Goal: Task Accomplishment & Management: Manage account settings

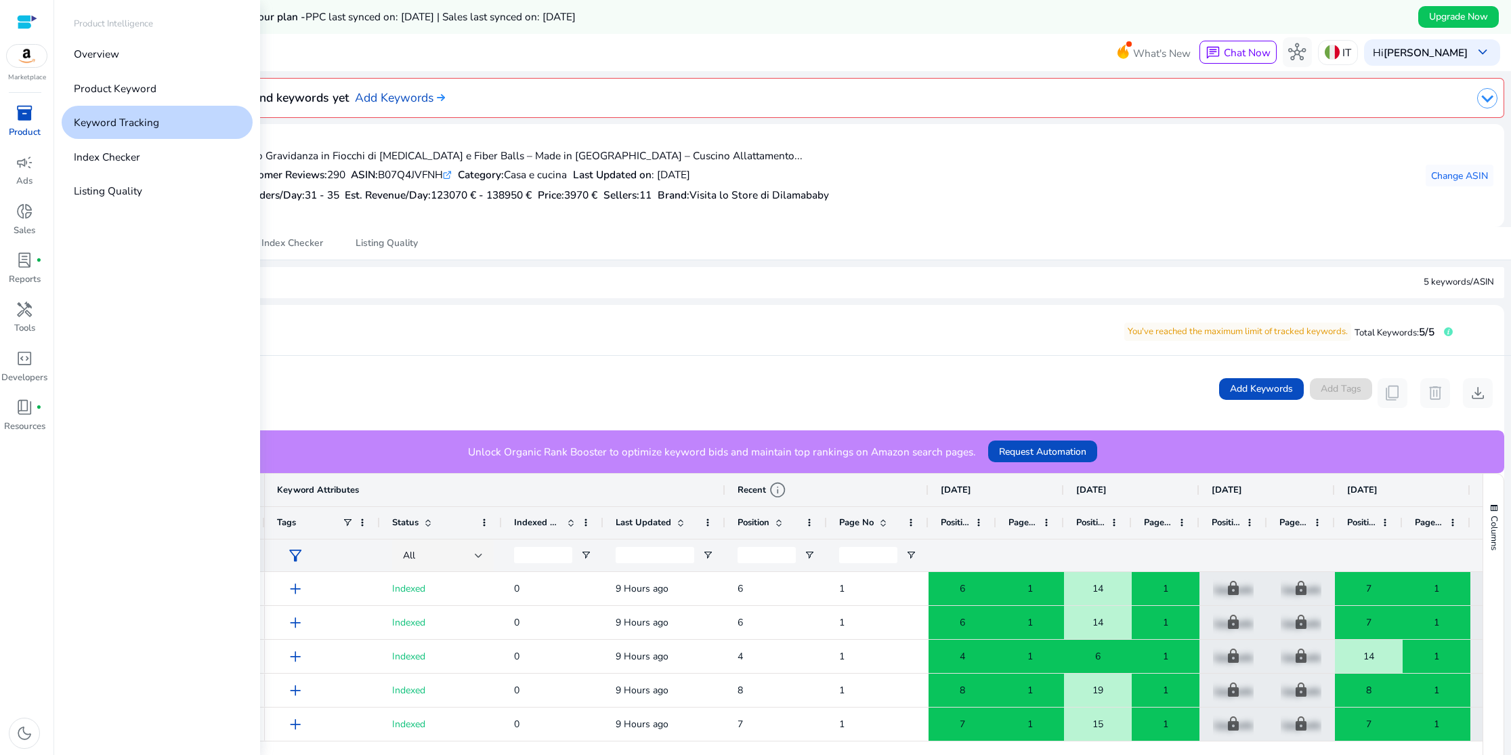
click at [31, 120] on span "inventory_2" at bounding box center [25, 113] width 18 height 18
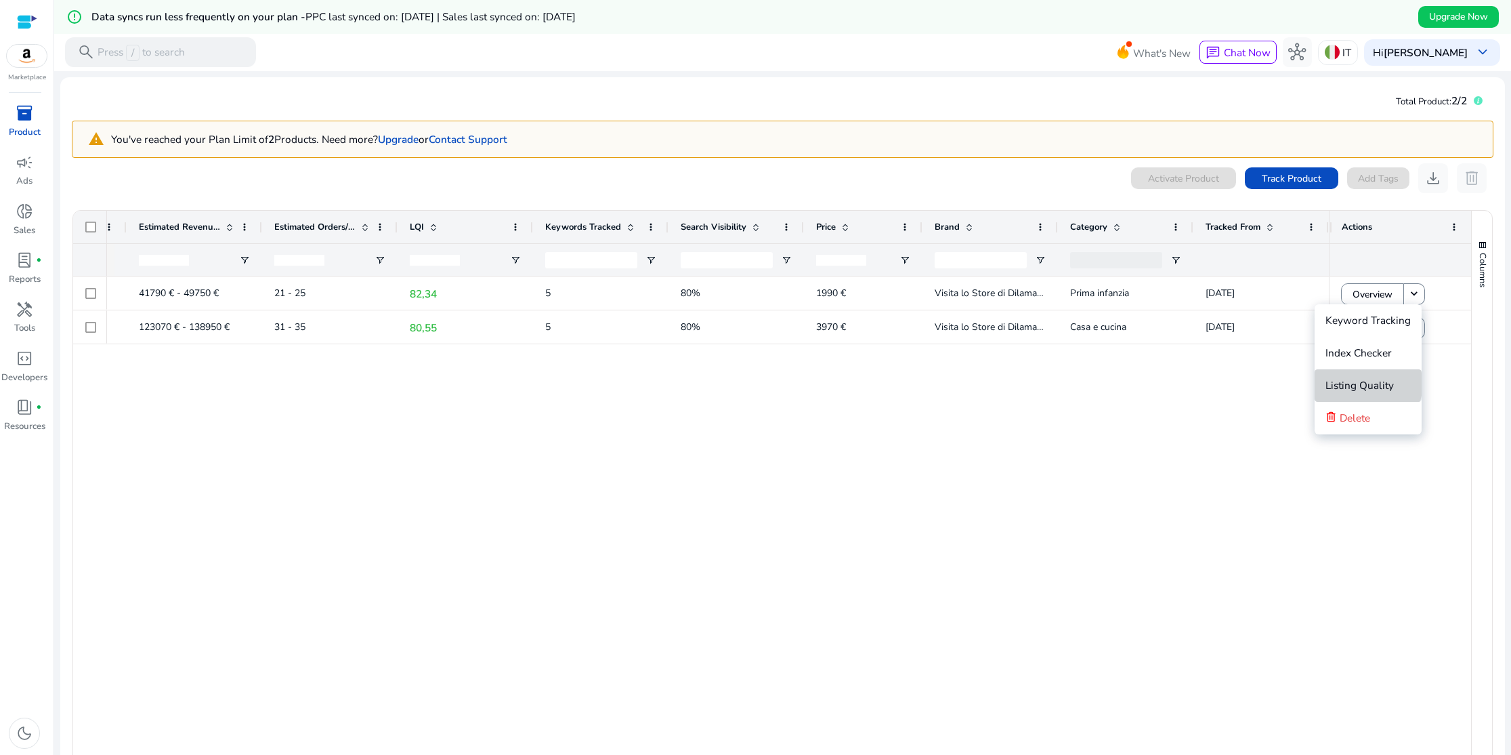
click at [1368, 383] on span "Listing Quality" at bounding box center [1360, 385] width 68 height 14
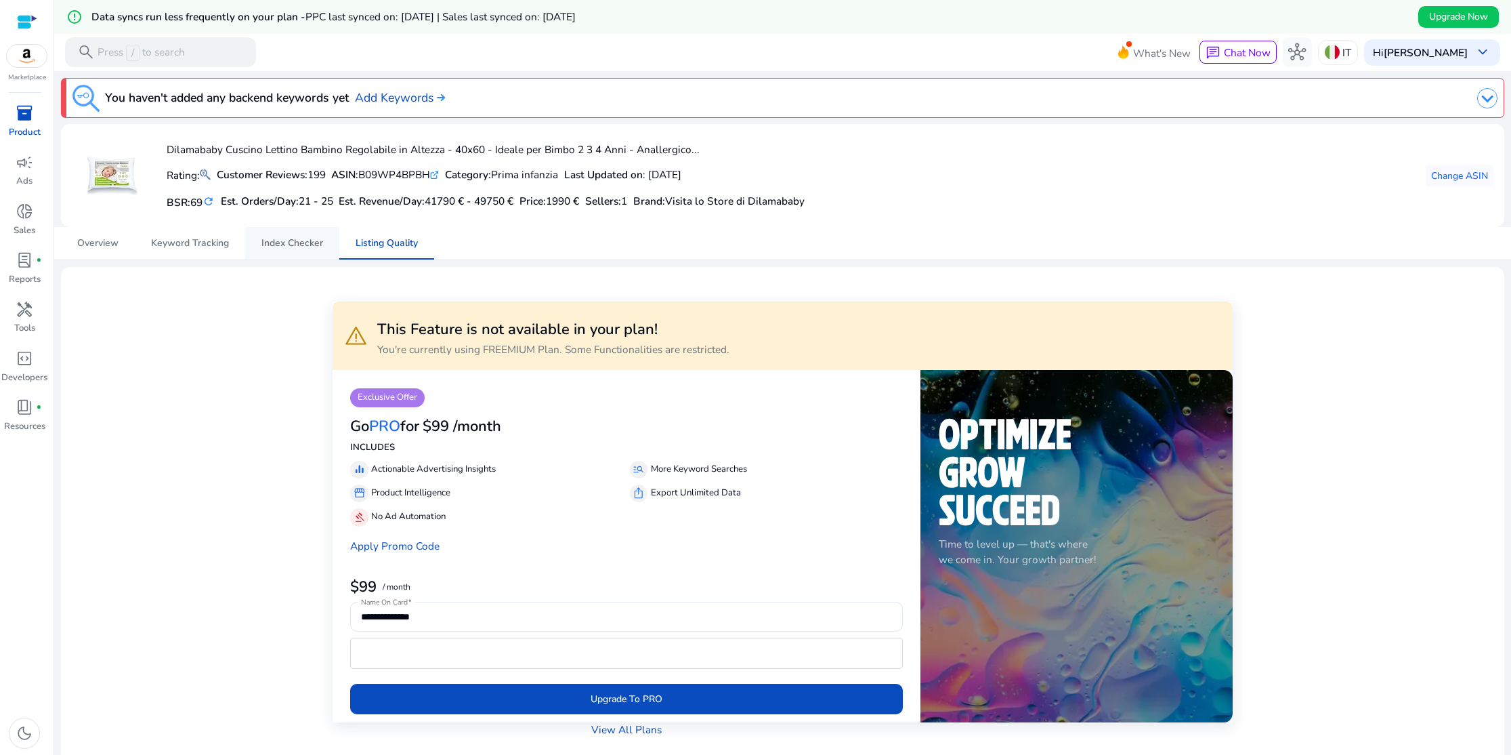
click at [301, 244] on span "Index Checker" at bounding box center [292, 242] width 62 height 9
click at [209, 246] on span "Keyword Tracking" at bounding box center [190, 242] width 78 height 9
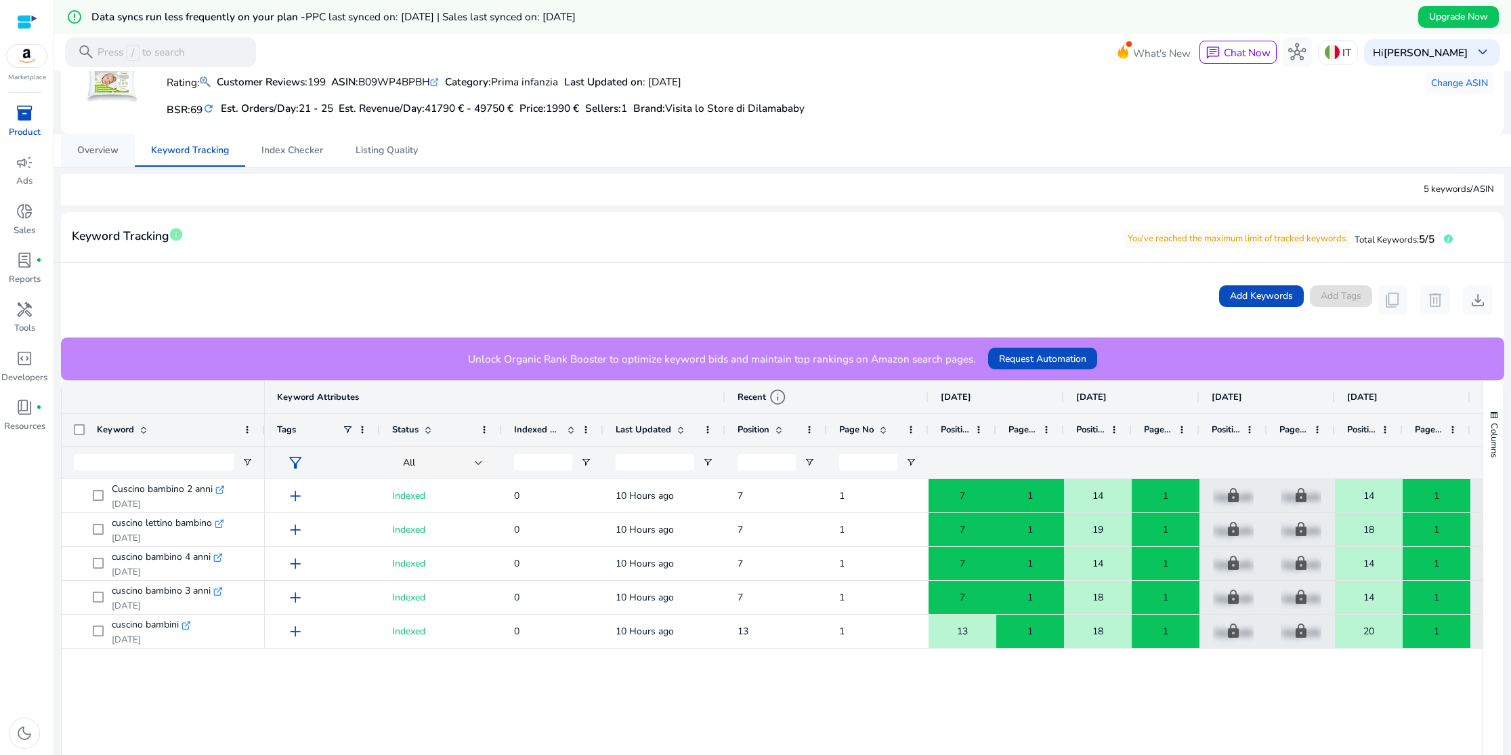
click at [100, 151] on span "Overview" at bounding box center [97, 150] width 41 height 9
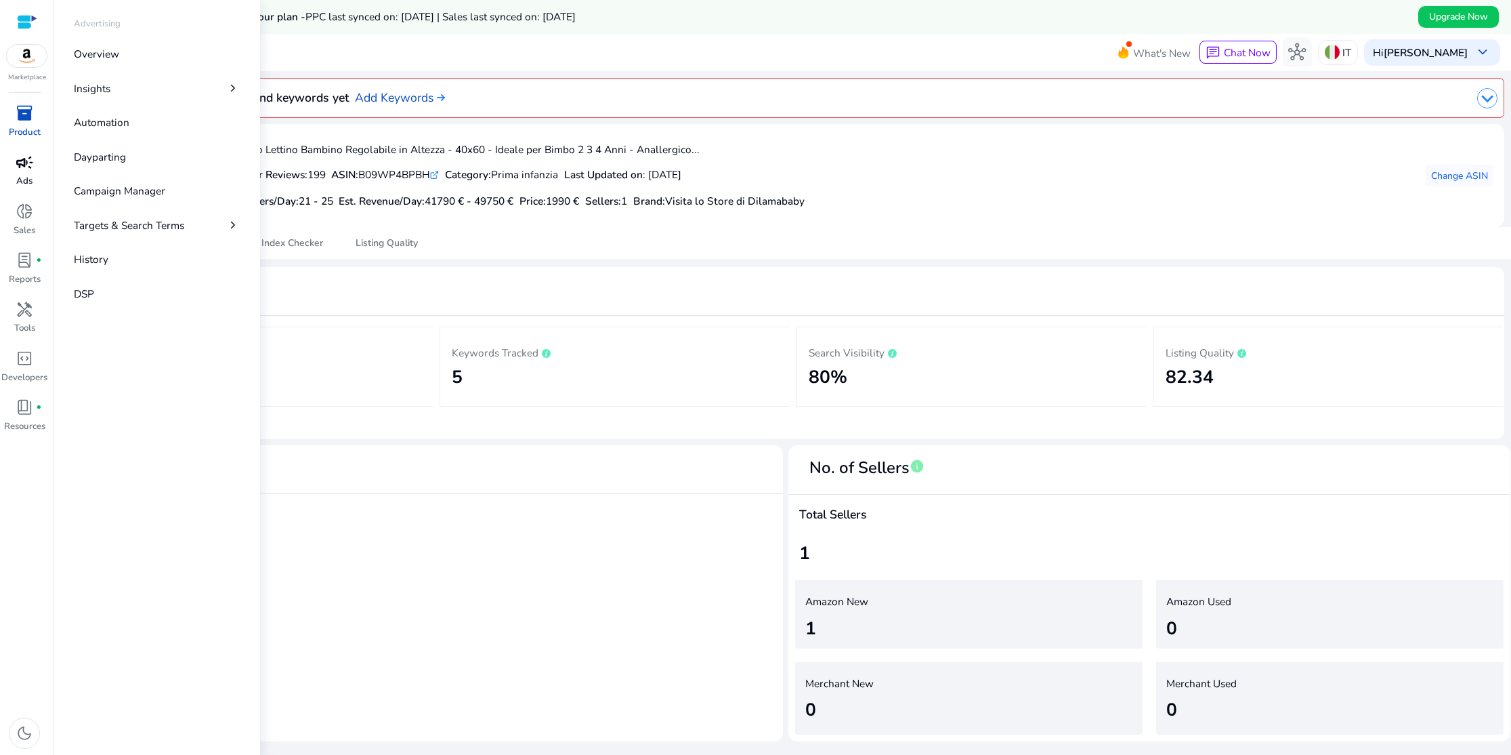
click at [28, 166] on span "campaign" at bounding box center [25, 163] width 18 height 18
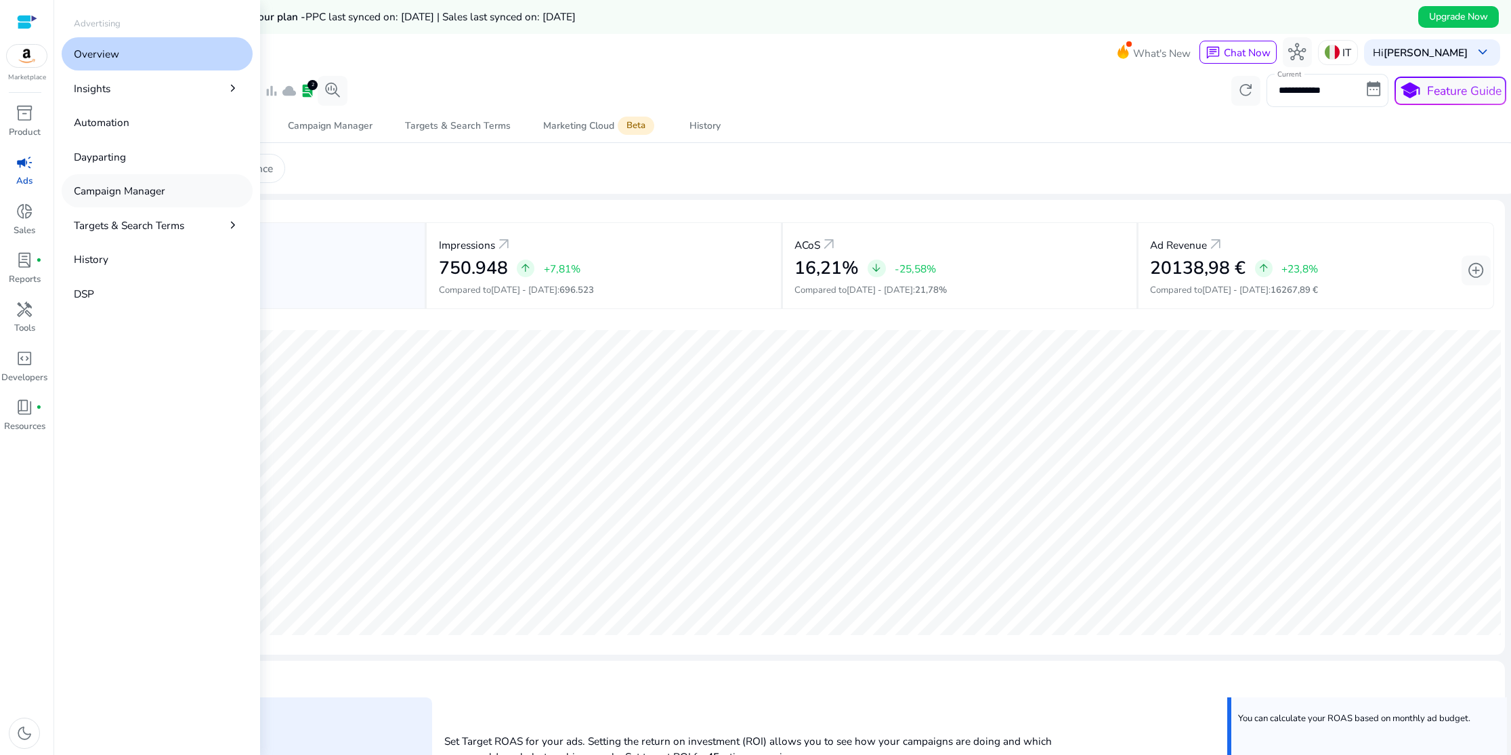
click at [102, 193] on p "Campaign Manager" at bounding box center [119, 191] width 91 height 16
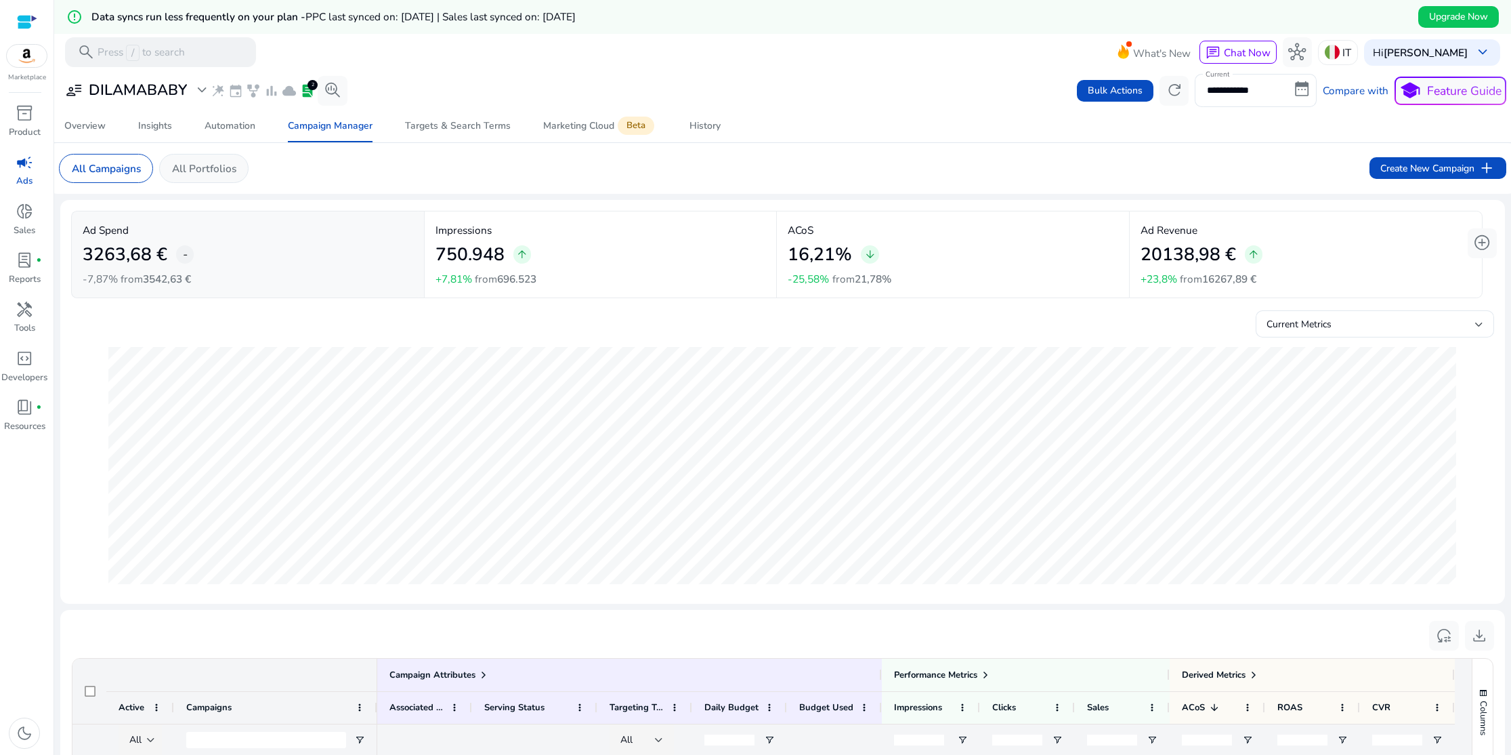
click at [215, 164] on p "All Portfolios" at bounding box center [204, 169] width 64 height 16
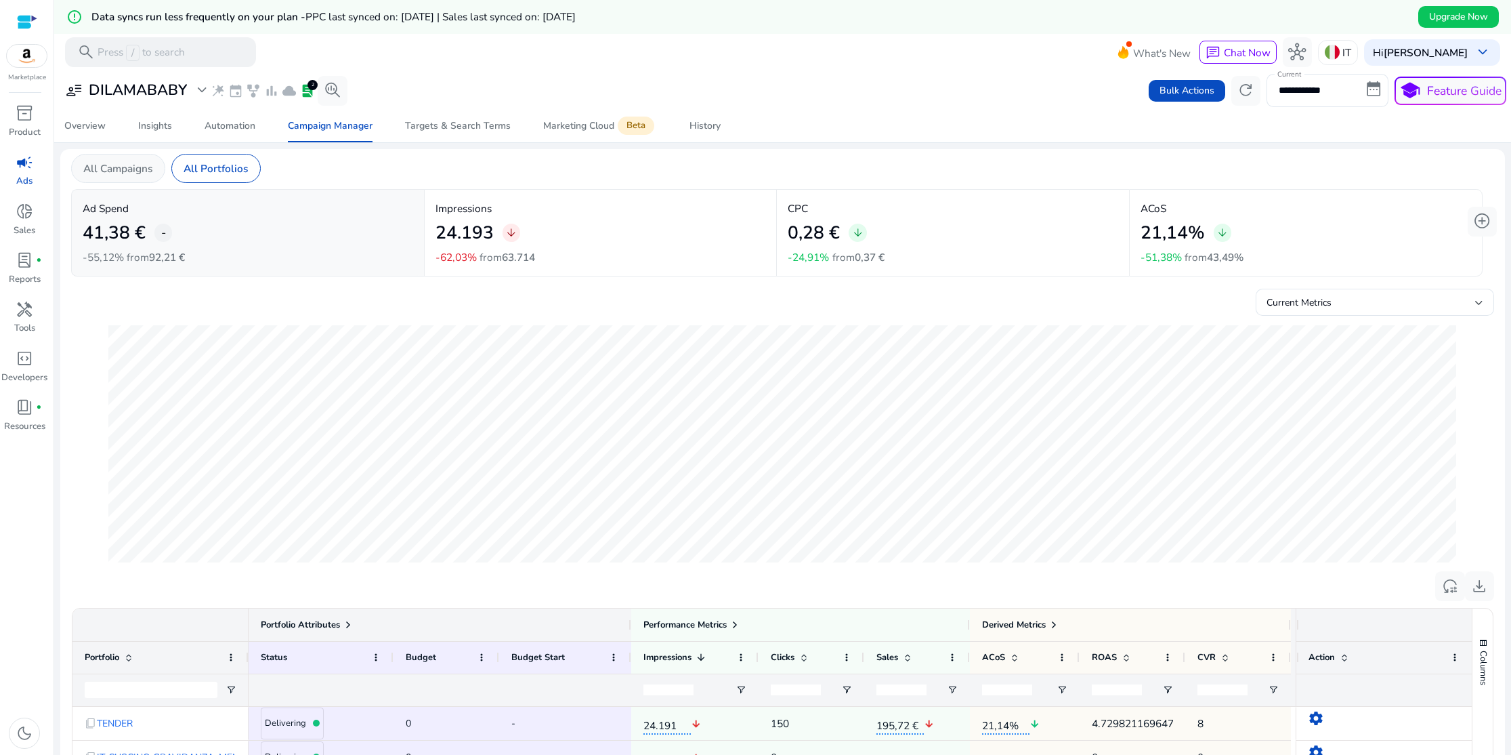
click at [141, 173] on p "All Campaigns" at bounding box center [117, 169] width 69 height 16
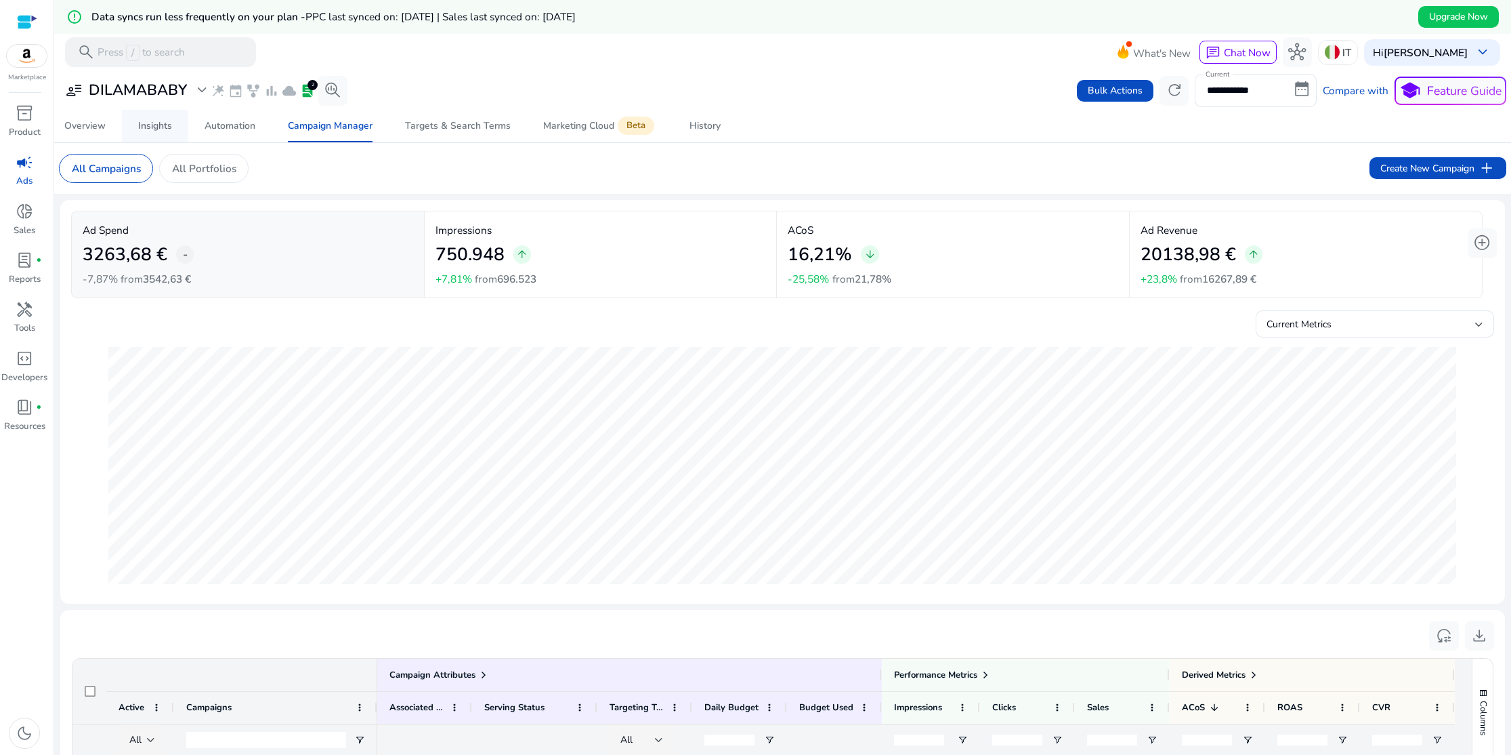
click at [155, 128] on div "Insights" at bounding box center [155, 125] width 34 height 9
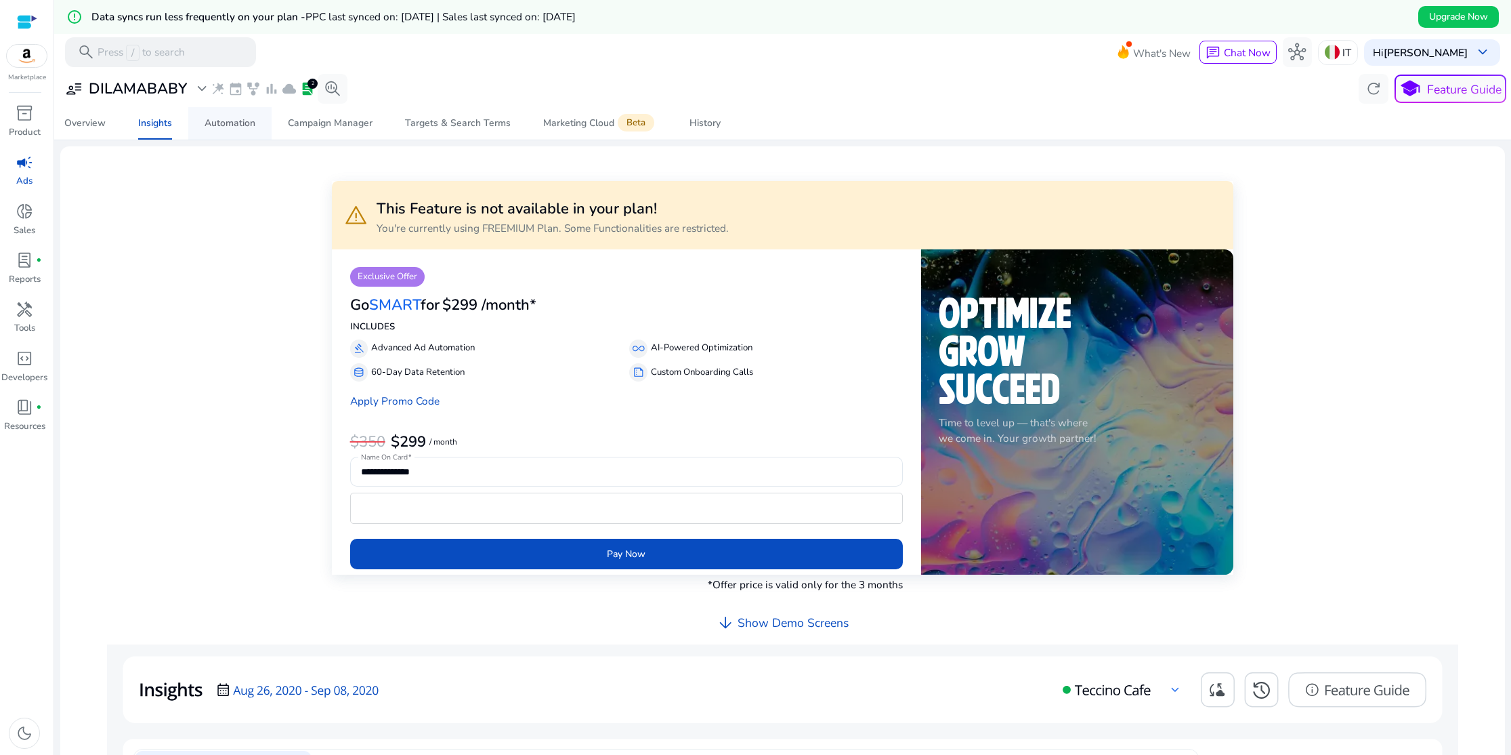
click at [213, 126] on div "Automation" at bounding box center [230, 123] width 51 height 9
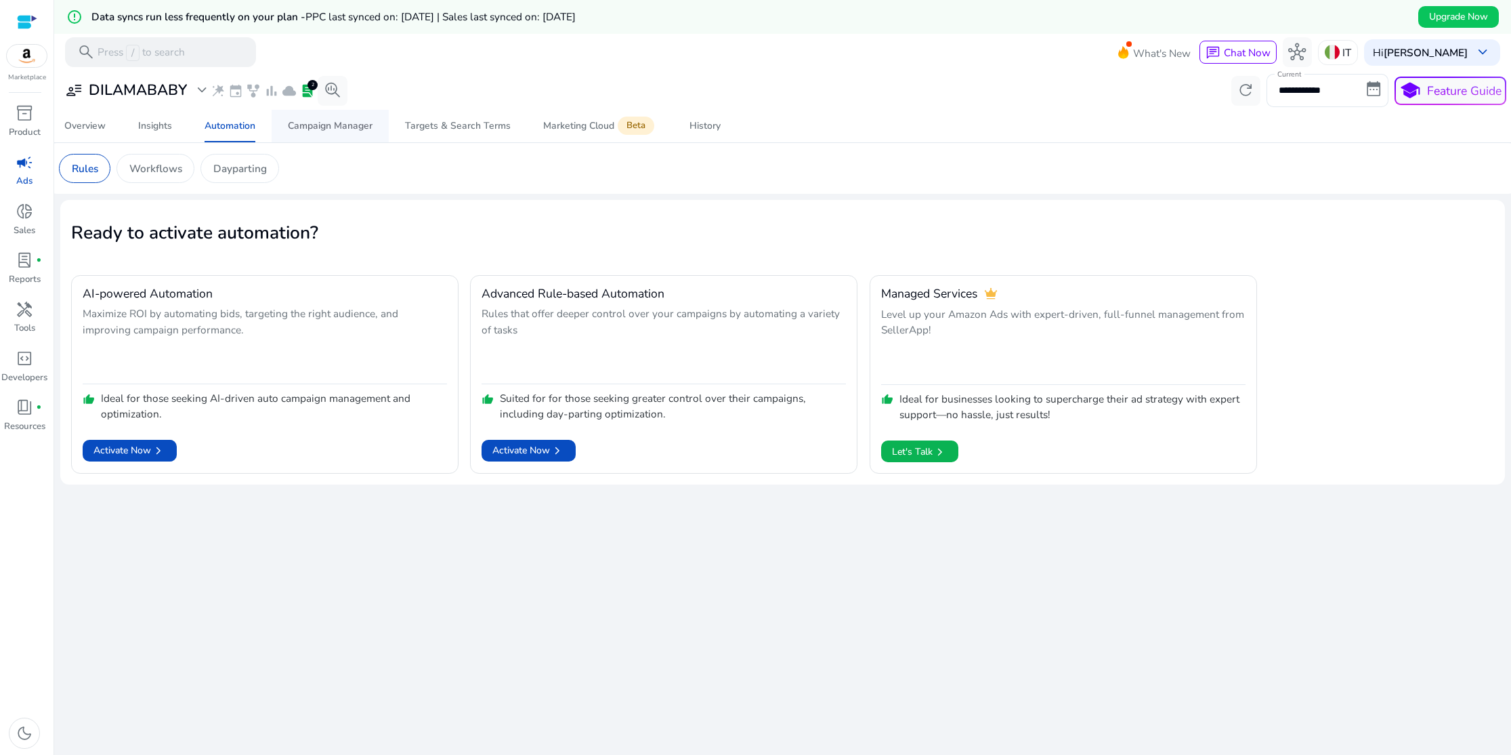
click at [358, 131] on div "Campaign Manager" at bounding box center [330, 125] width 85 height 9
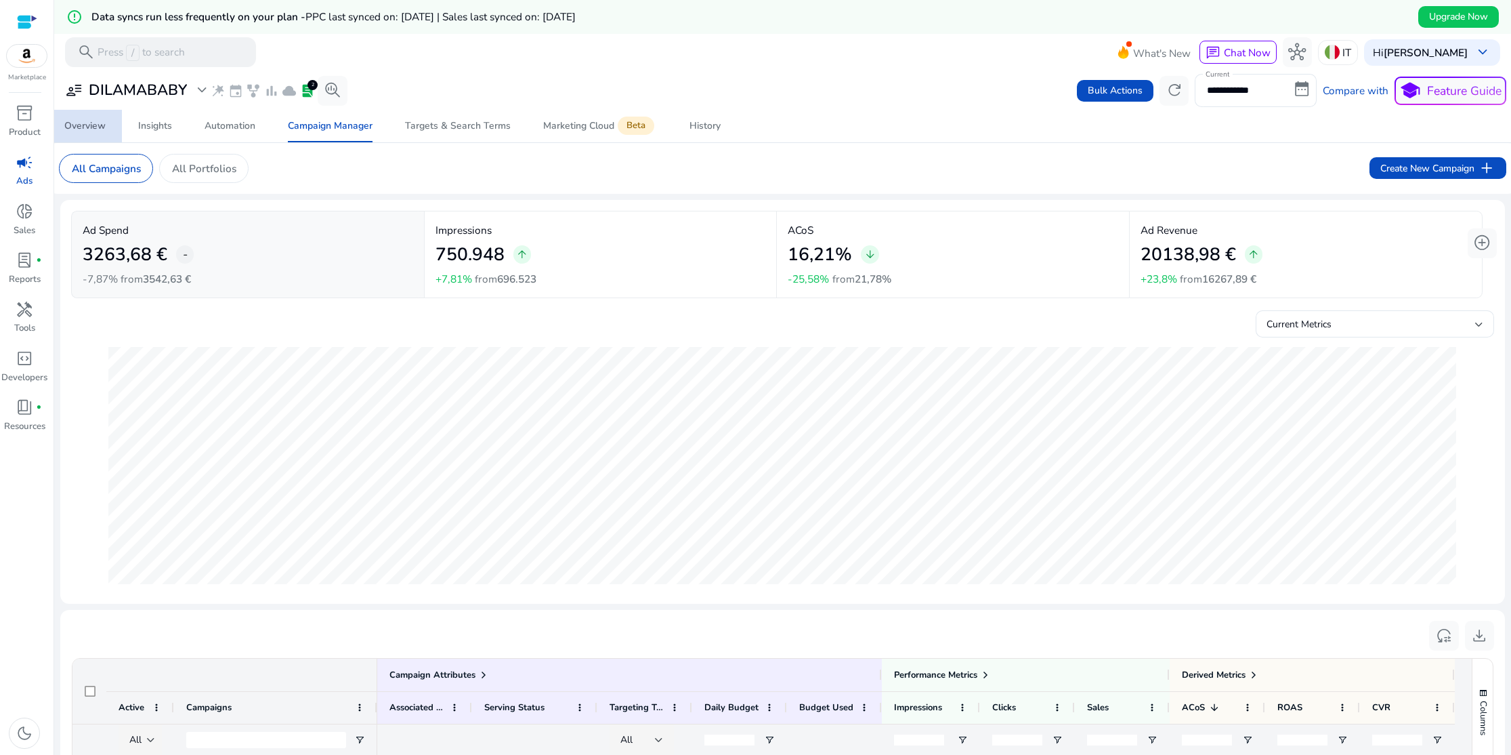
click at [83, 129] on div "Overview" at bounding box center [84, 125] width 41 height 9
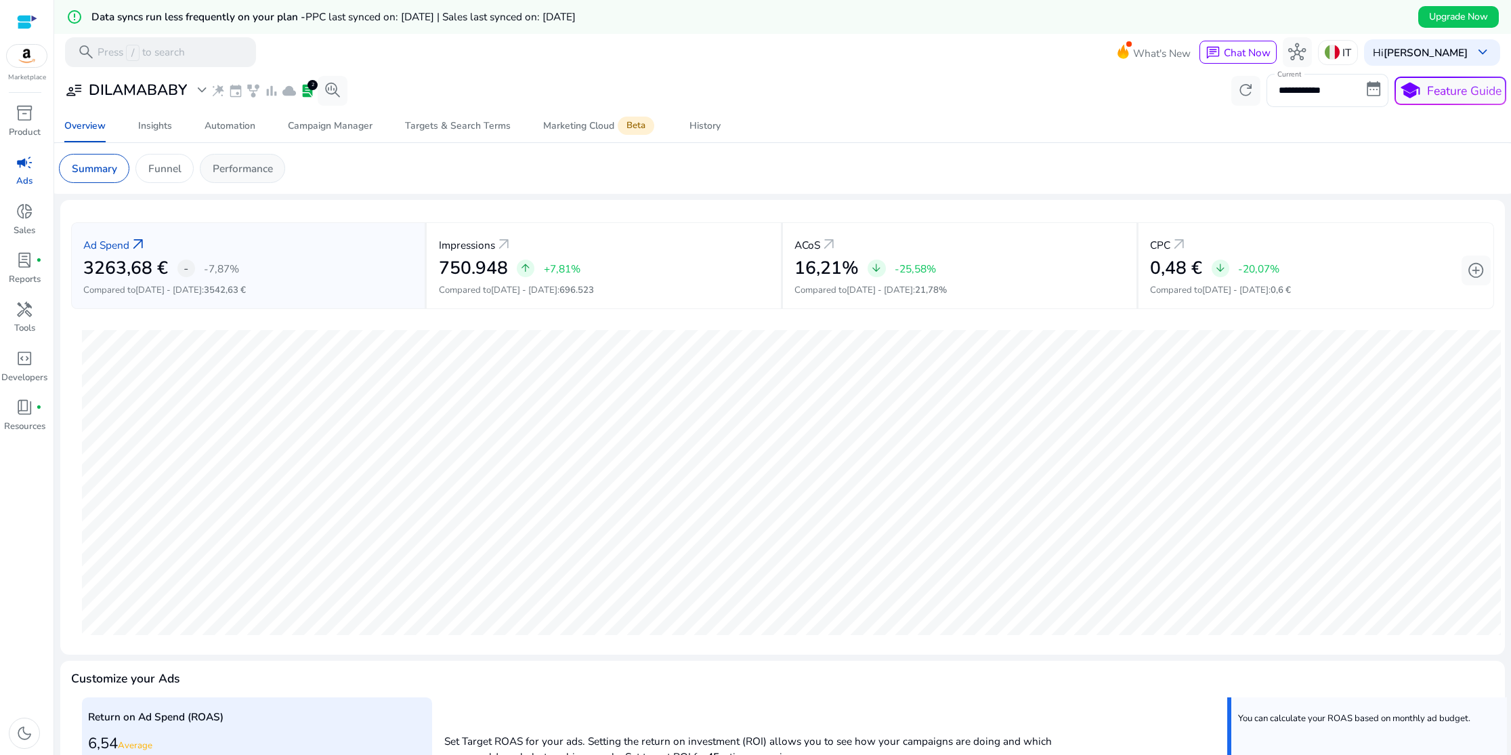
click at [250, 167] on p "Performance" at bounding box center [243, 169] width 60 height 16
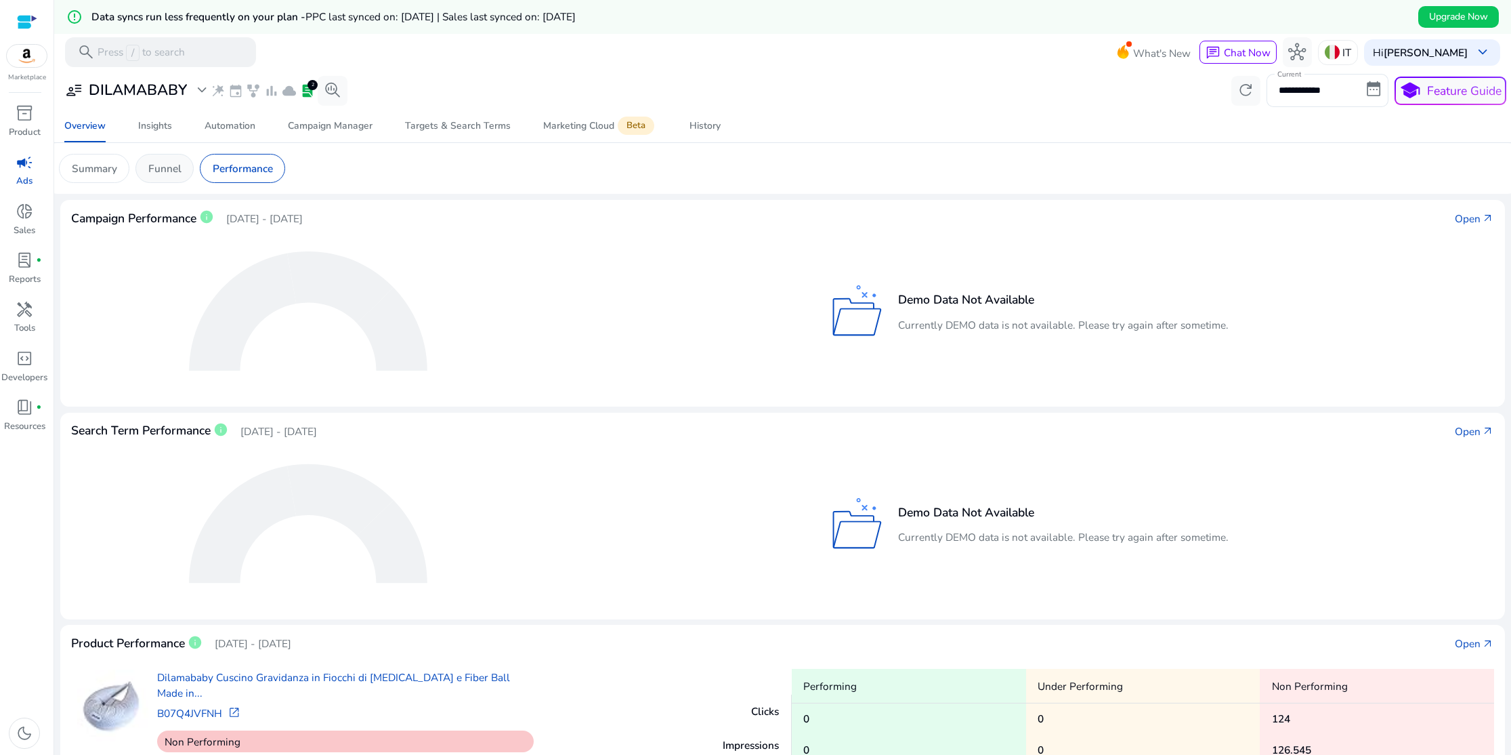
click at [161, 180] on div "Funnel" at bounding box center [164, 168] width 58 height 29
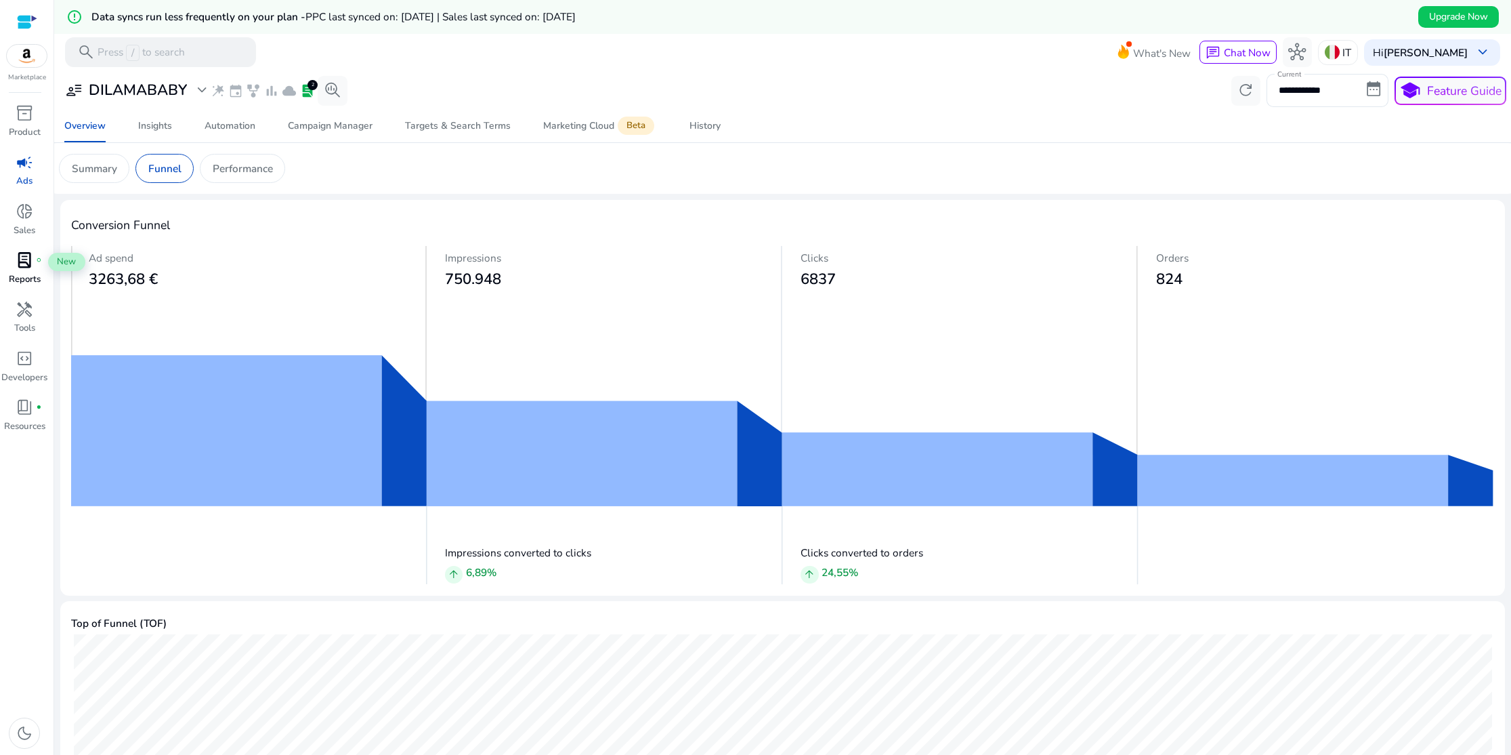
click at [26, 259] on span "lab_profile" at bounding box center [25, 260] width 18 height 18
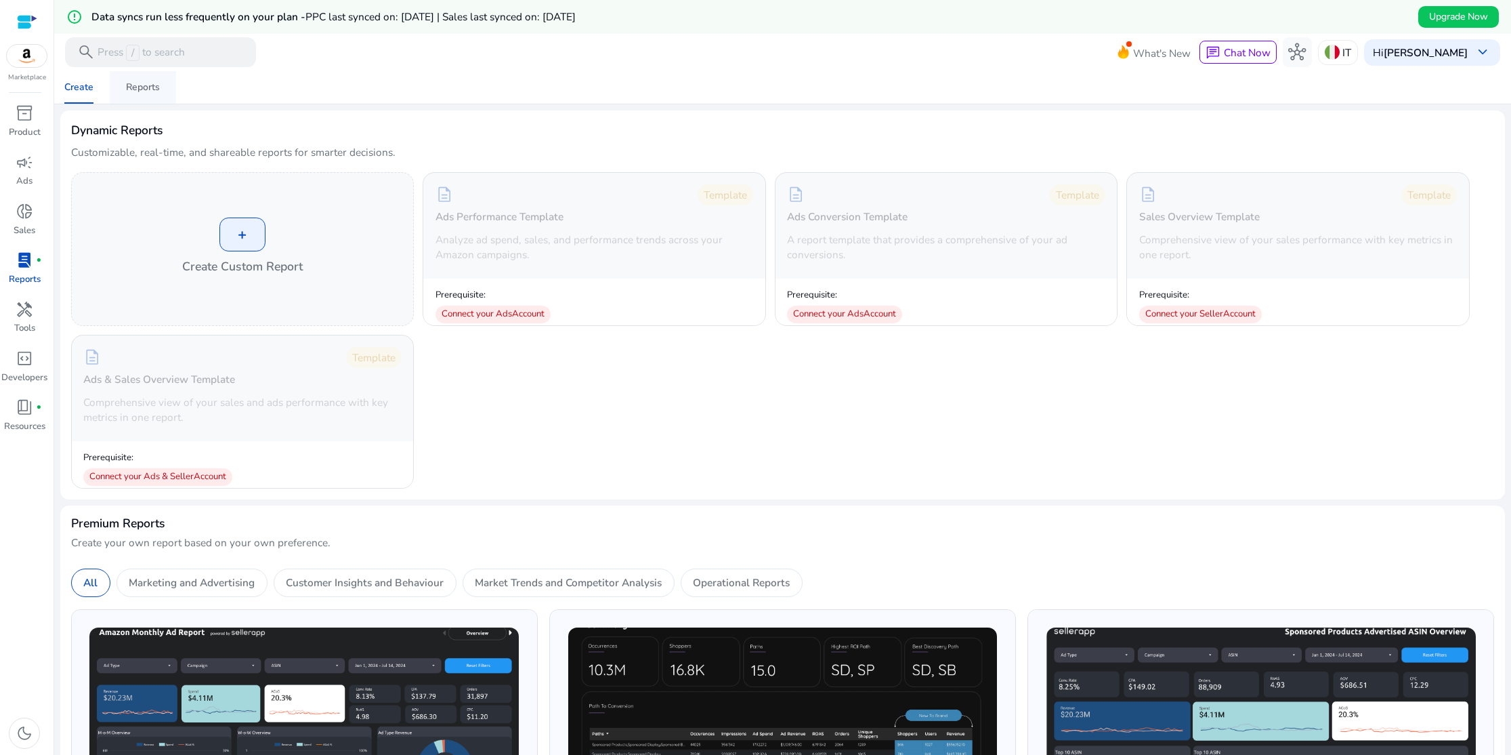
click at [146, 94] on span "Reports" at bounding box center [143, 87] width 34 height 33
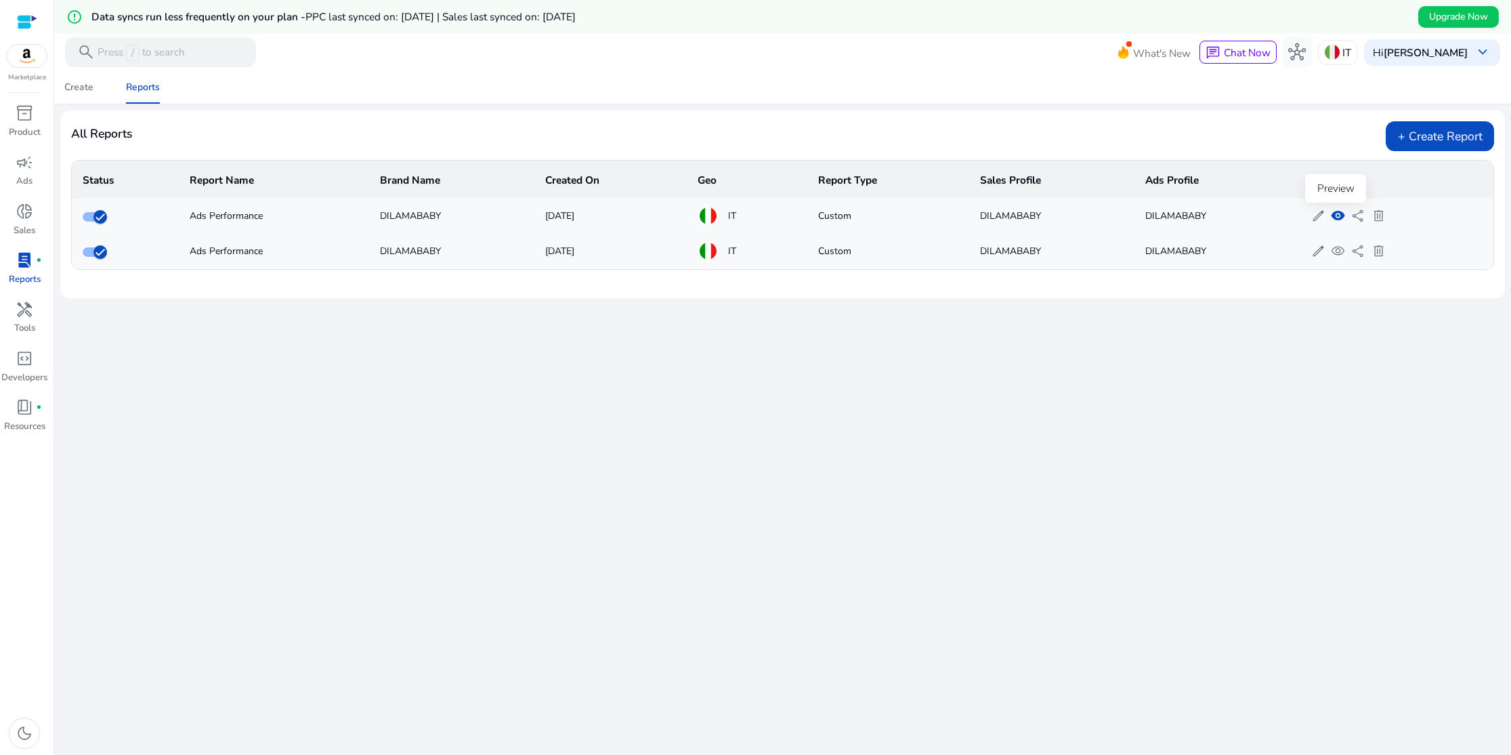
click at [1338, 217] on span "visibility" at bounding box center [1338, 216] width 14 height 14
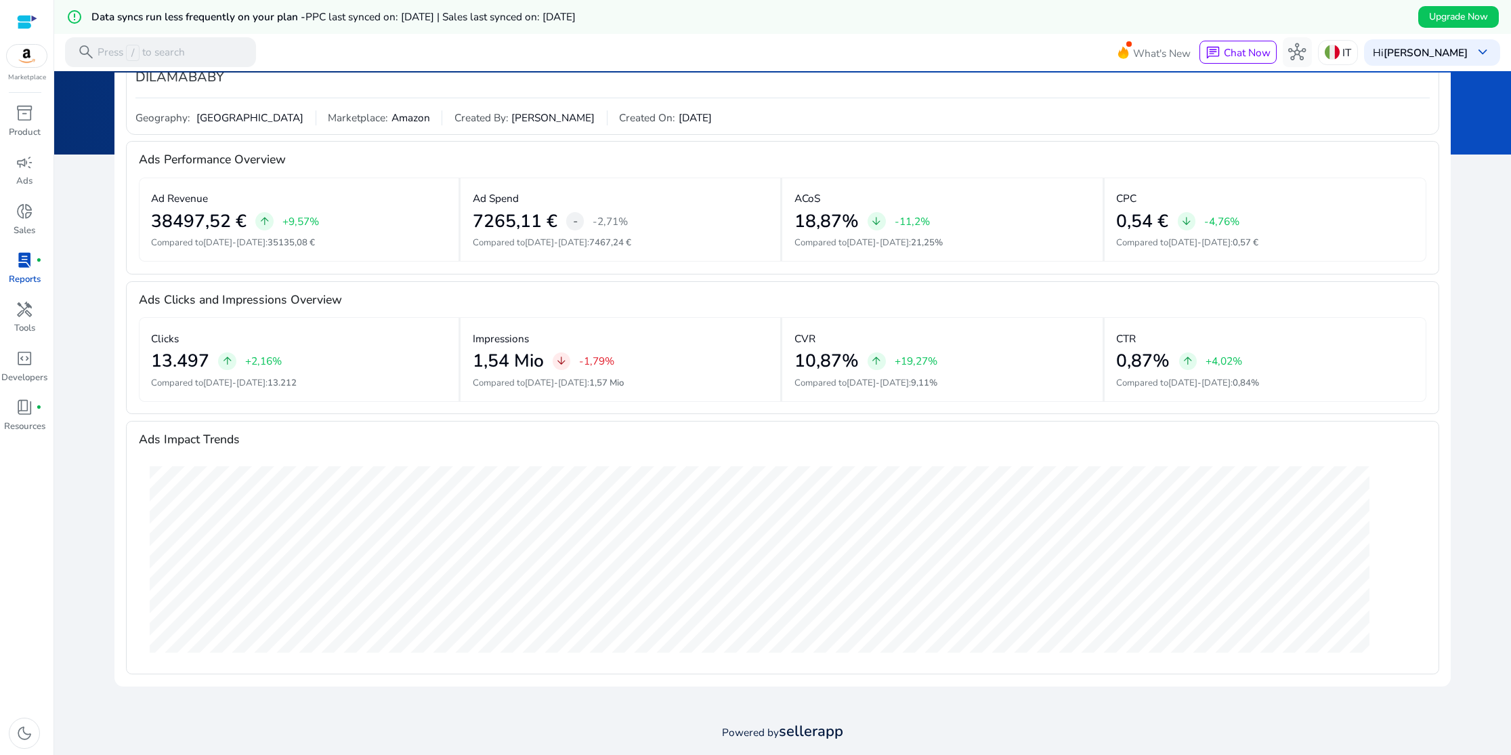
scroll to position [213, 0]
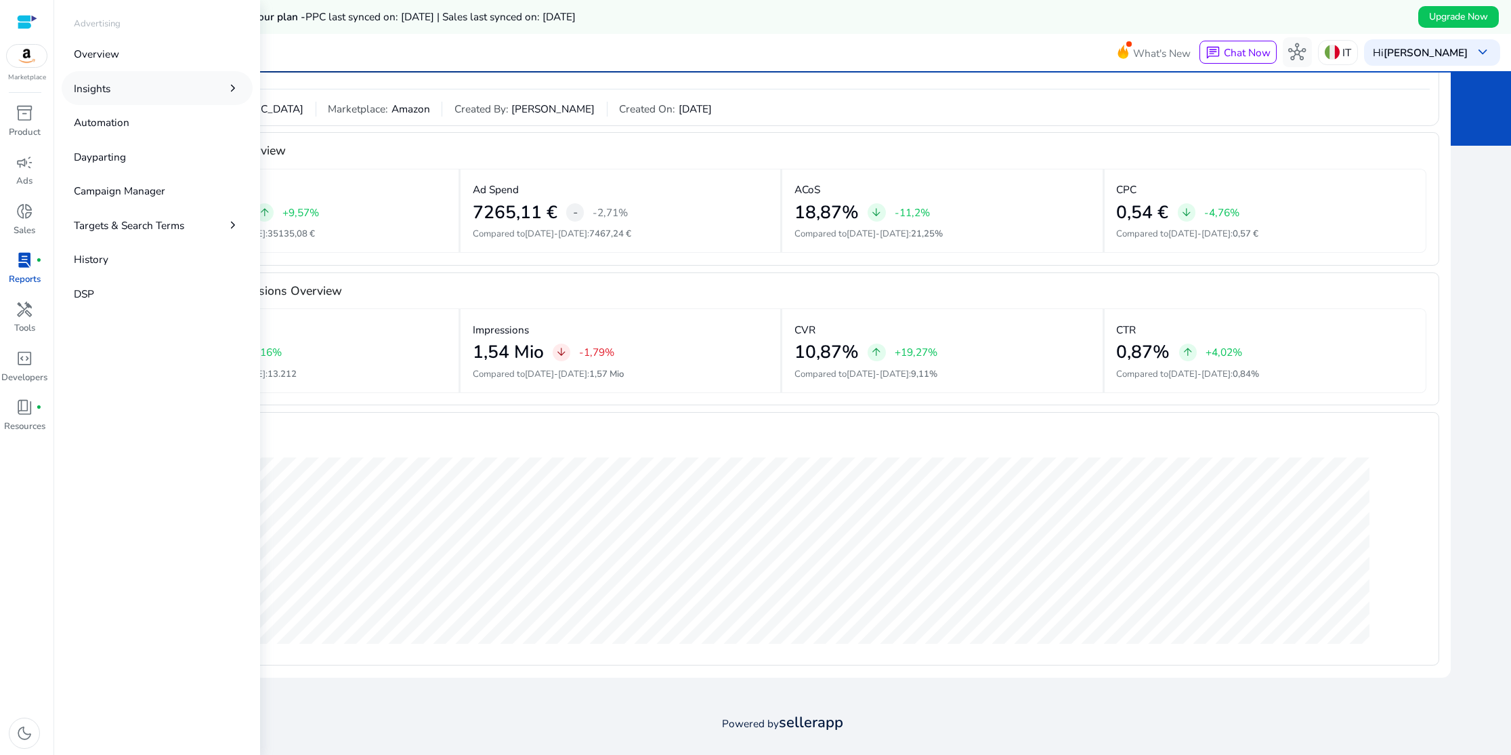
click at [208, 85] on link "Insights chevron_right" at bounding box center [157, 87] width 191 height 33
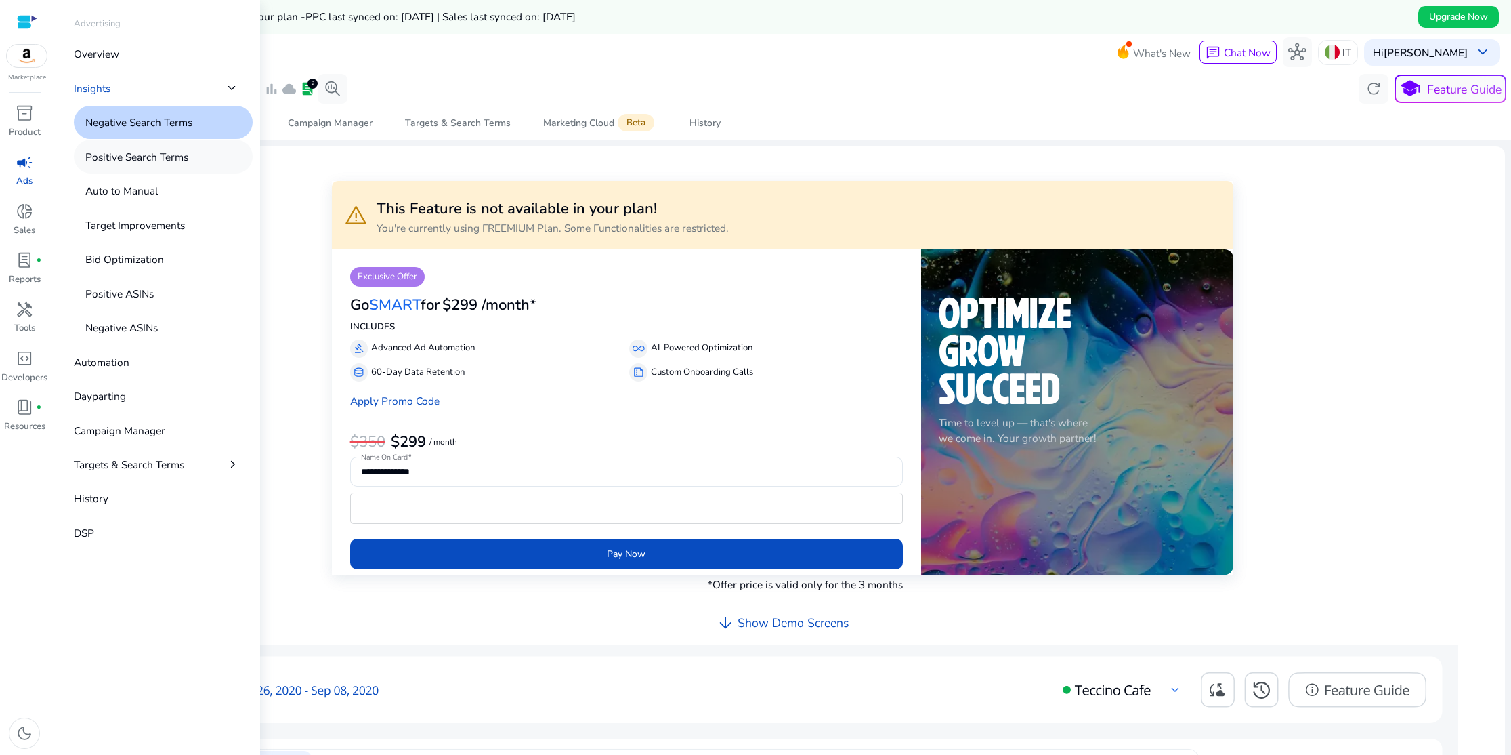
click at [169, 155] on p "Positive Search Terms" at bounding box center [136, 157] width 103 height 16
click at [148, 228] on p "Target Improvements" at bounding box center [135, 225] width 100 height 16
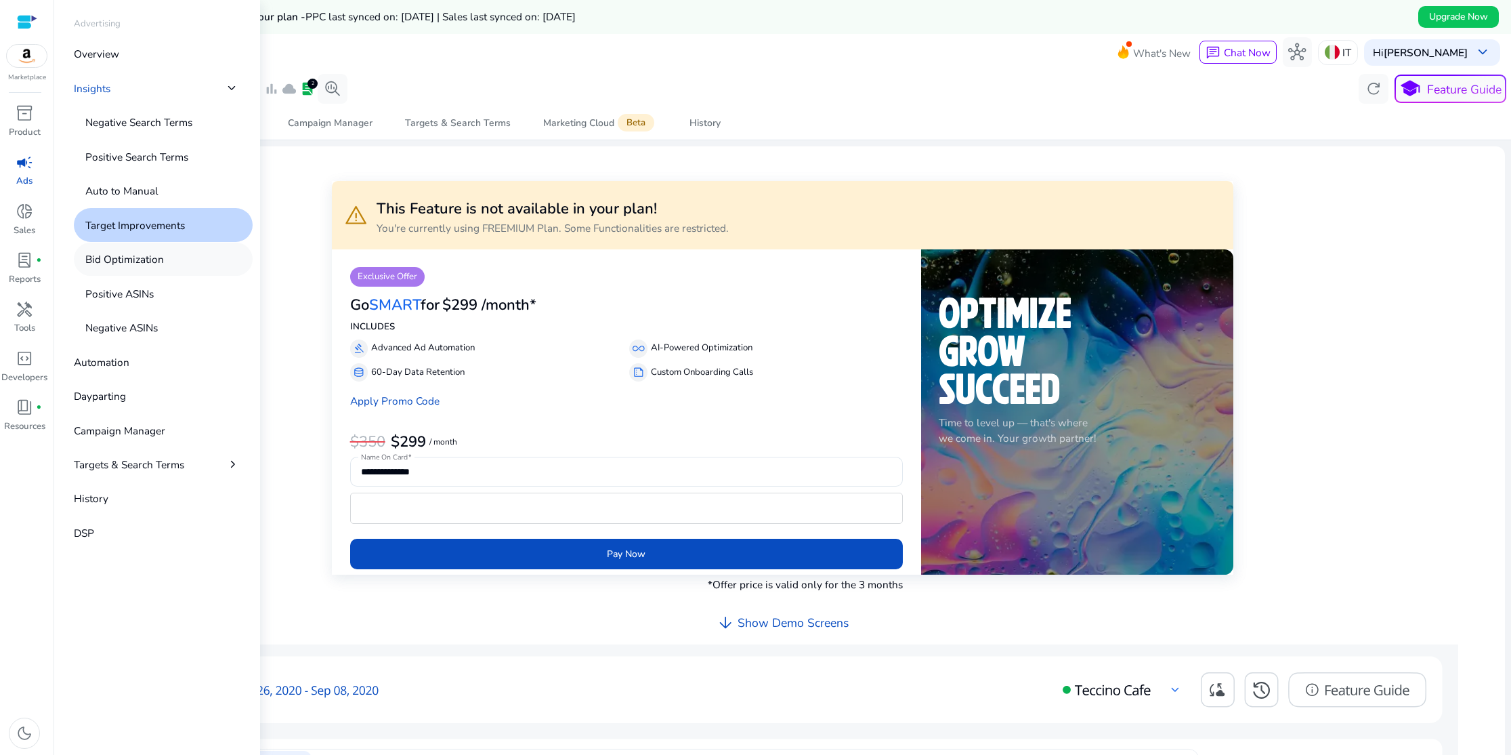
click at [141, 261] on p "Bid Optimization" at bounding box center [124, 259] width 79 height 16
click at [133, 286] on p "Positive ASINs" at bounding box center [119, 294] width 68 height 16
click at [121, 360] on p "Automation" at bounding box center [102, 362] width 56 height 16
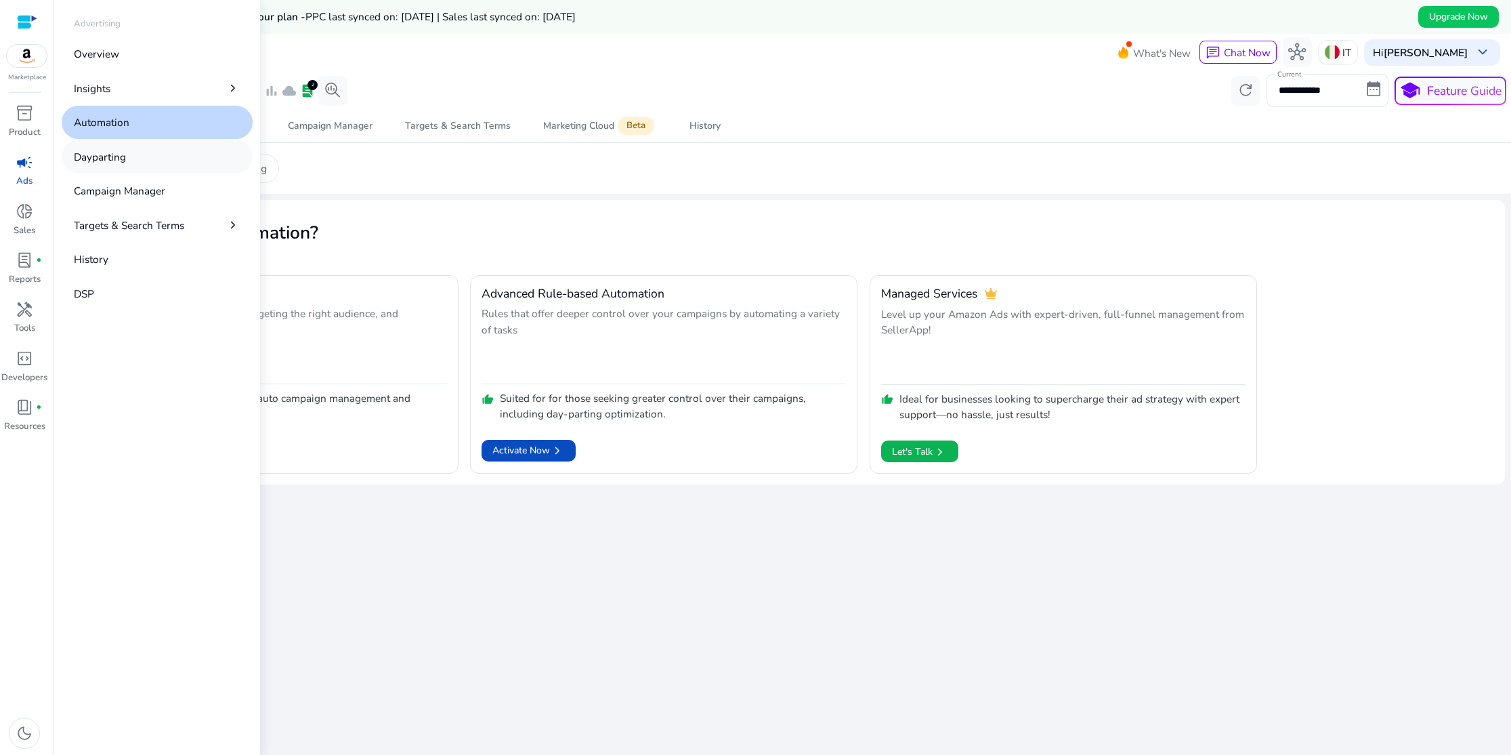
click at [121, 155] on p "Dayparting" at bounding box center [100, 157] width 52 height 16
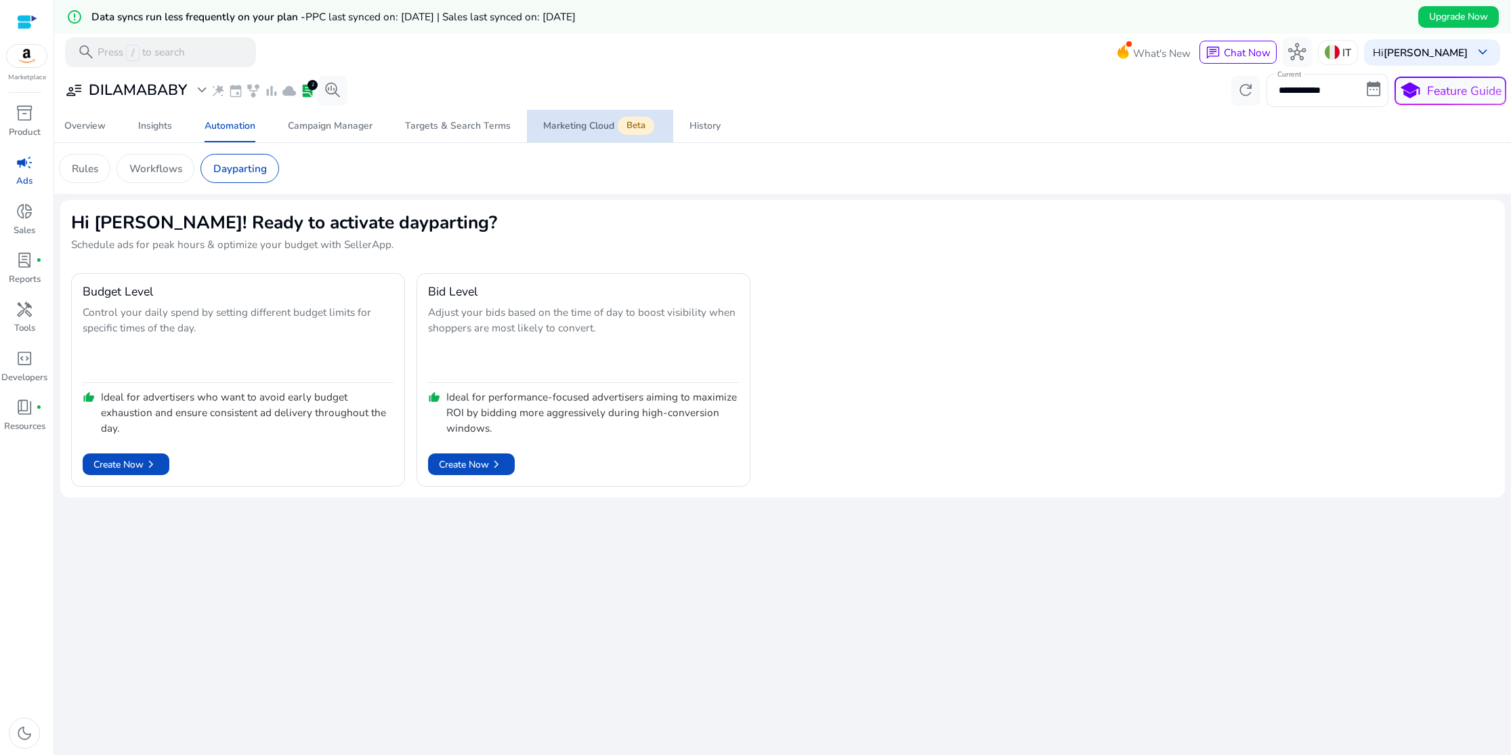
click at [583, 125] on div "Marketing Cloud Beta" at bounding box center [600, 126] width 114 height 12
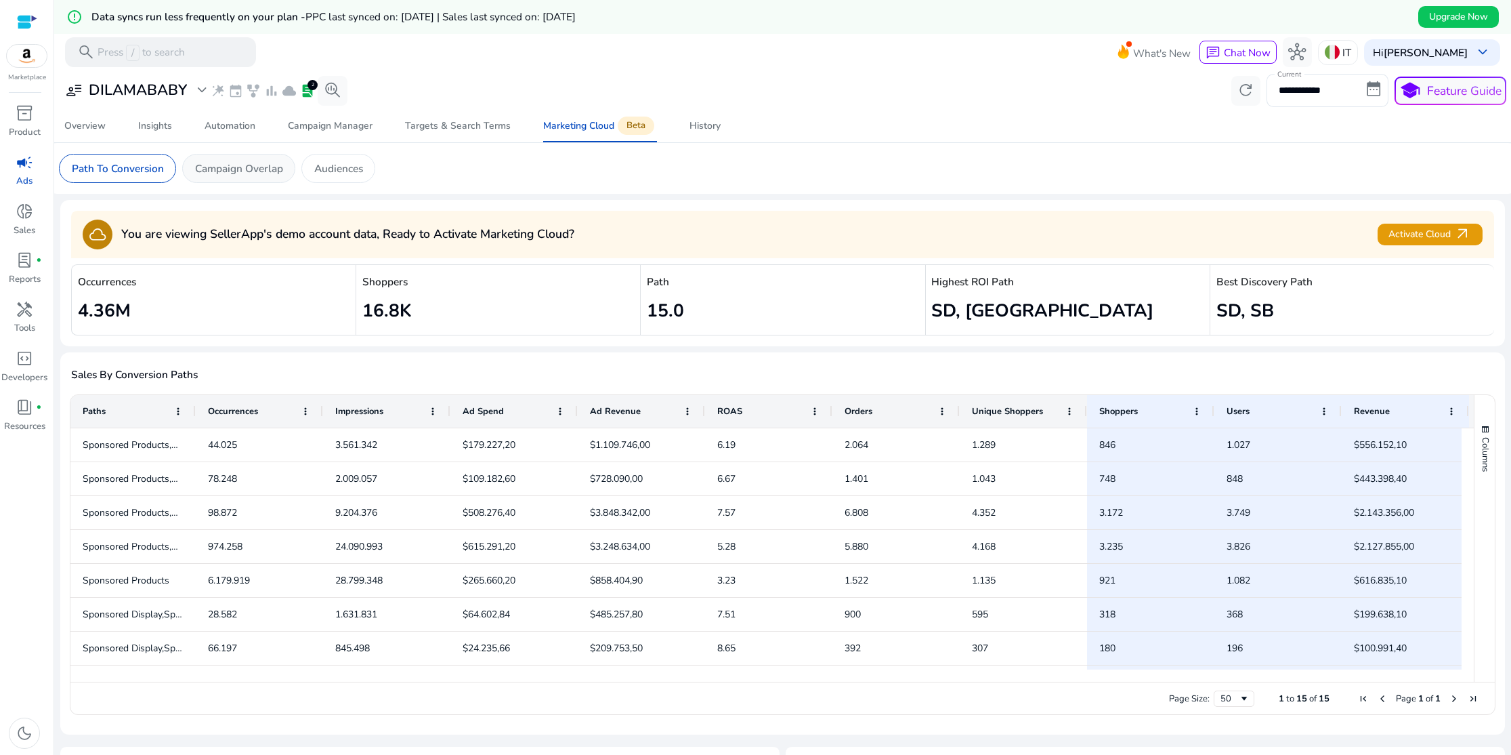
click at [261, 169] on p "Campaign Overlap" at bounding box center [239, 169] width 88 height 16
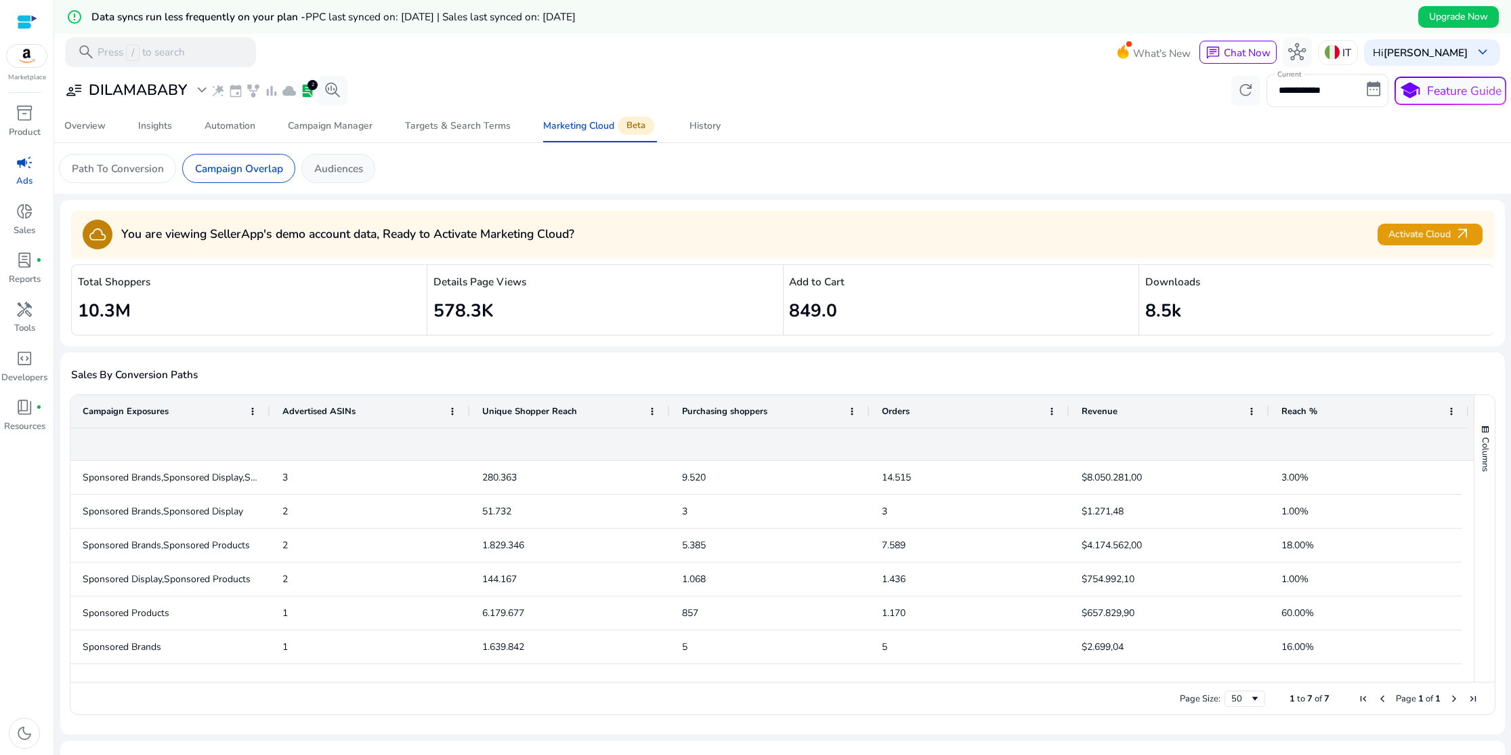
click at [347, 169] on p "Audiences" at bounding box center [338, 169] width 49 height 16
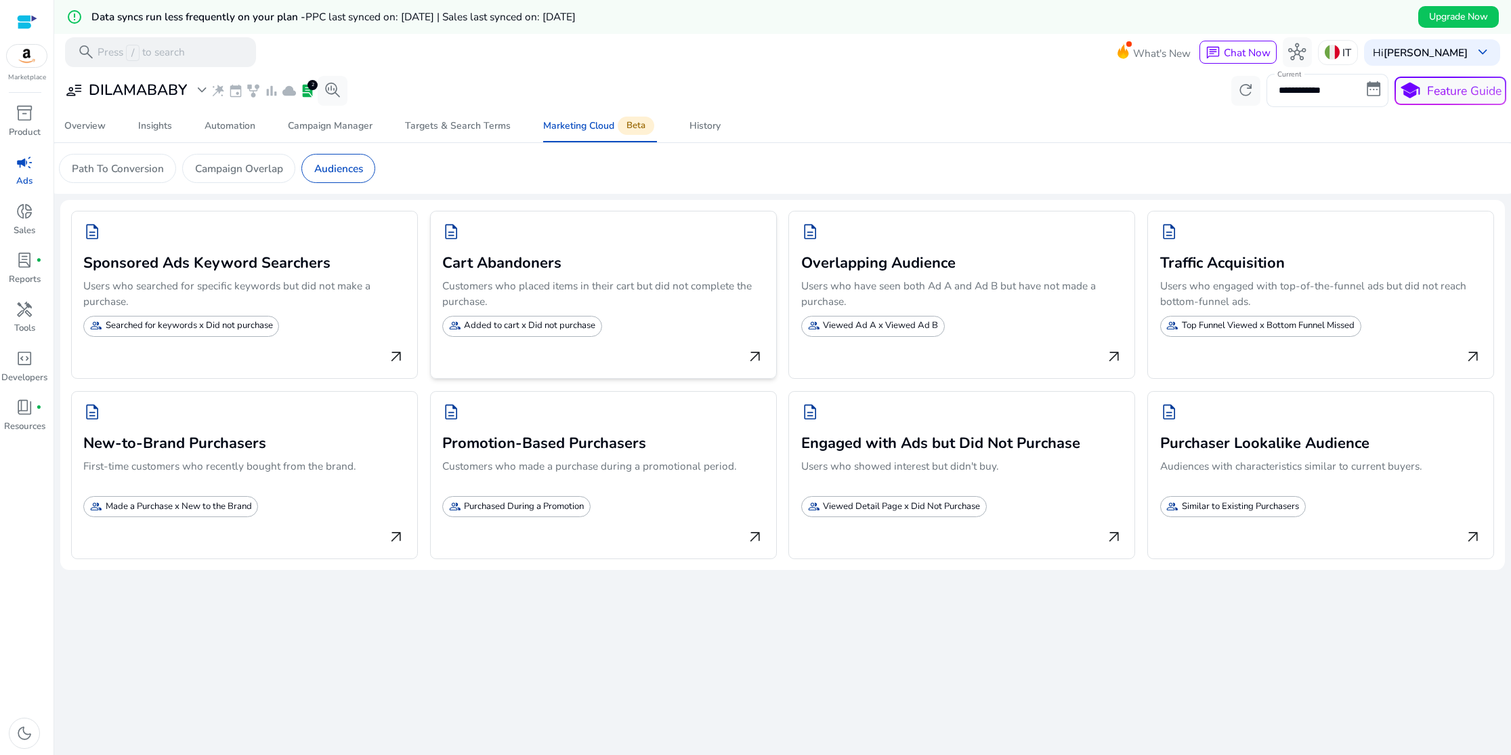
click at [544, 331] on p "Added to cart x Did not purchase" at bounding box center [529, 326] width 131 height 14
click at [329, 88] on span "search_insights" at bounding box center [333, 90] width 18 height 18
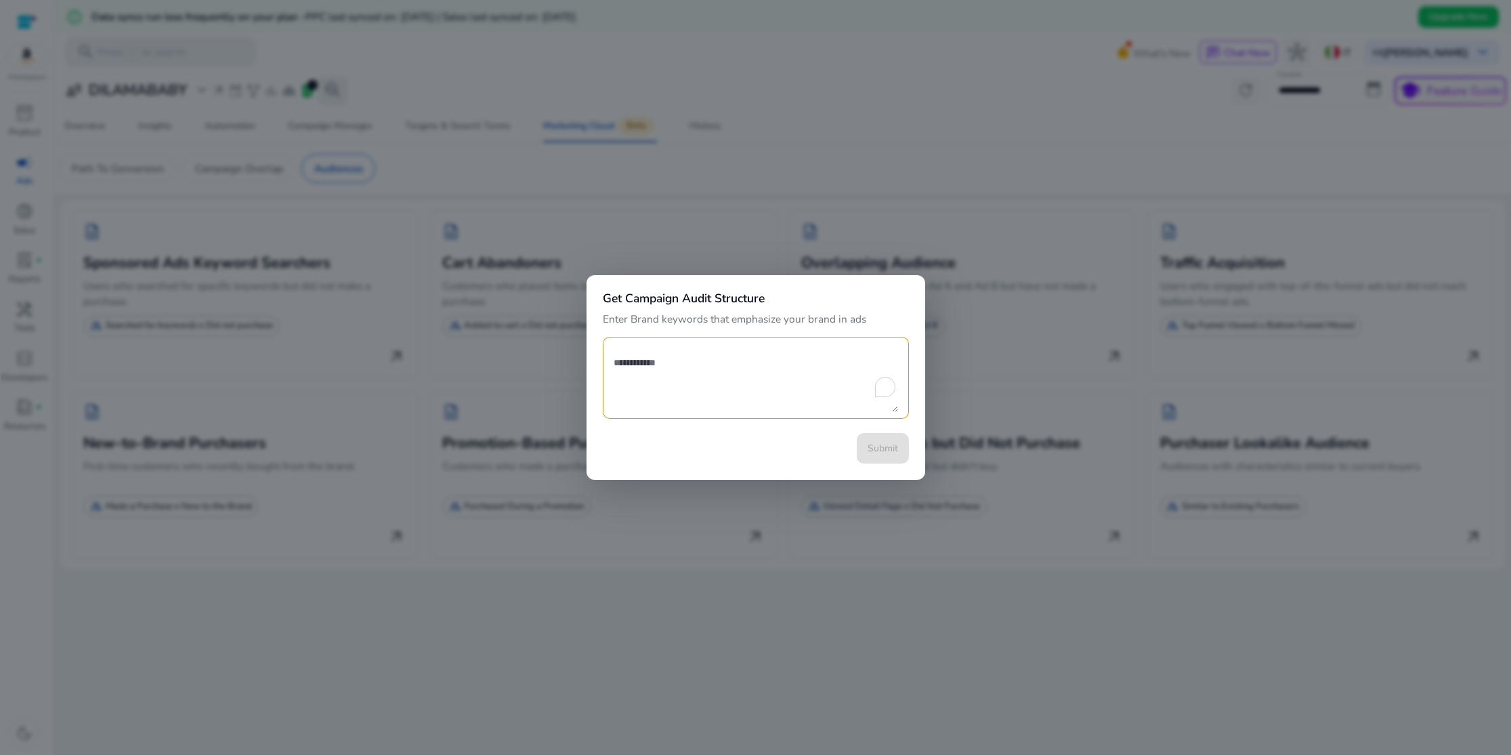
click at [329, 88] on div at bounding box center [755, 377] width 1511 height 755
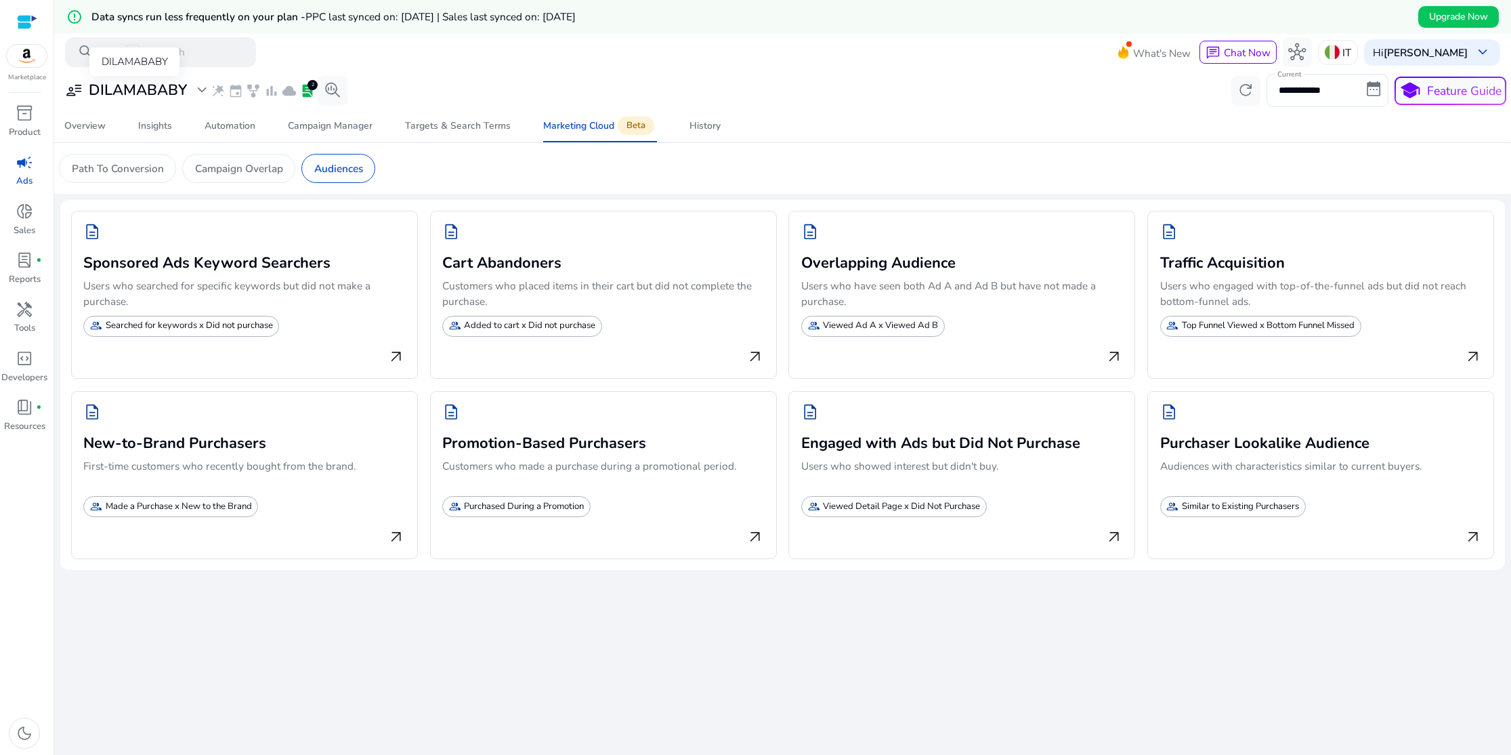
click at [201, 89] on span "expand_more" at bounding box center [202, 90] width 18 height 18
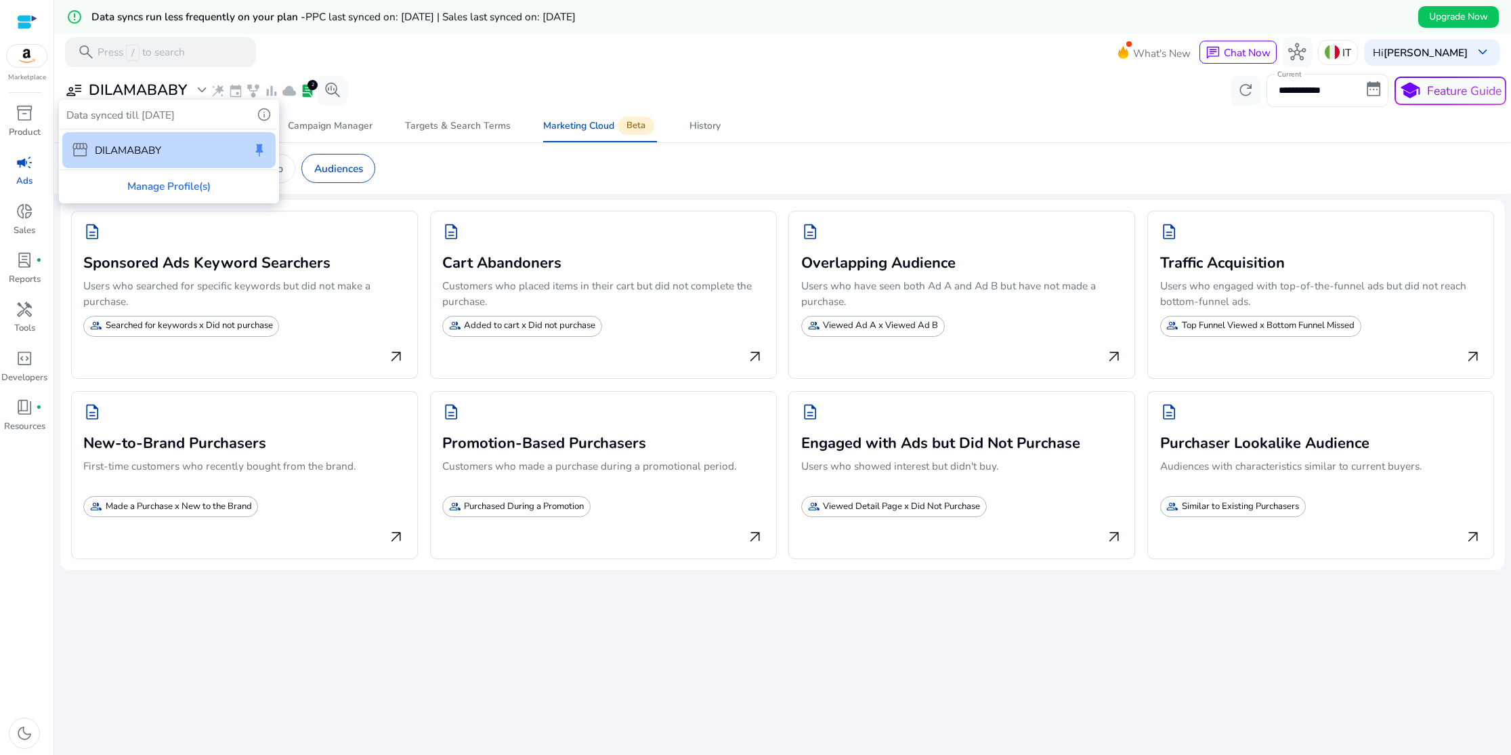
click at [201, 89] on div at bounding box center [755, 377] width 1511 height 755
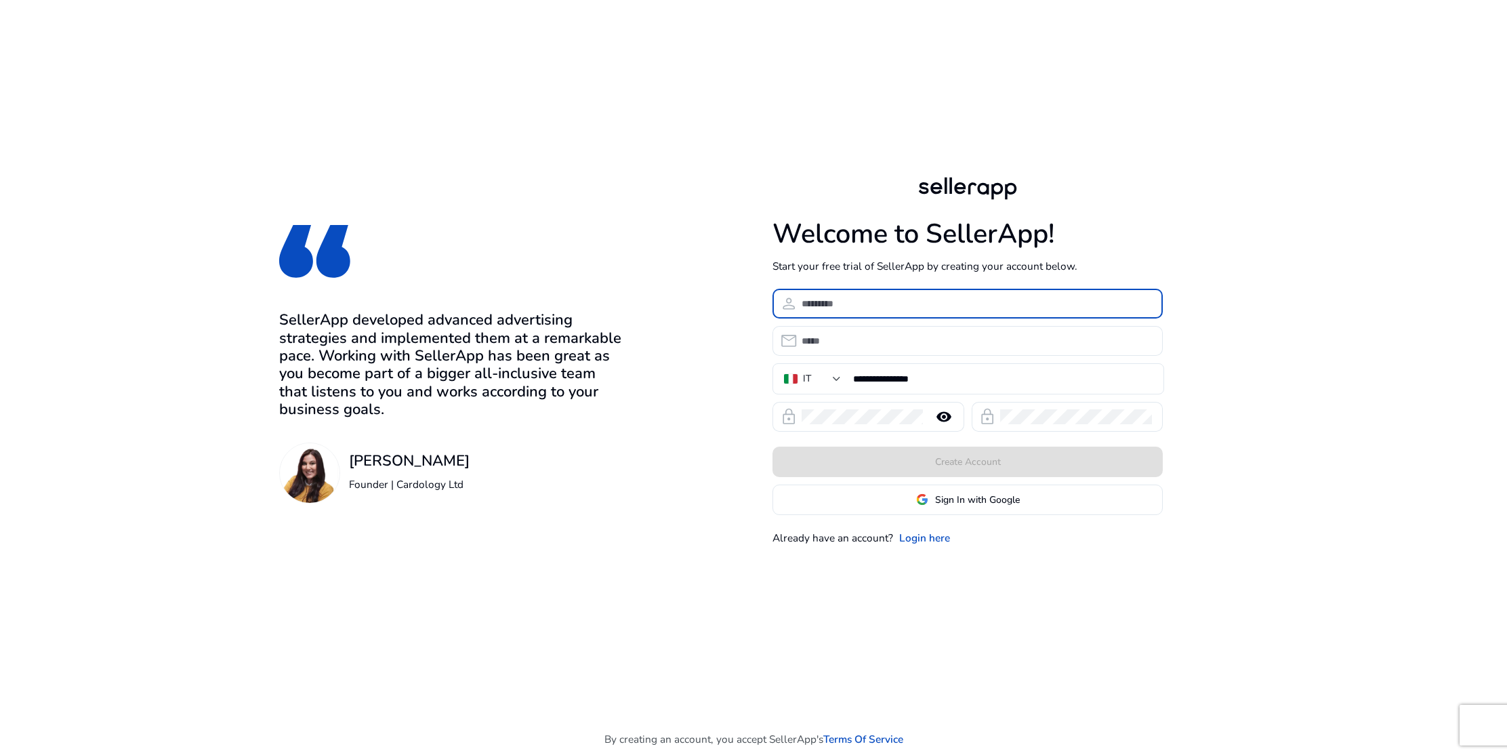
click at [834, 305] on input at bounding box center [976, 303] width 351 height 15
type input "**********"
click at [818, 343] on input "email" at bounding box center [976, 340] width 351 height 15
type input "**********"
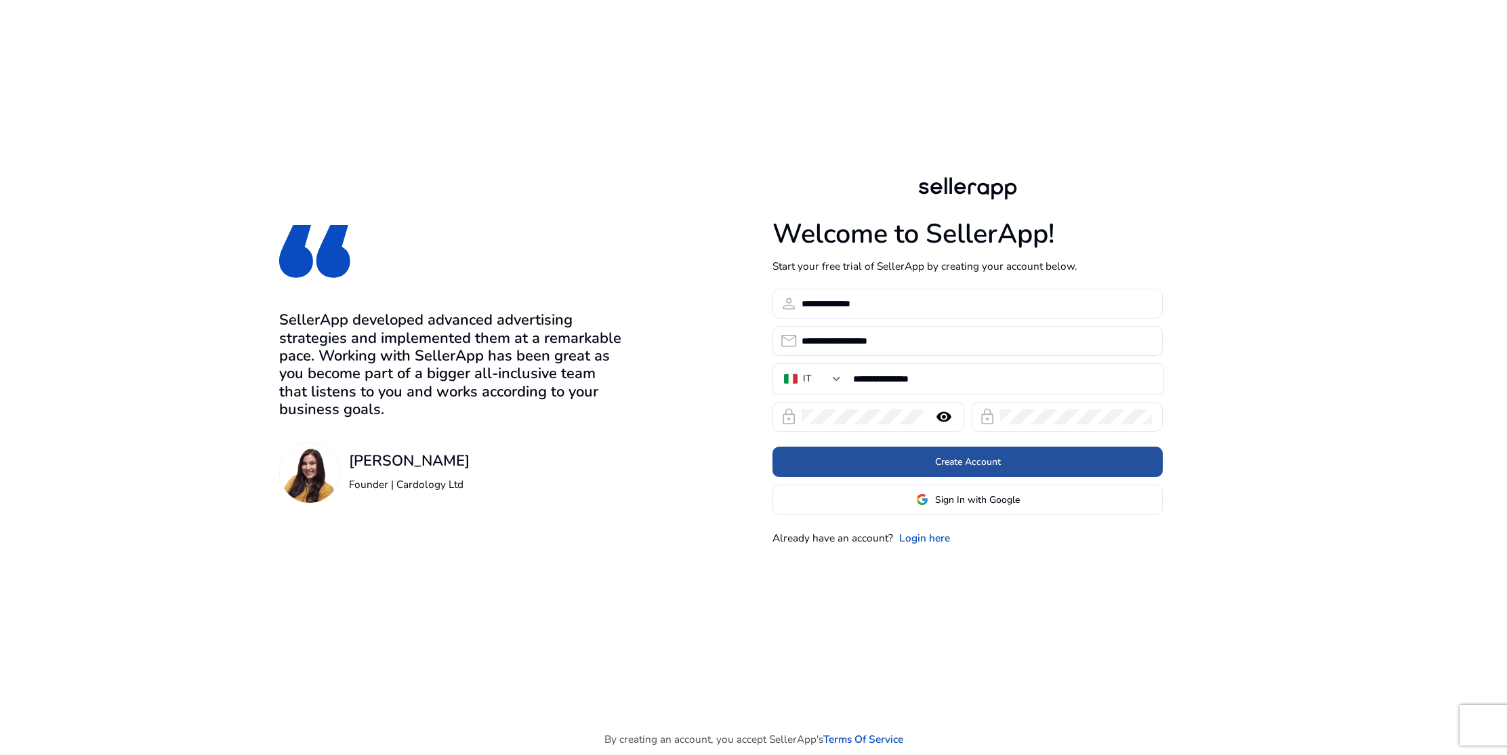
click at [970, 465] on span "Create Account" at bounding box center [968, 462] width 66 height 14
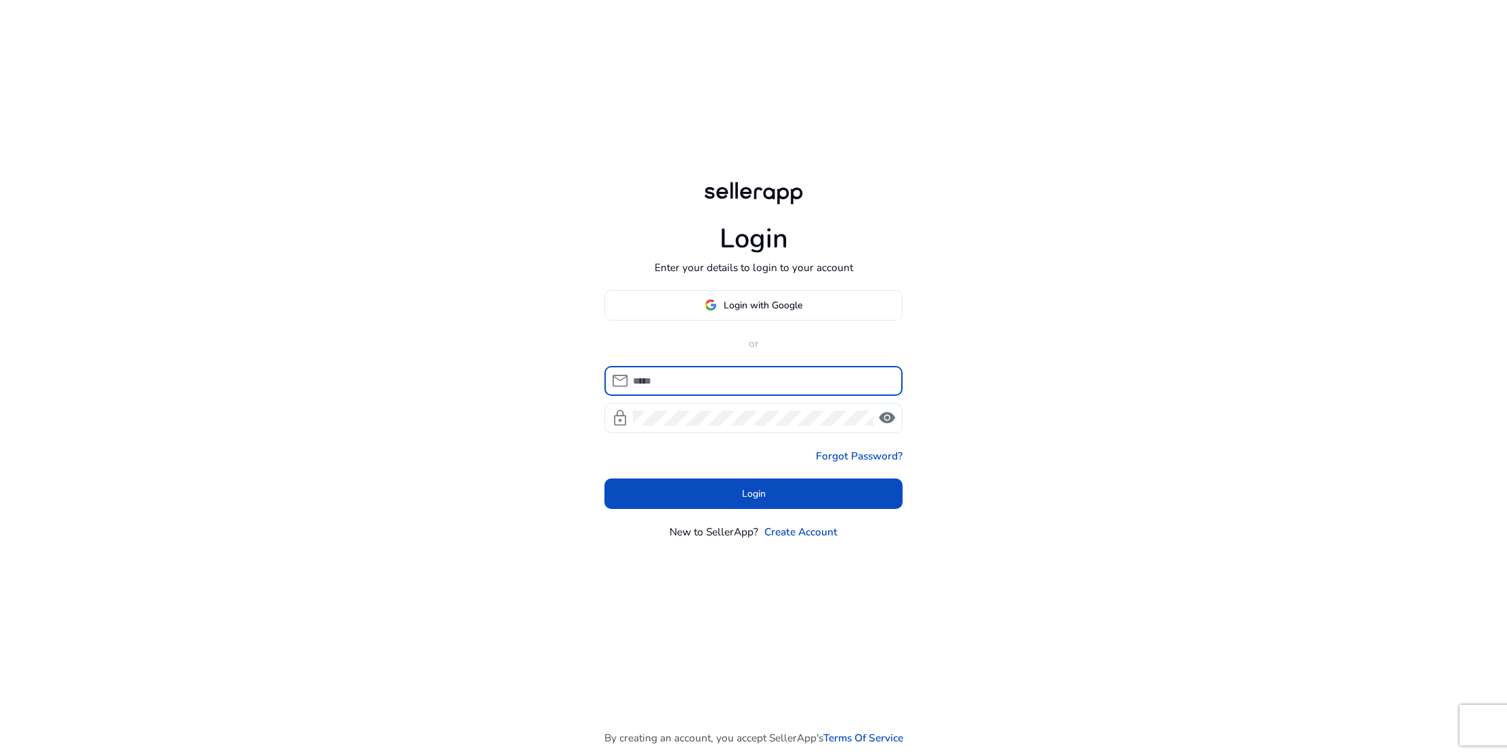
type input "**********"
click at [882, 419] on span "visibility" at bounding box center [887, 418] width 18 height 18
click at [882, 419] on span "visibility_off" at bounding box center [887, 418] width 18 height 18
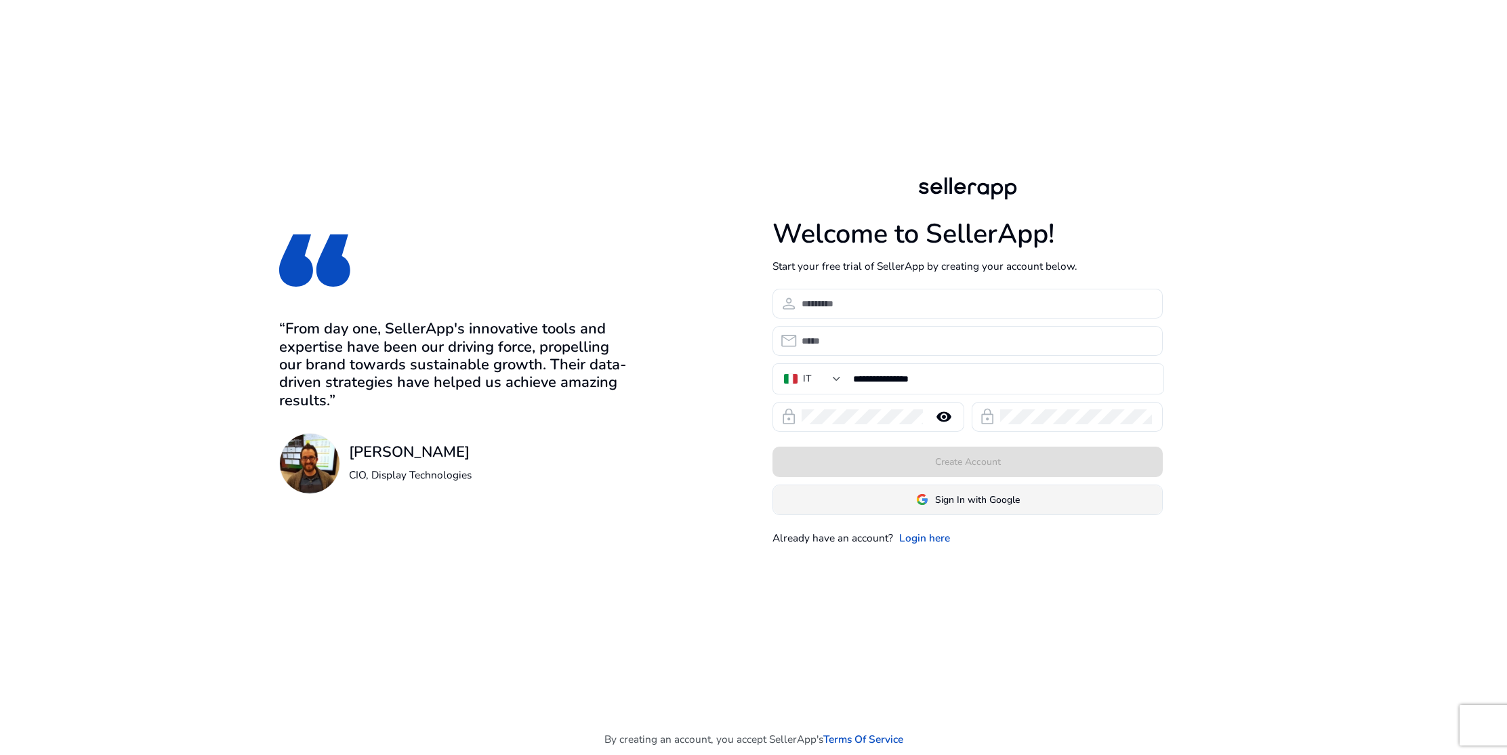
click at [952, 504] on span "Sign In with Google" at bounding box center [977, 499] width 85 height 14
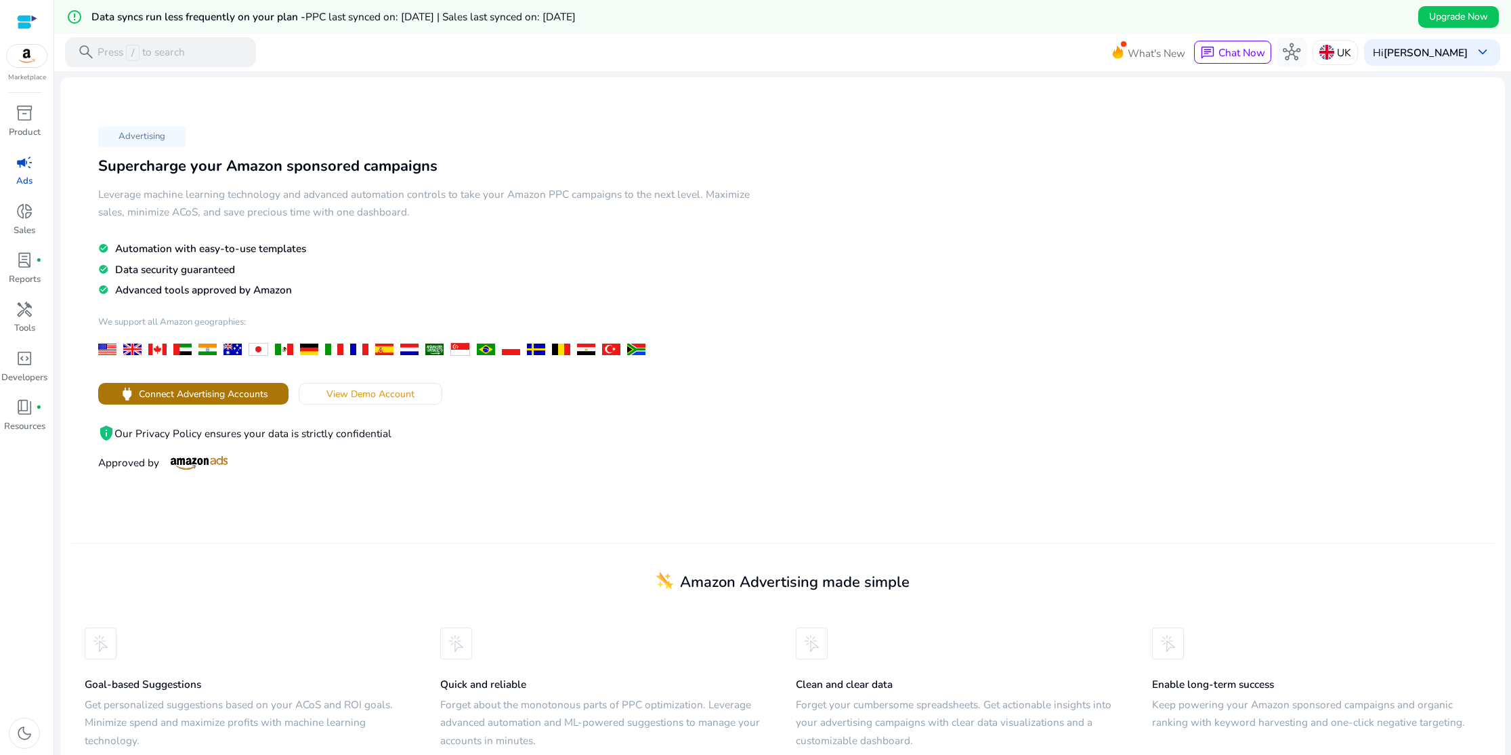
click at [171, 398] on span "Connect Advertising Accounts" at bounding box center [203, 394] width 129 height 14
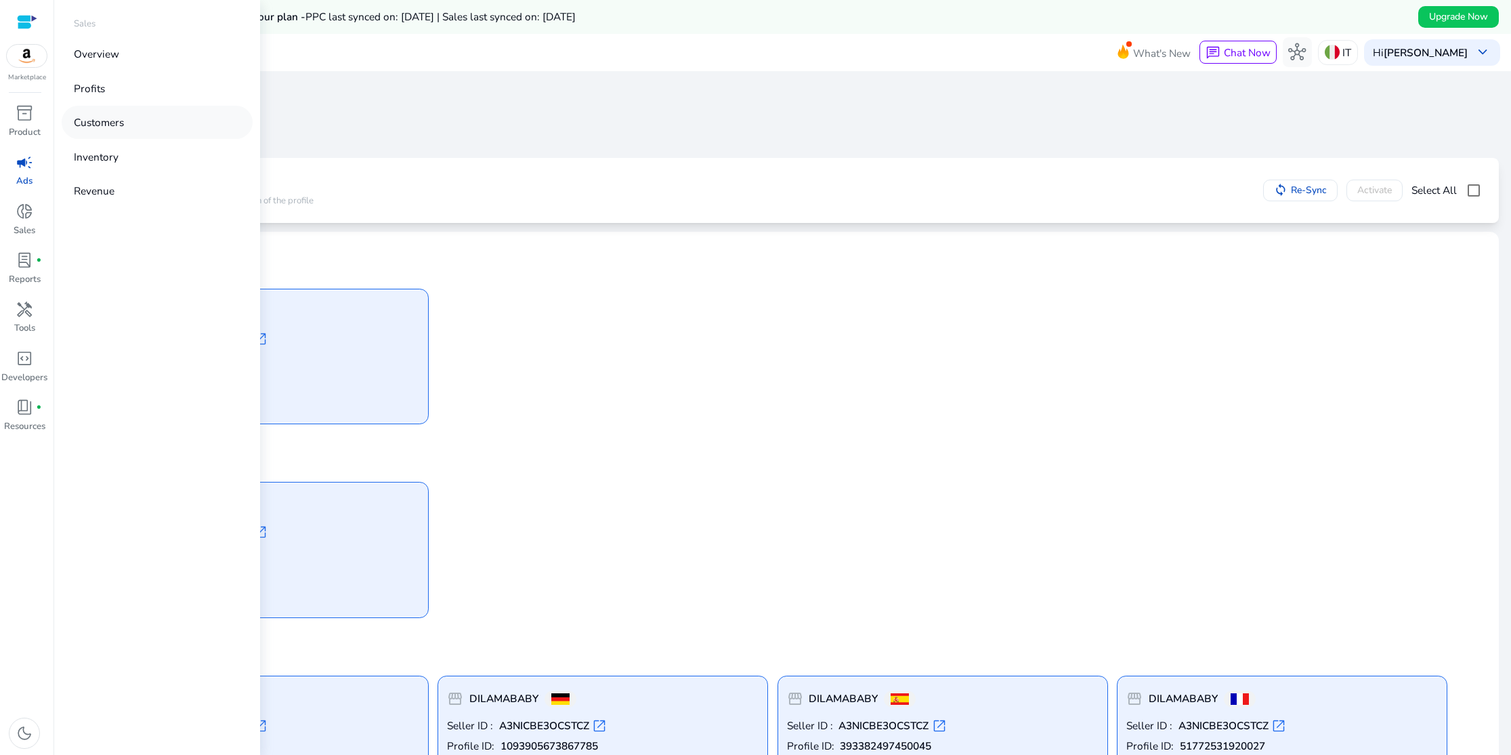
click at [104, 120] on p "Customers" at bounding box center [99, 122] width 50 height 16
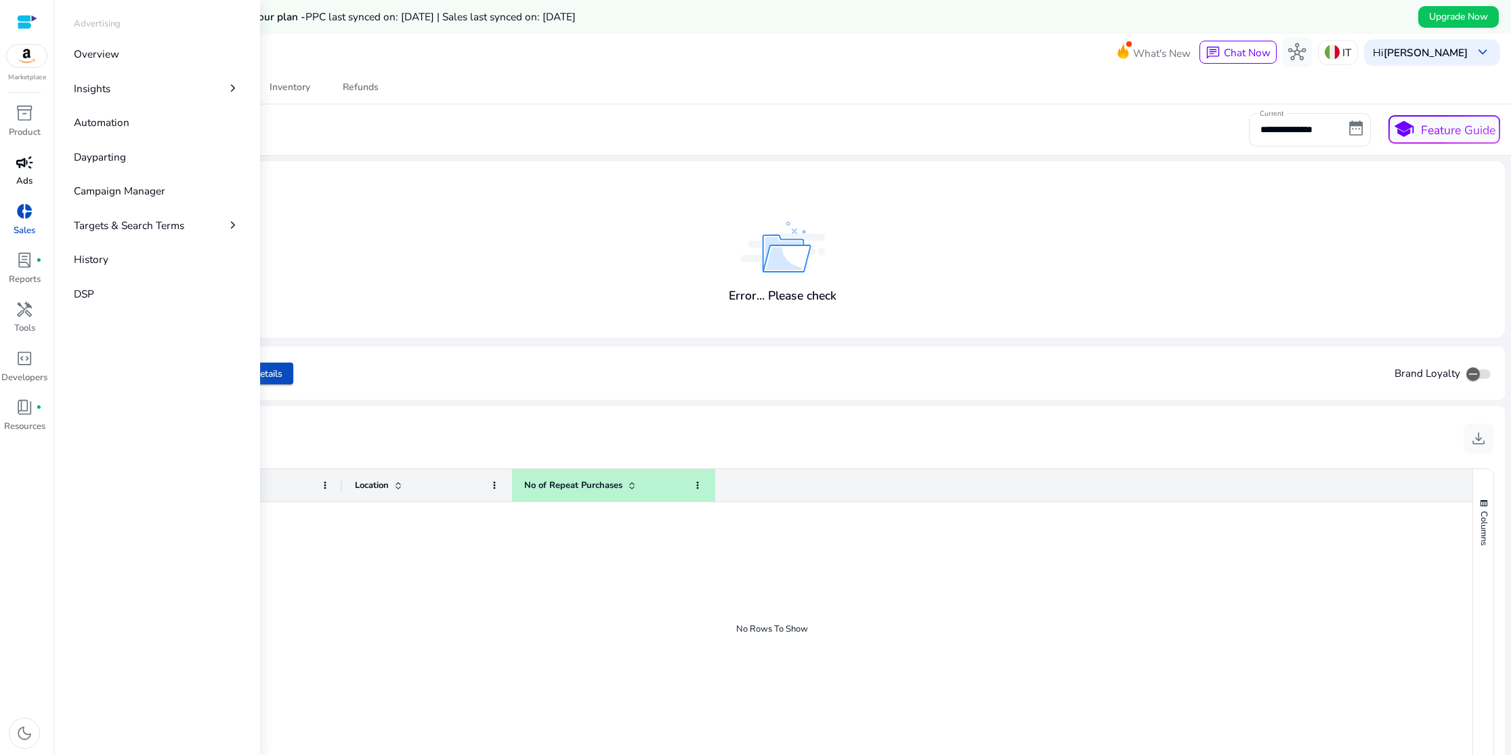
click at [31, 160] on span "campaign" at bounding box center [25, 163] width 18 height 18
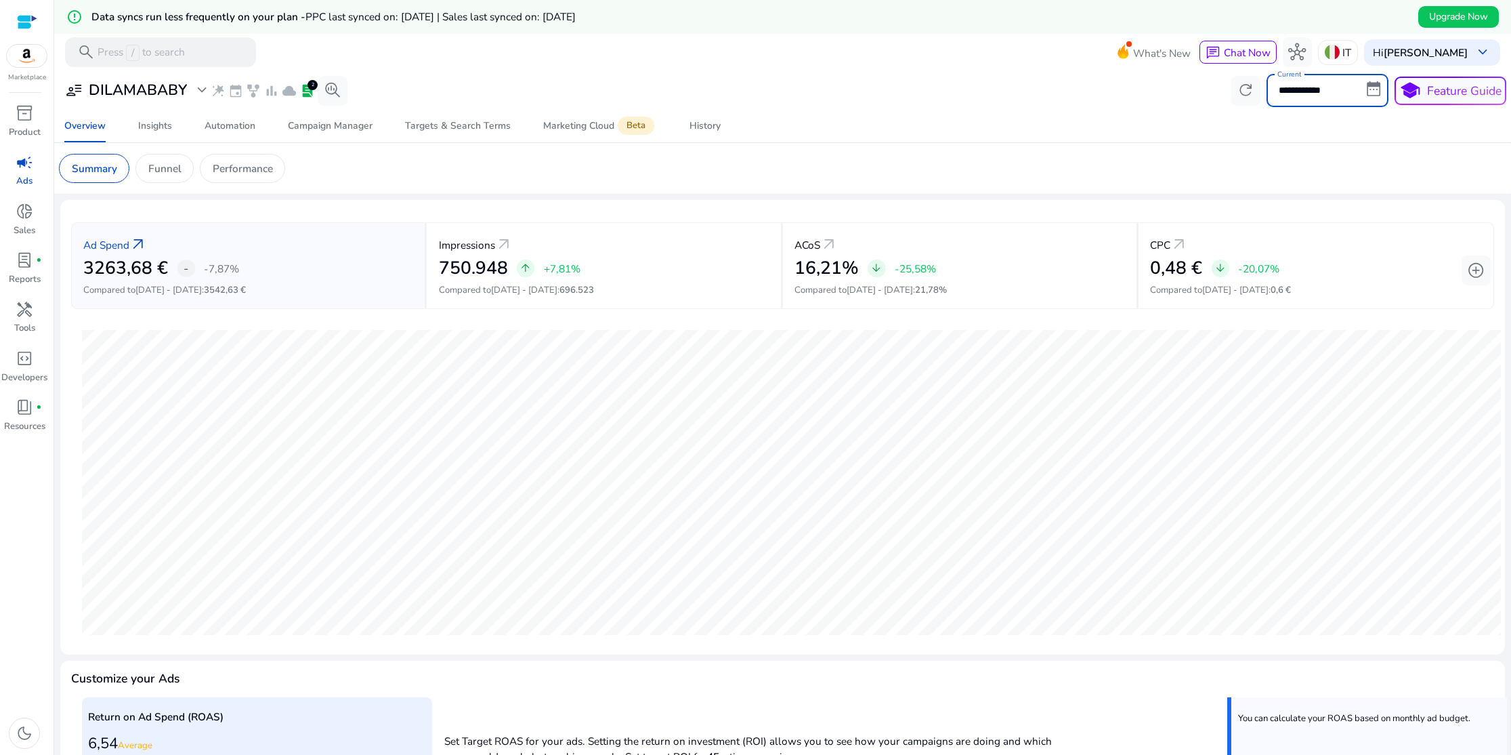
click at [1370, 95] on input "**********" at bounding box center [1328, 90] width 122 height 33
select select "*"
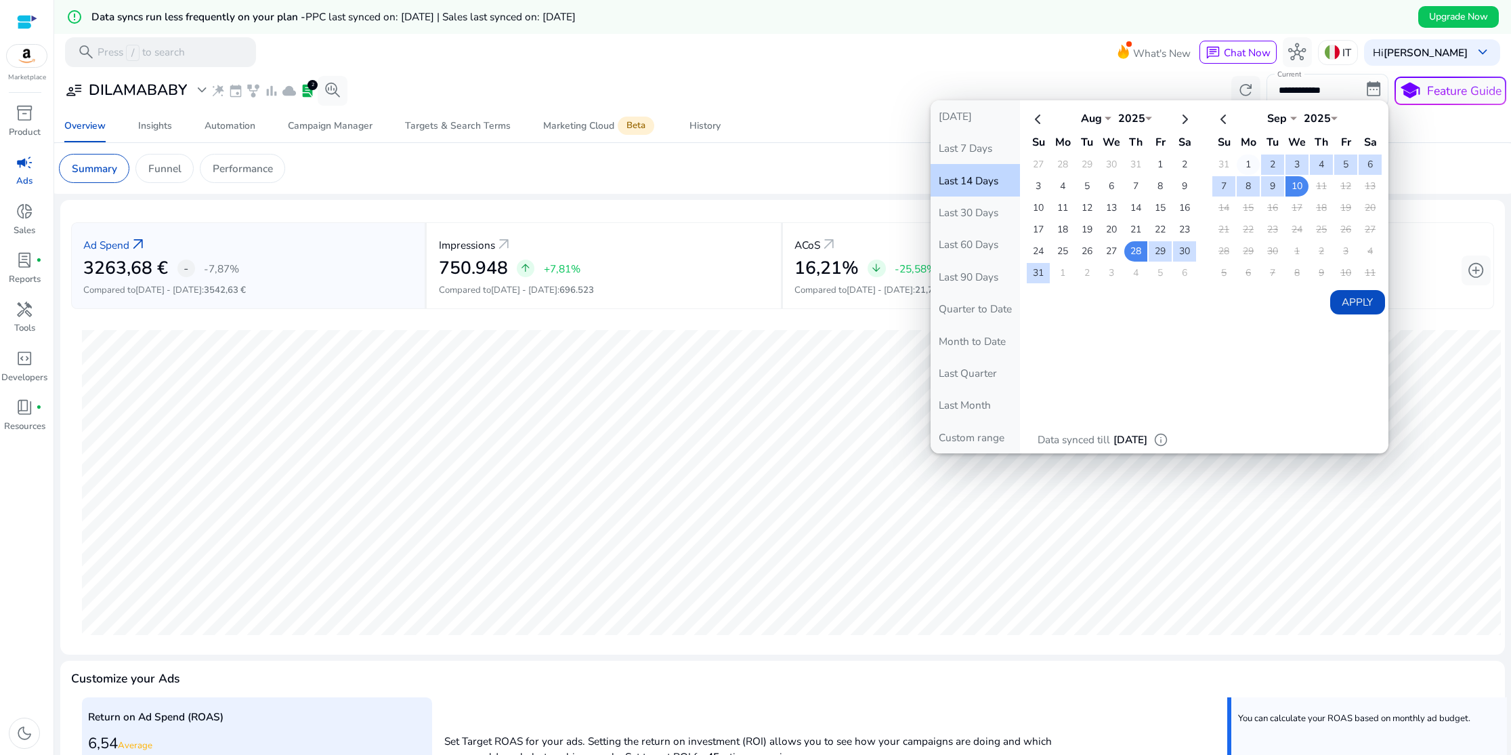
click at [1241, 165] on td "1" at bounding box center [1248, 164] width 23 height 20
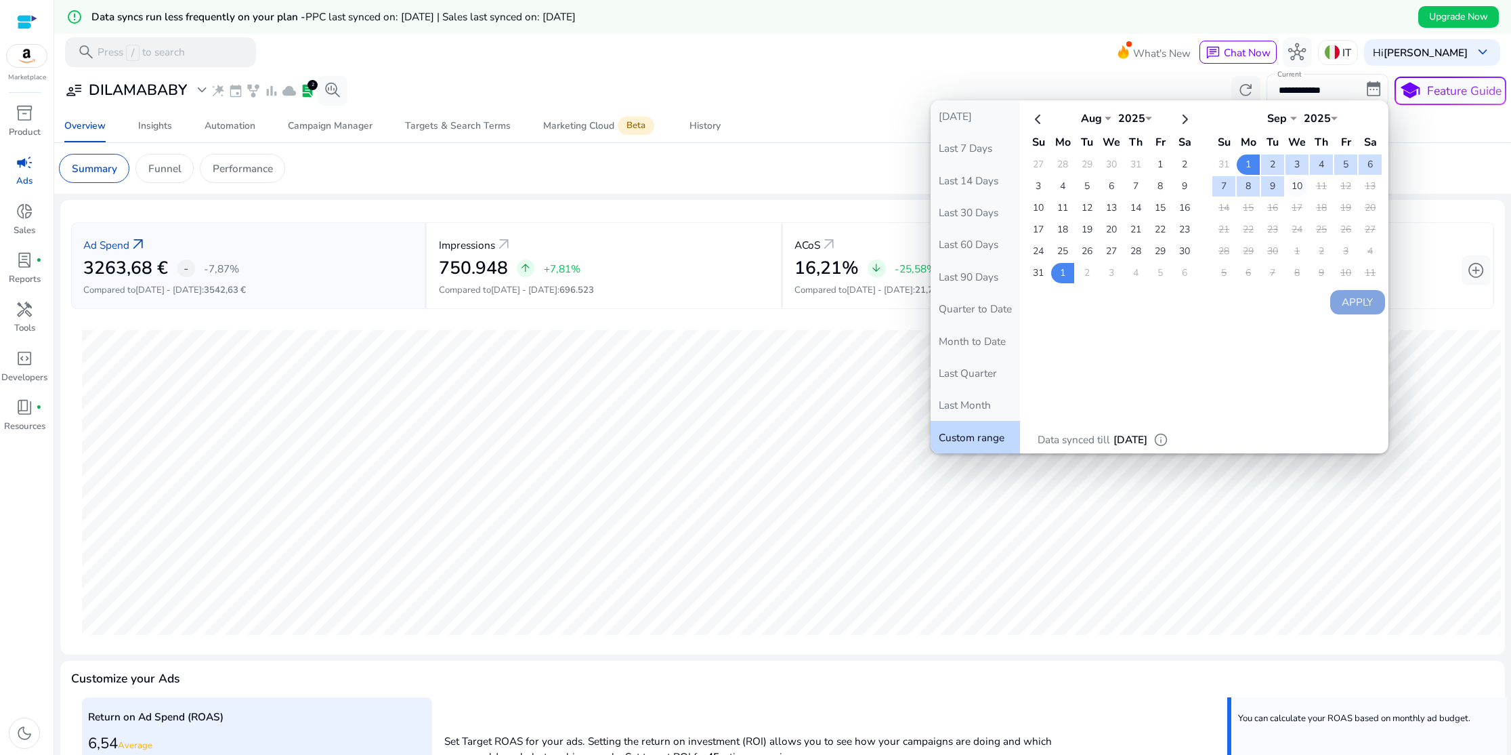
click at [1291, 184] on td "10" at bounding box center [1297, 186] width 23 height 20
click at [1353, 299] on button "Apply" at bounding box center [1357, 302] width 55 height 24
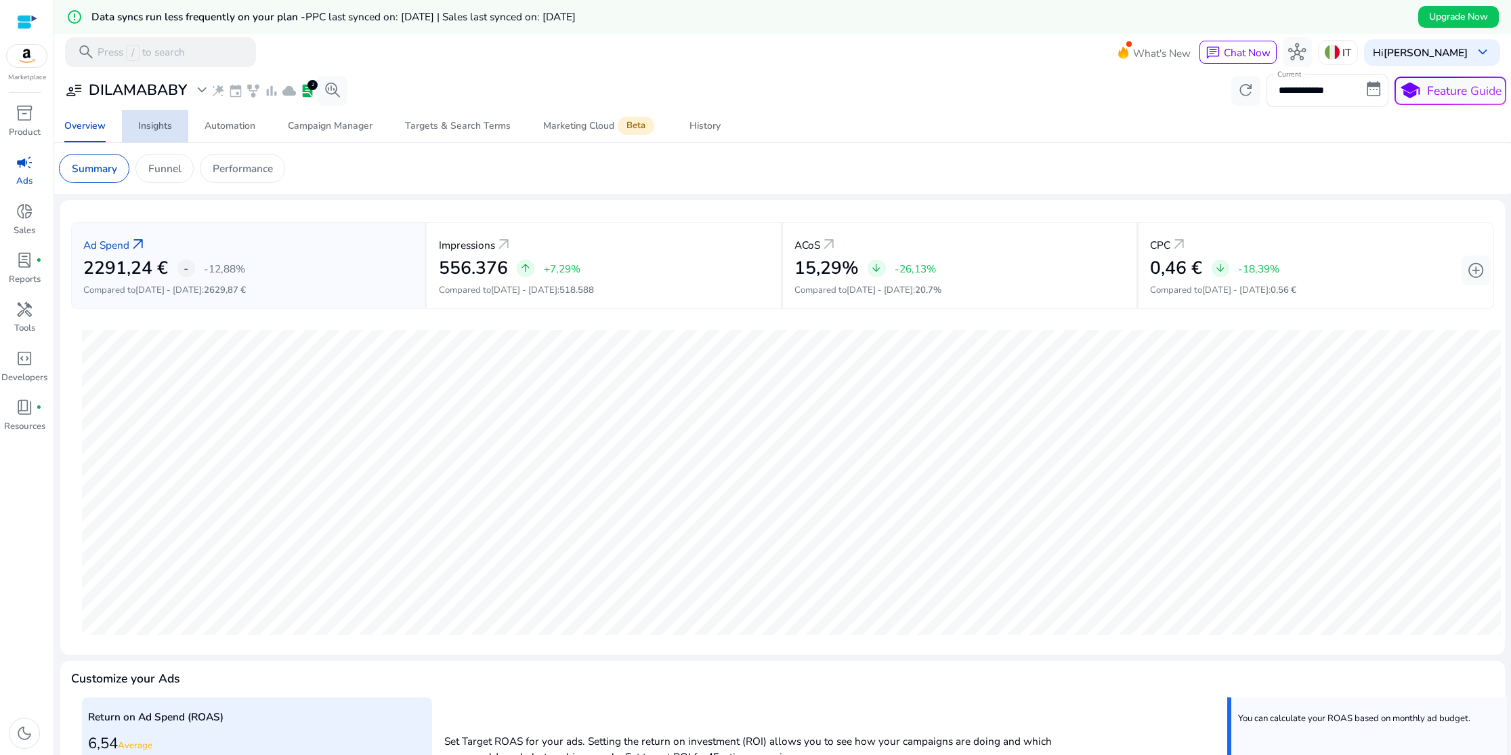
click at [171, 129] on div "Insights" at bounding box center [155, 125] width 34 height 9
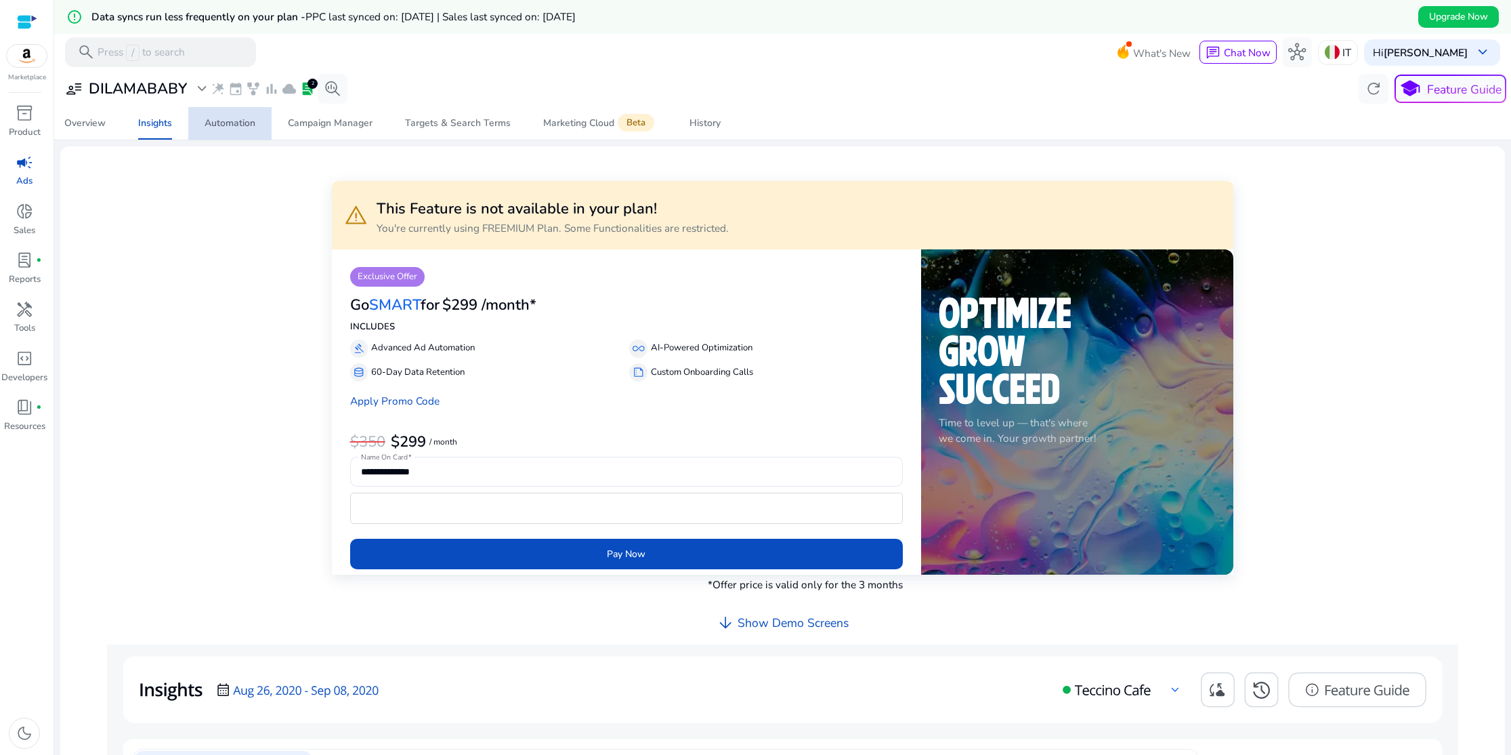
click at [216, 124] on div "Automation" at bounding box center [230, 123] width 51 height 9
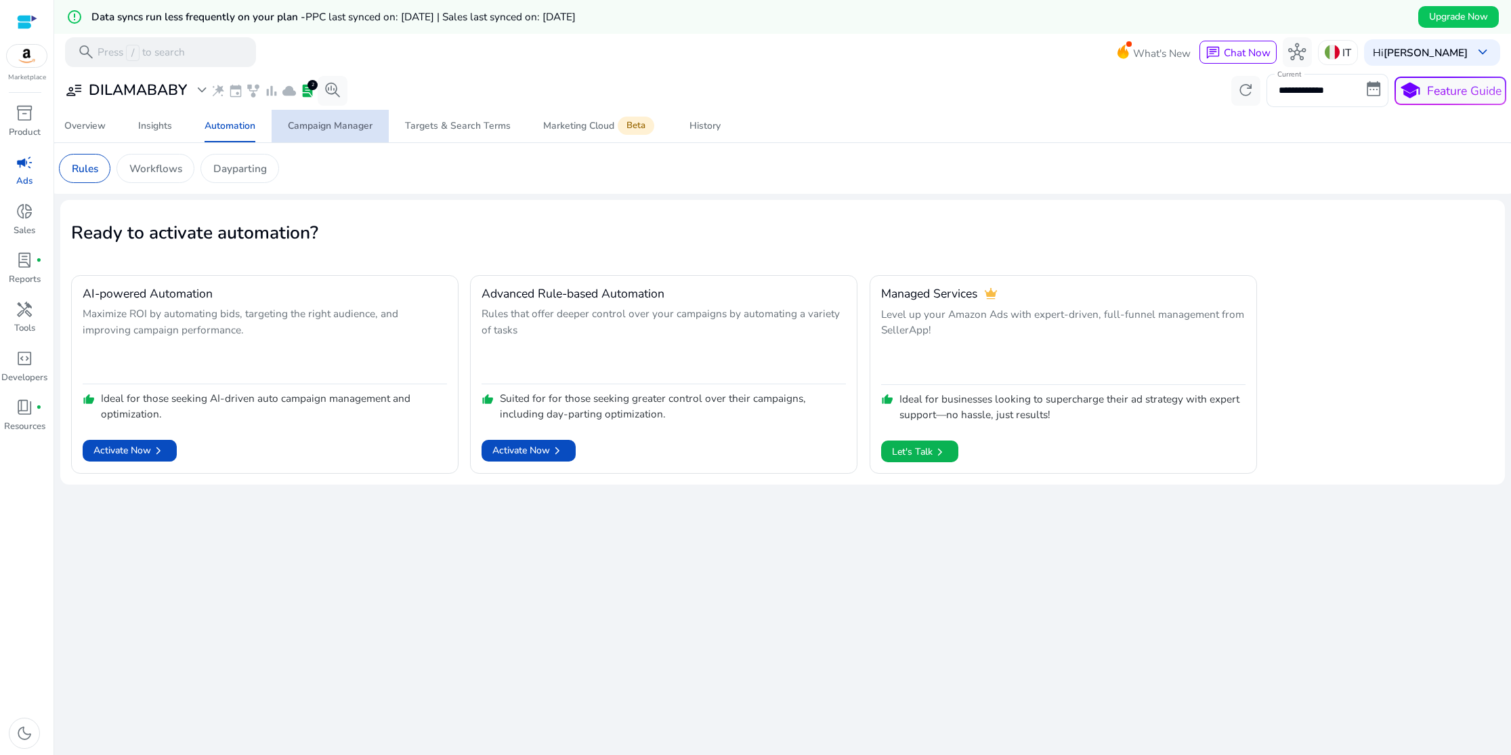
click at [353, 128] on div "Campaign Manager" at bounding box center [330, 125] width 85 height 9
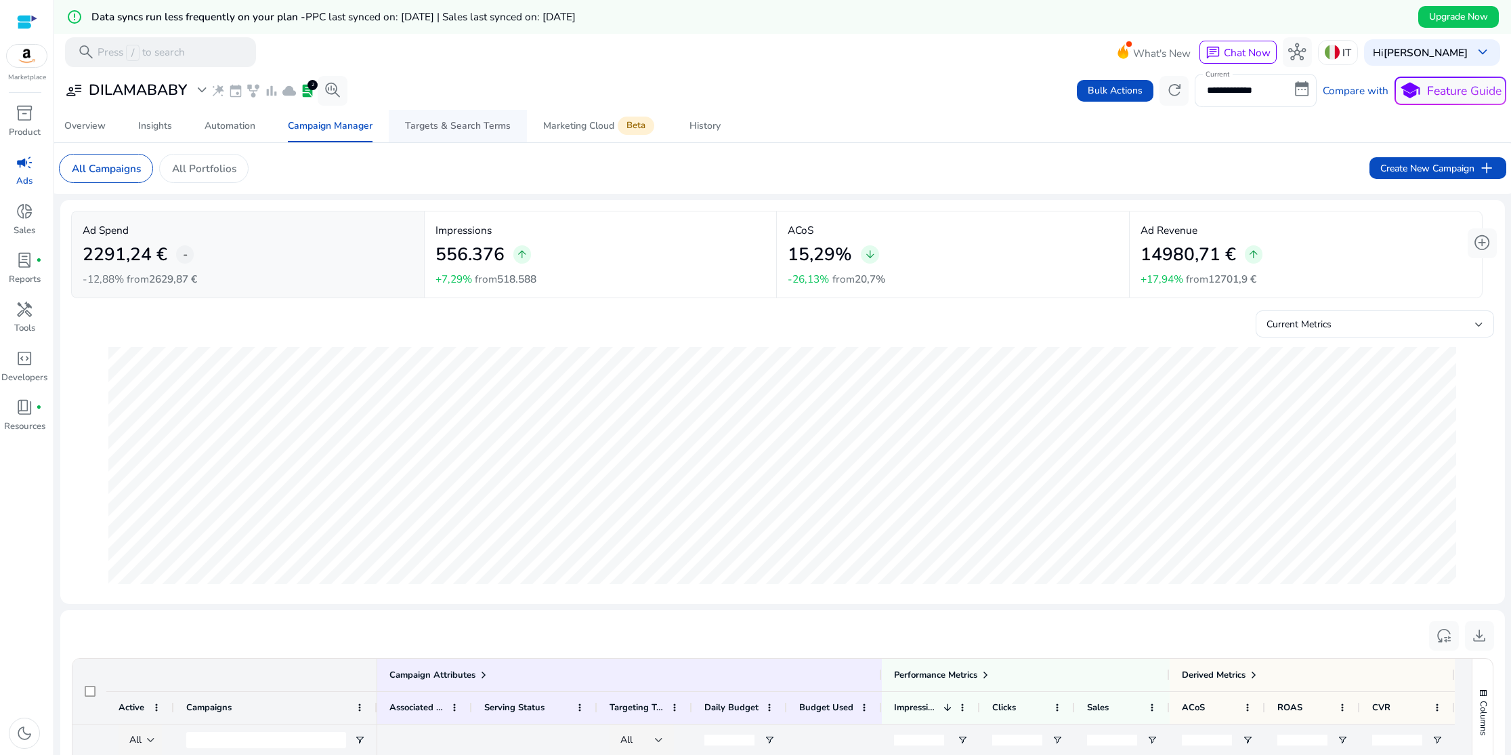
click at [442, 129] on div "Targets & Search Terms" at bounding box center [458, 125] width 106 height 9
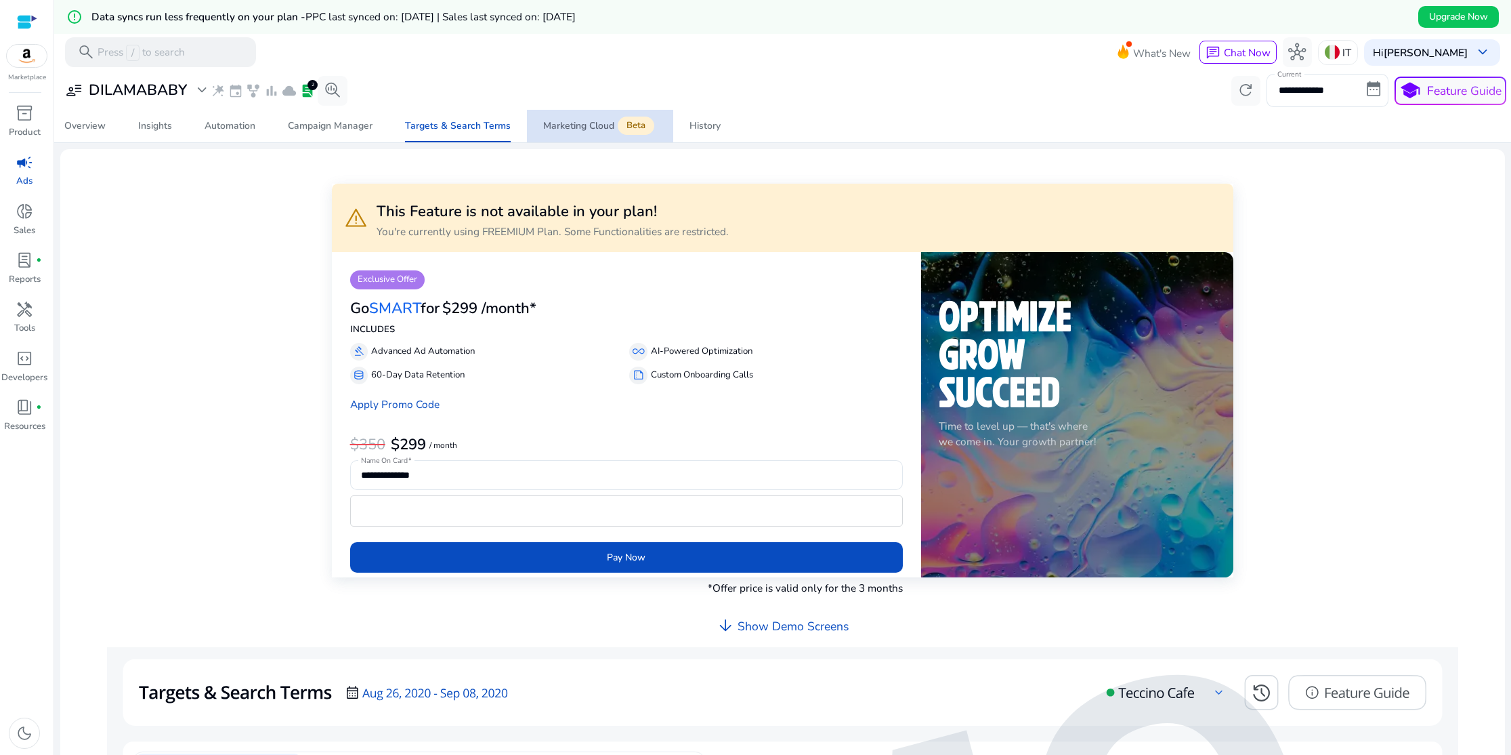
click at [547, 127] on div "Marketing Cloud Beta" at bounding box center [600, 126] width 114 height 12
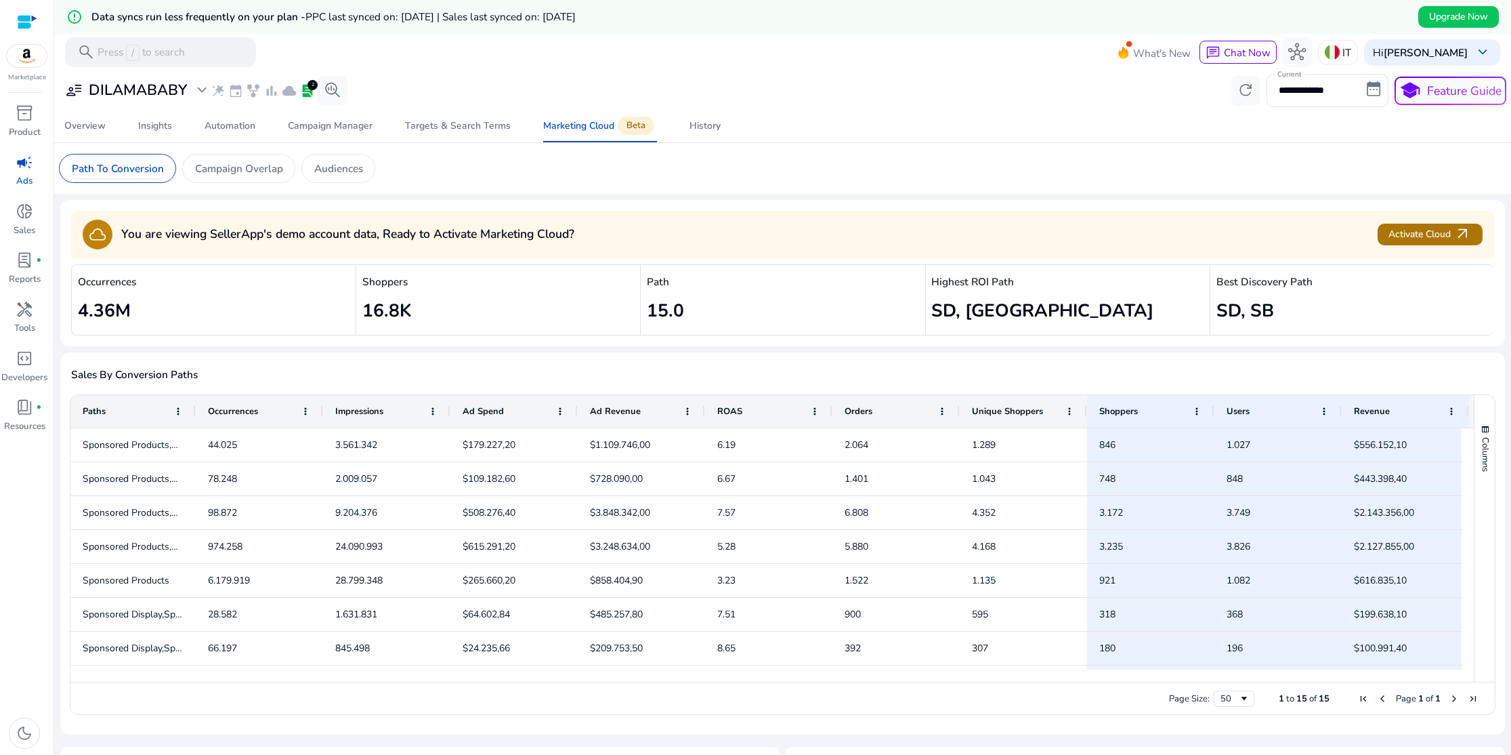
click at [1454, 238] on span "arrow_outward" at bounding box center [1463, 235] width 18 height 18
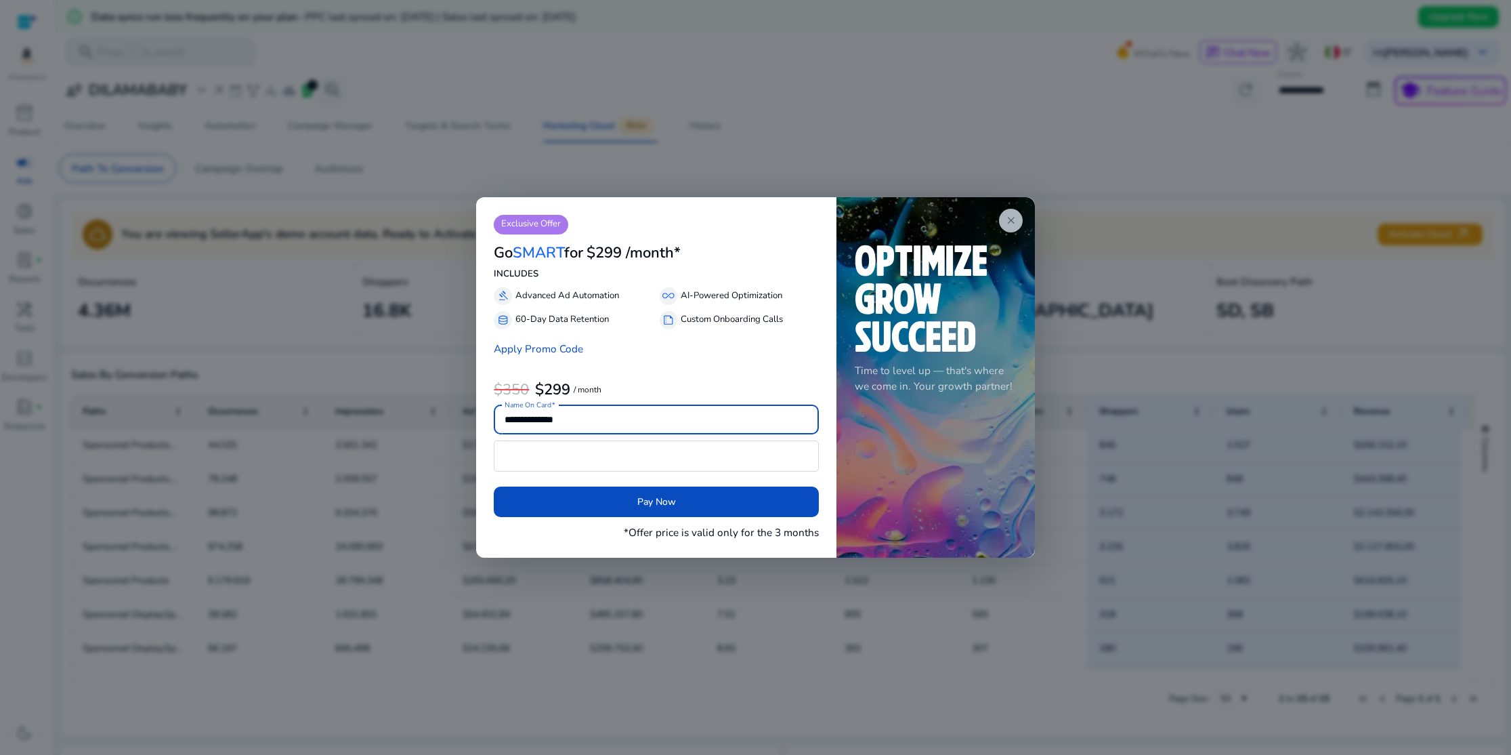
click at [1009, 219] on span "close" at bounding box center [1011, 221] width 12 height 12
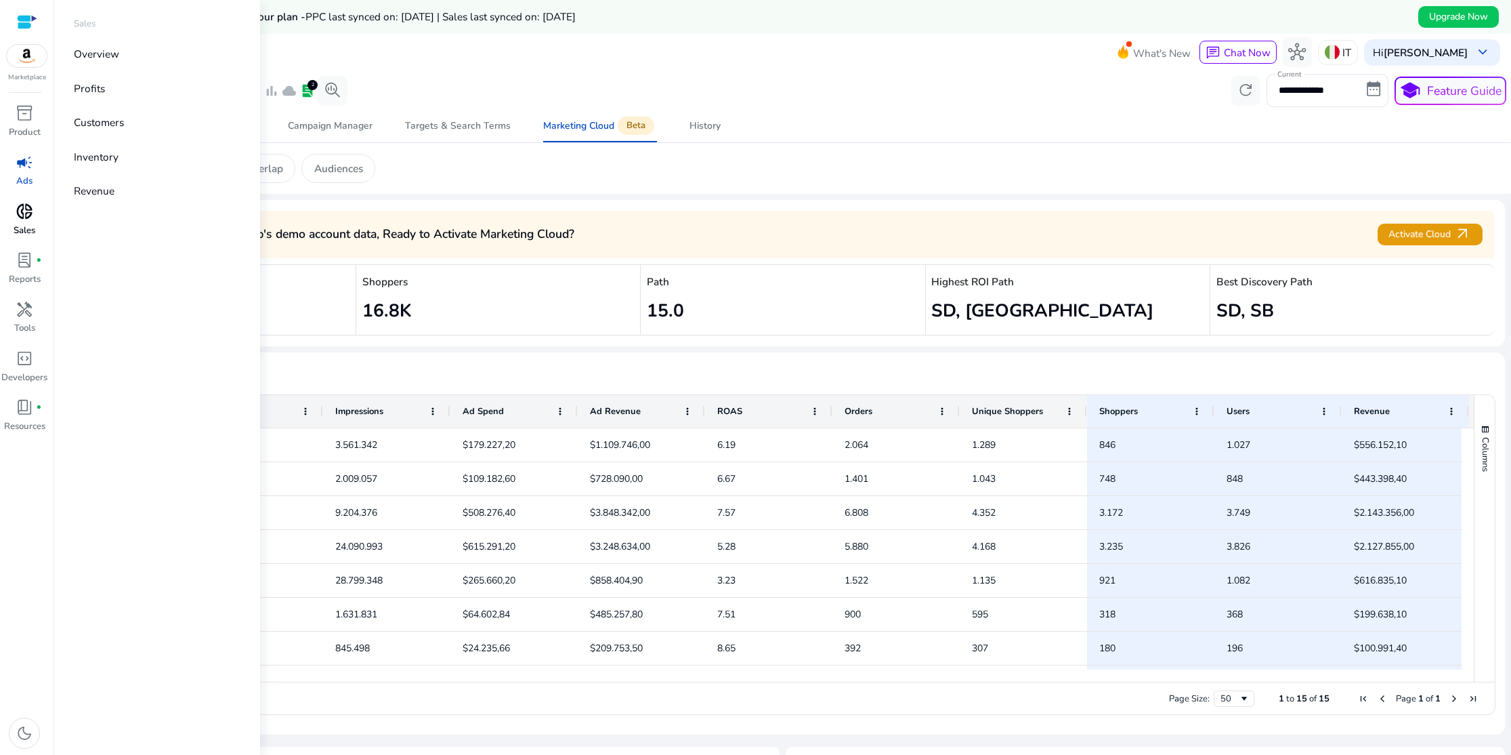
click at [18, 215] on span "donut_small" at bounding box center [25, 212] width 18 height 18
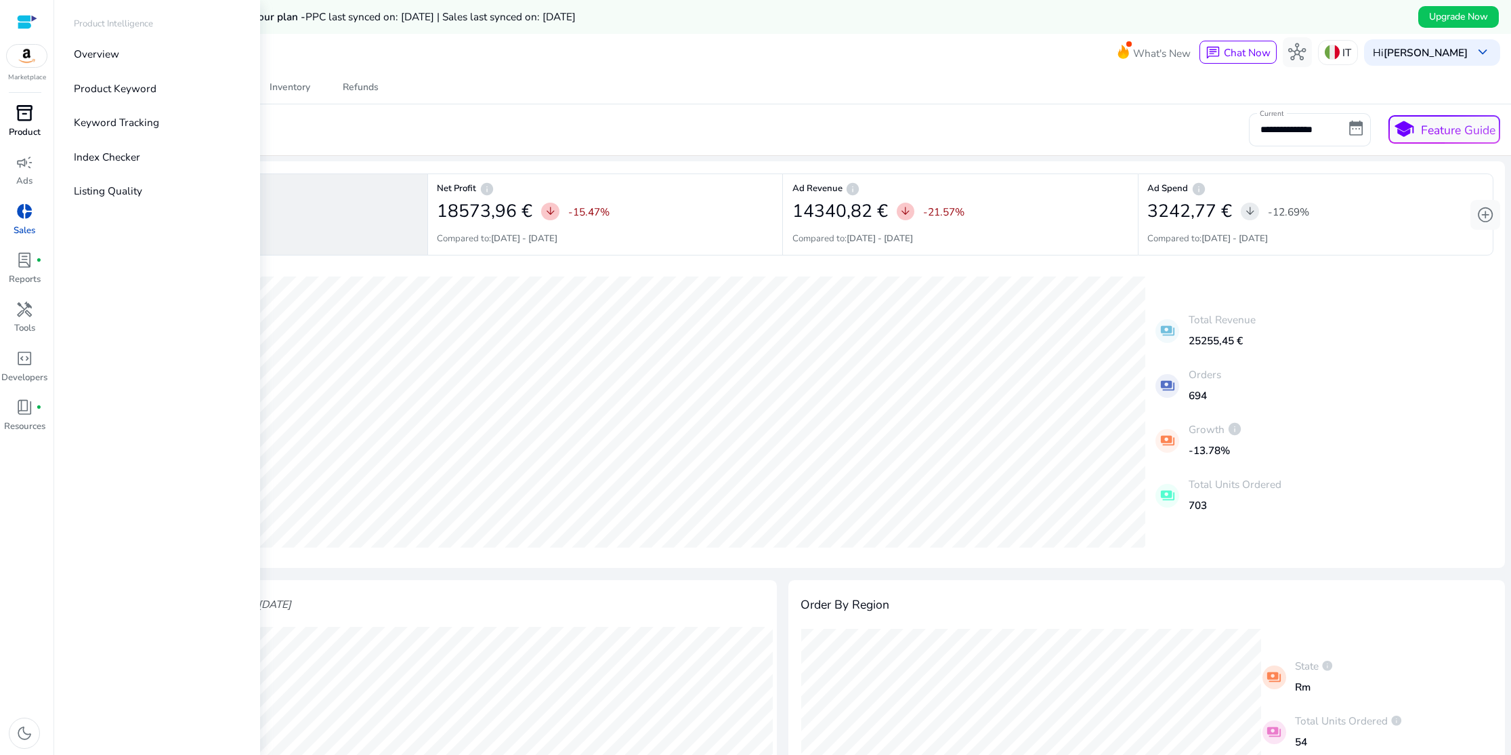
click at [24, 126] on p "Product" at bounding box center [25, 133] width 32 height 14
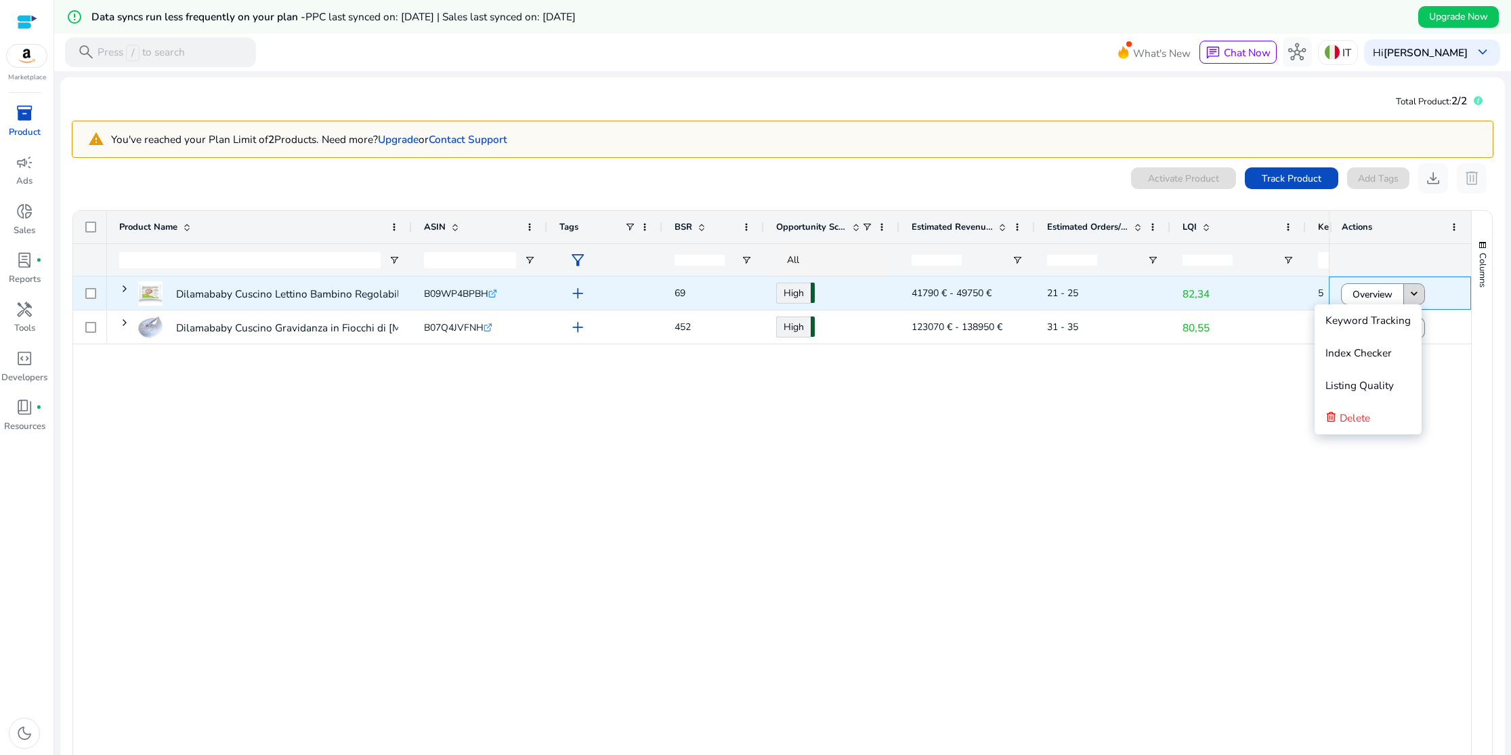
click at [1408, 291] on mat-icon "keyboard_arrow_down" at bounding box center [1415, 294] width 14 height 14
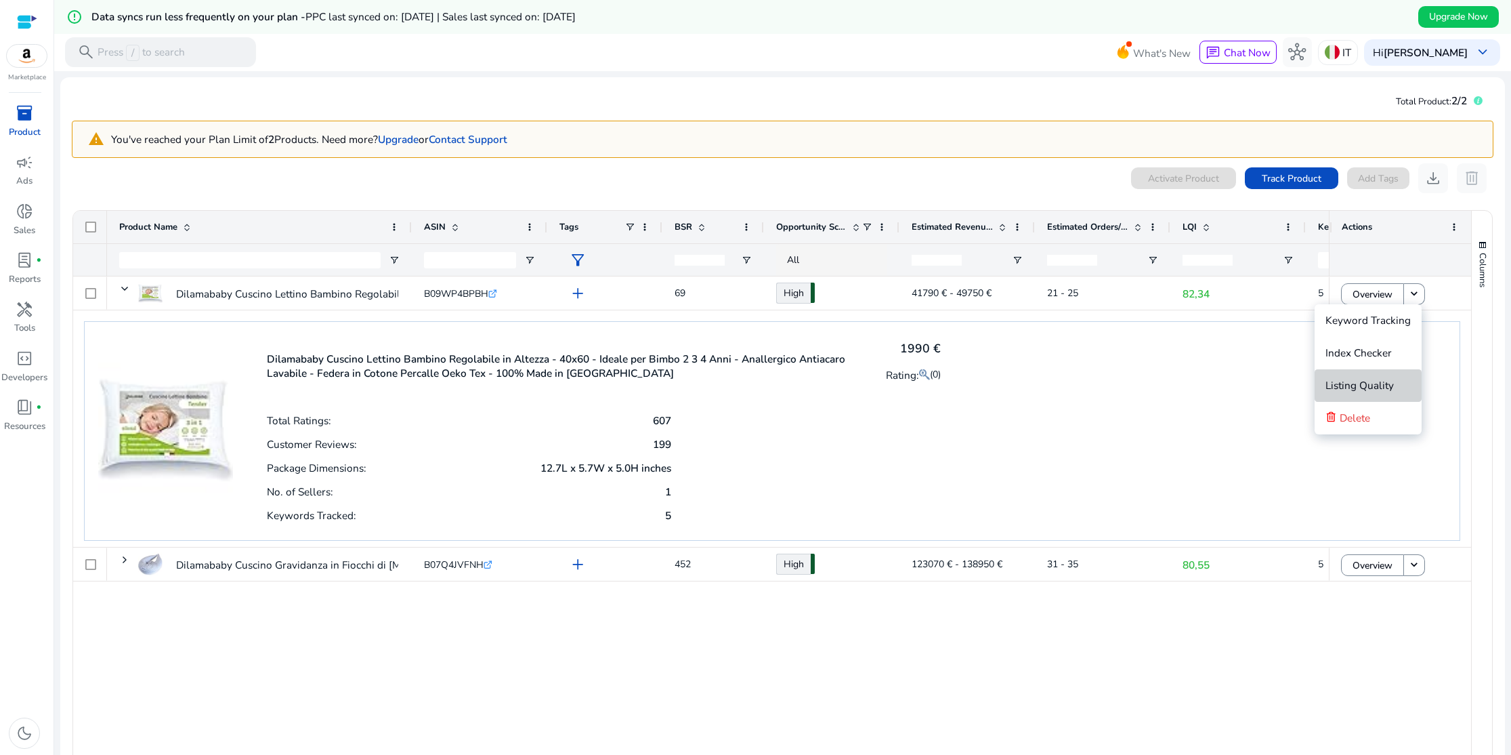
click at [1379, 381] on span "Listing Quality" at bounding box center [1360, 385] width 68 height 14
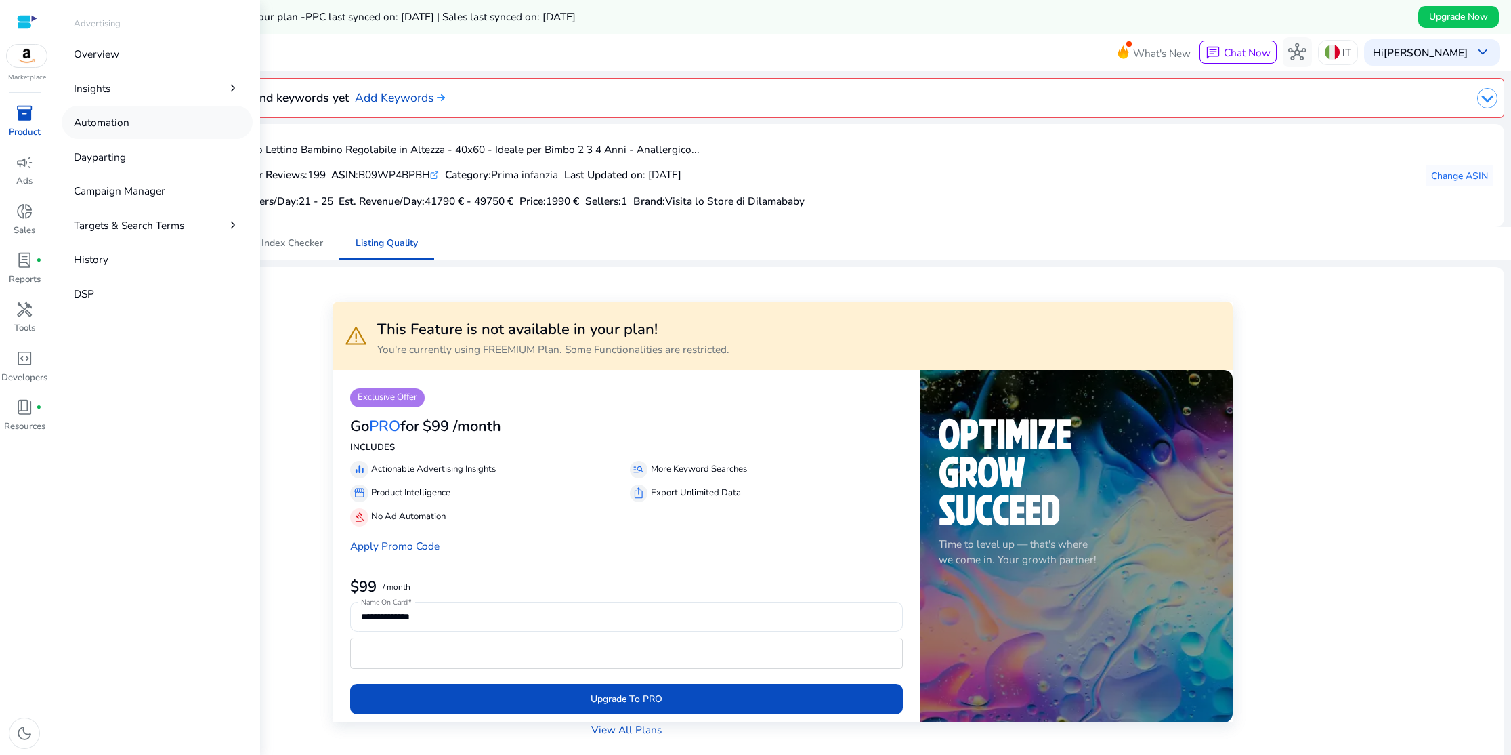
click at [100, 125] on p "Automation" at bounding box center [102, 122] width 56 height 16
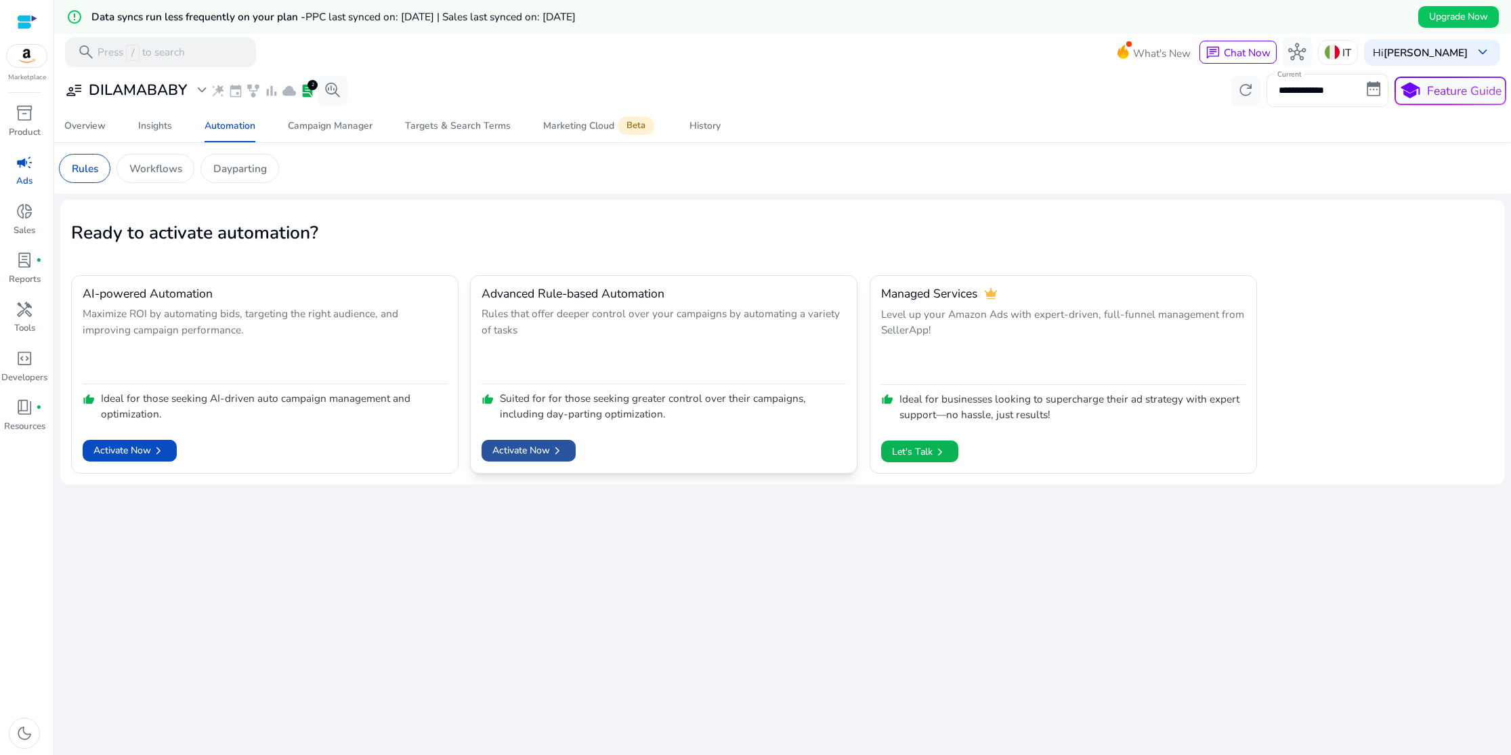
click at [518, 453] on span "Activate Now chevron_right" at bounding box center [528, 450] width 72 height 15
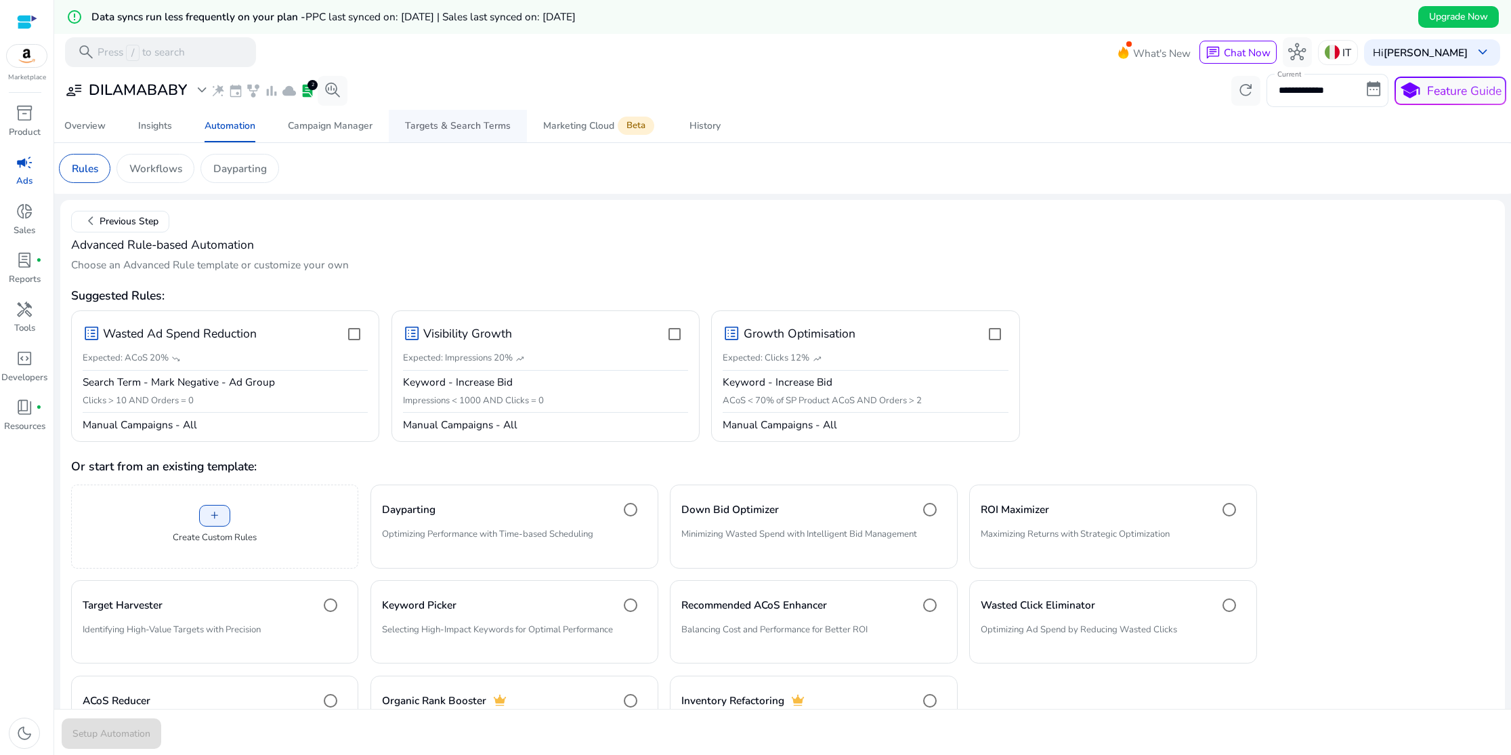
click at [487, 128] on div "Targets & Search Terms" at bounding box center [458, 125] width 106 height 9
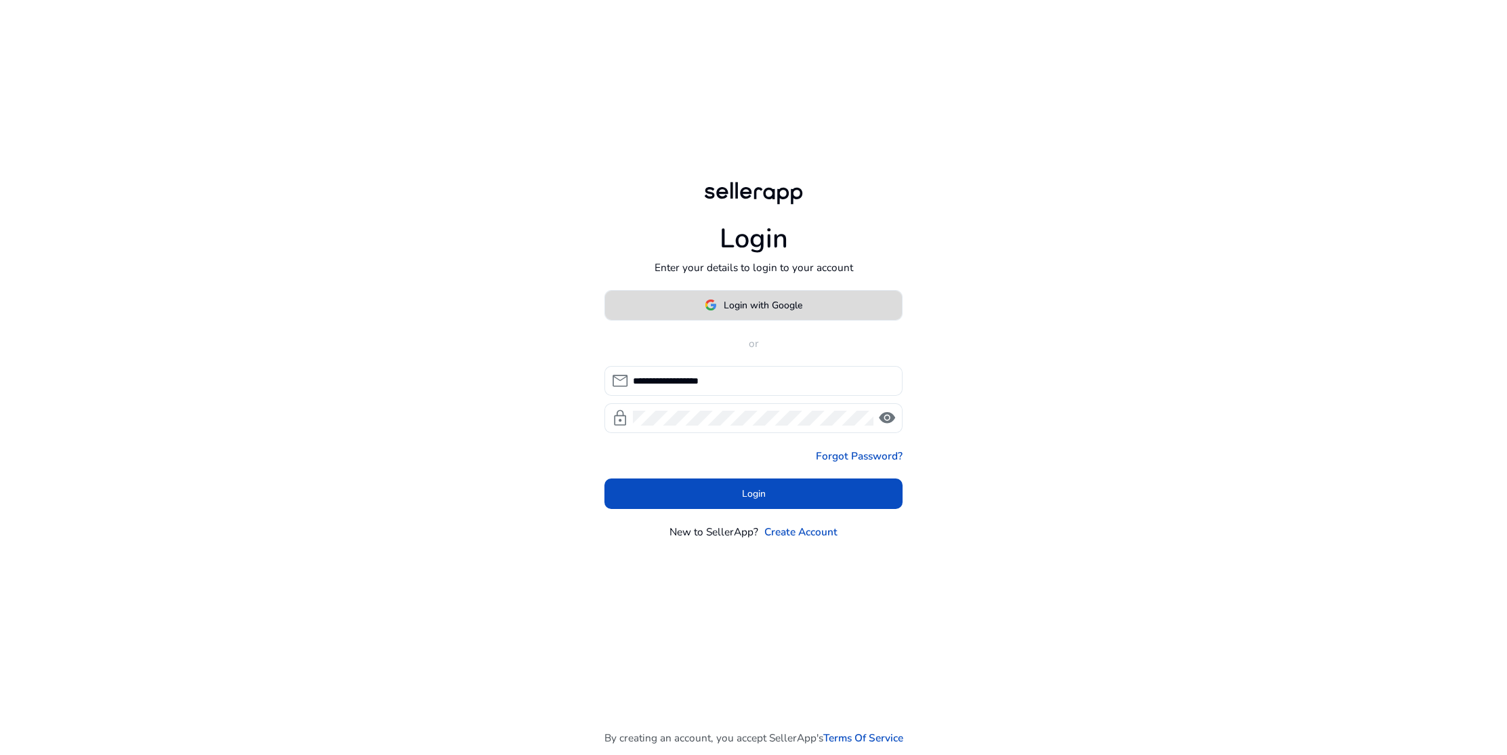
click at [774, 303] on span "Login with Google" at bounding box center [763, 305] width 79 height 14
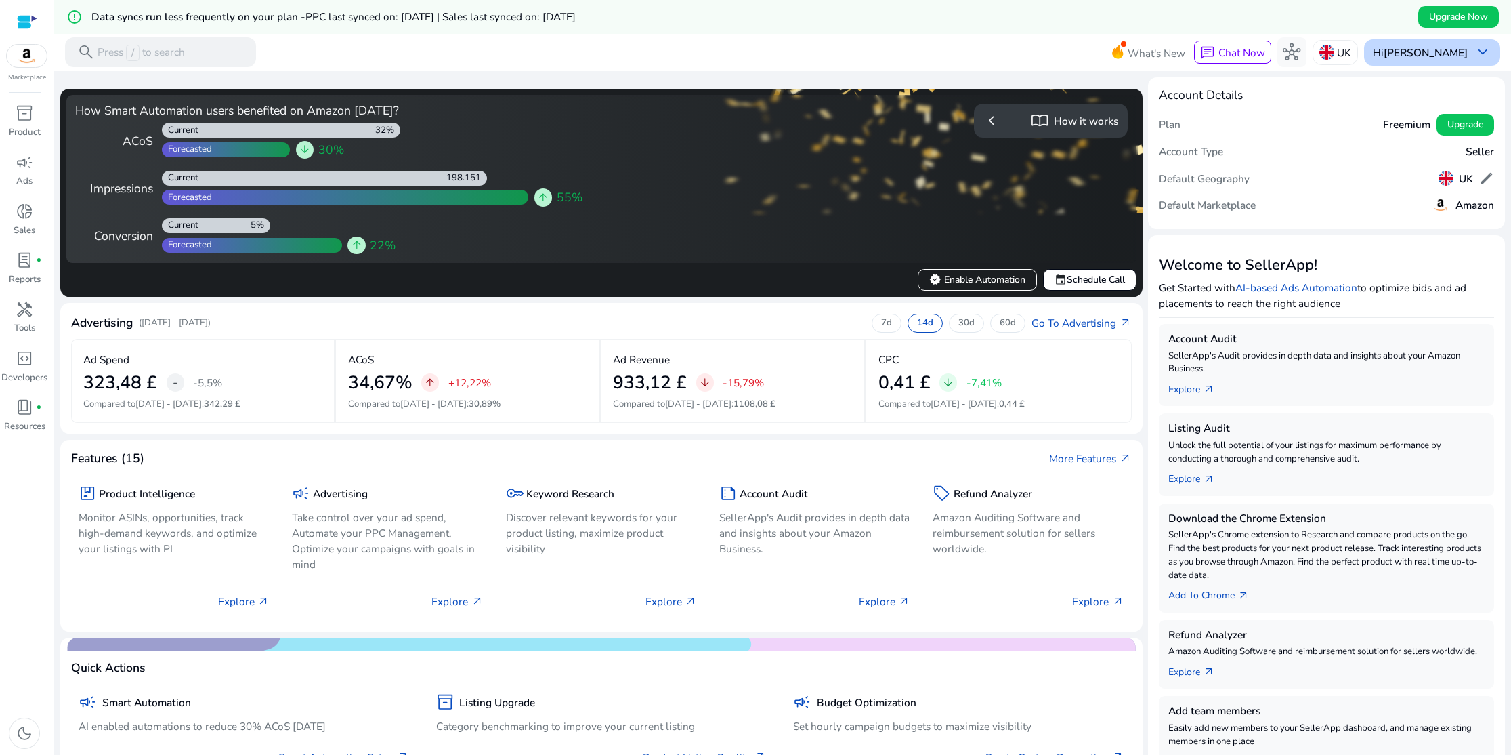
click at [1475, 47] on span "keyboard_arrow_down" at bounding box center [1483, 52] width 18 height 18
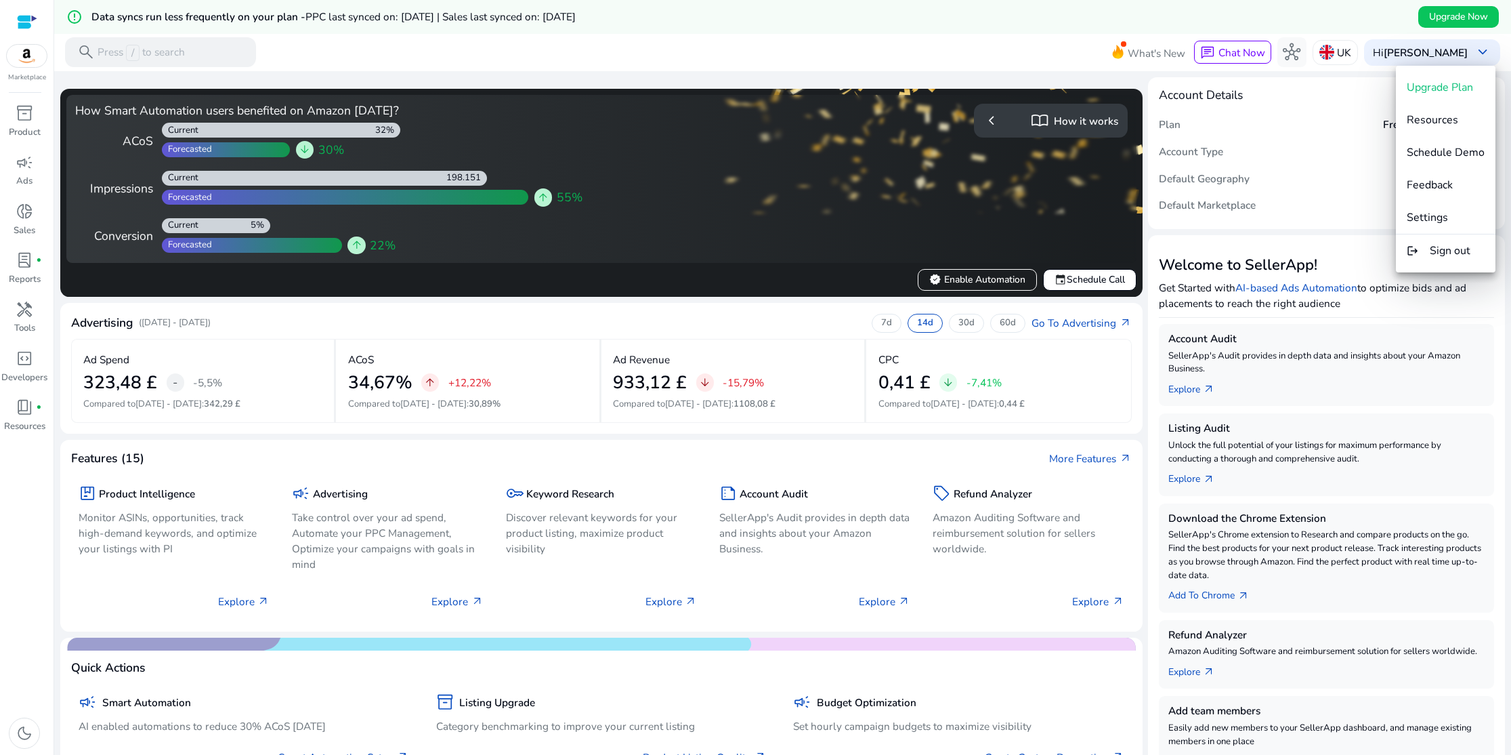
click at [1443, 258] on button "logout Sign out" at bounding box center [1446, 250] width 100 height 33
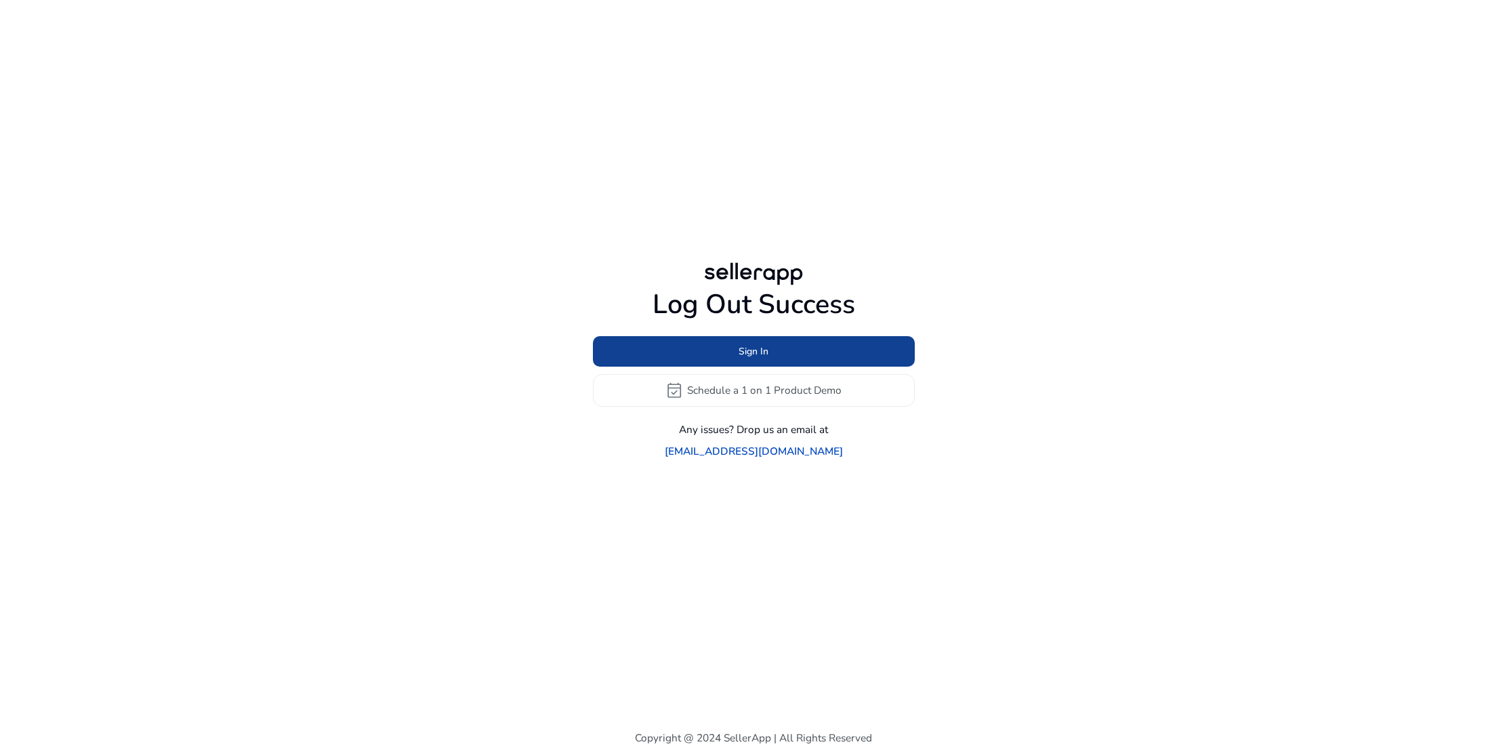
click at [817, 365] on span at bounding box center [754, 351] width 322 height 33
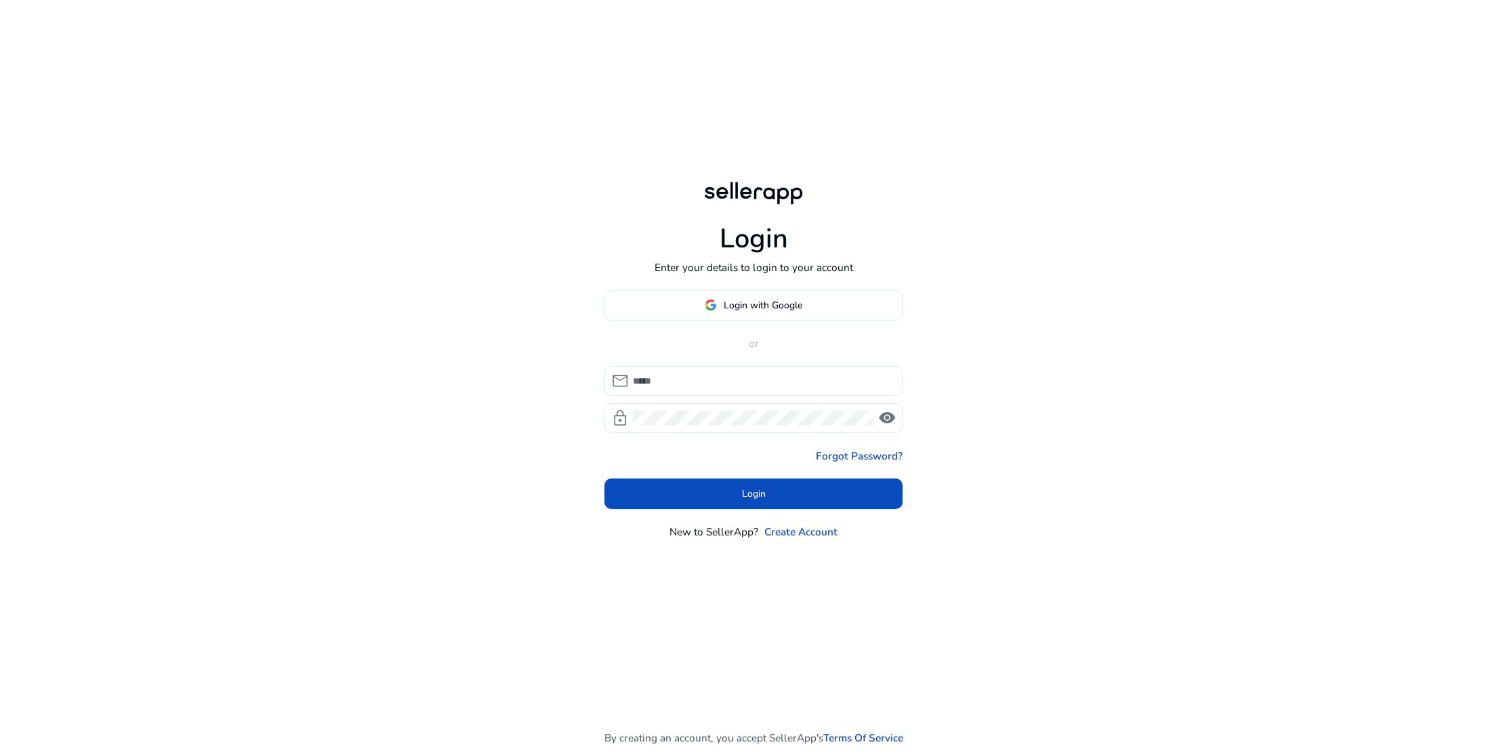
type input "**********"
click at [763, 306] on span "Login with Google" at bounding box center [763, 305] width 79 height 14
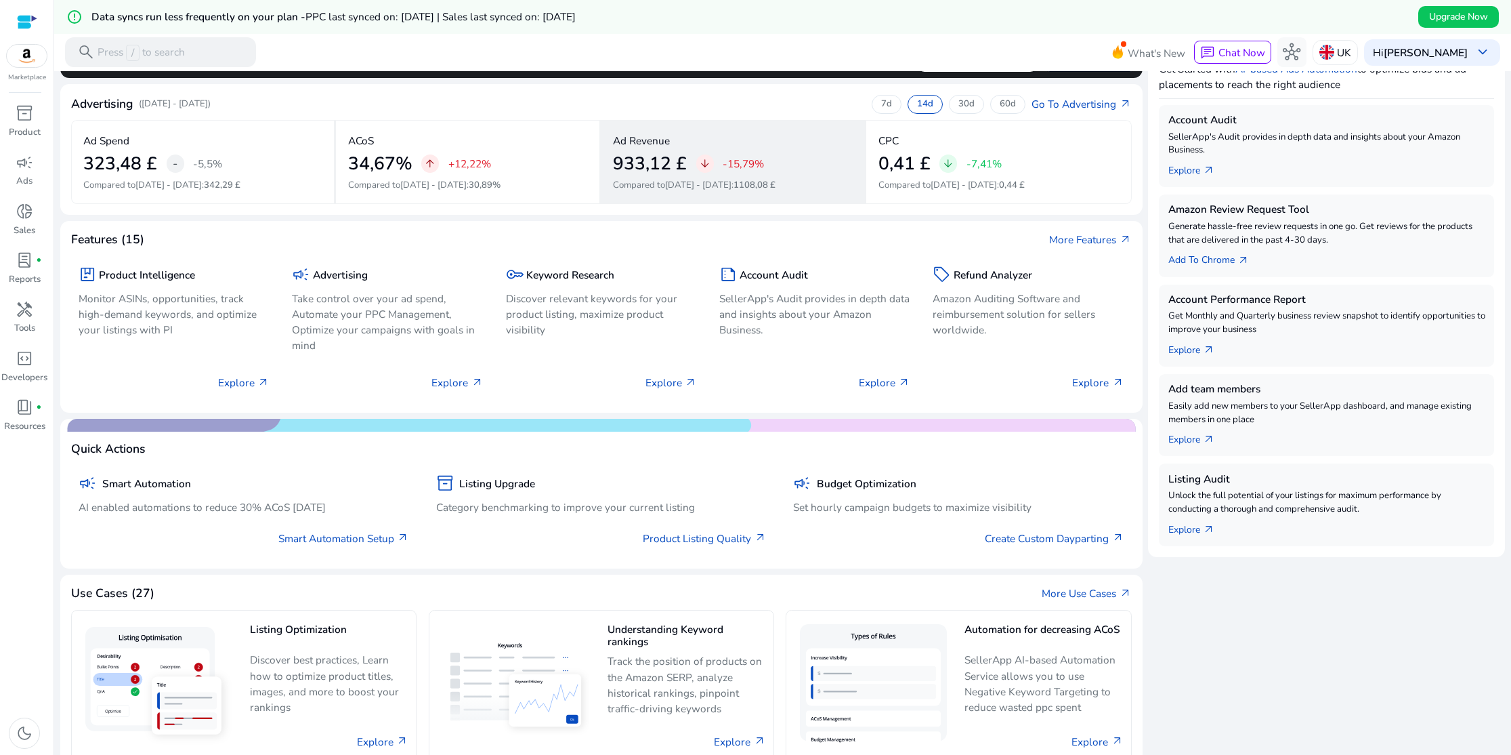
scroll to position [254, 0]
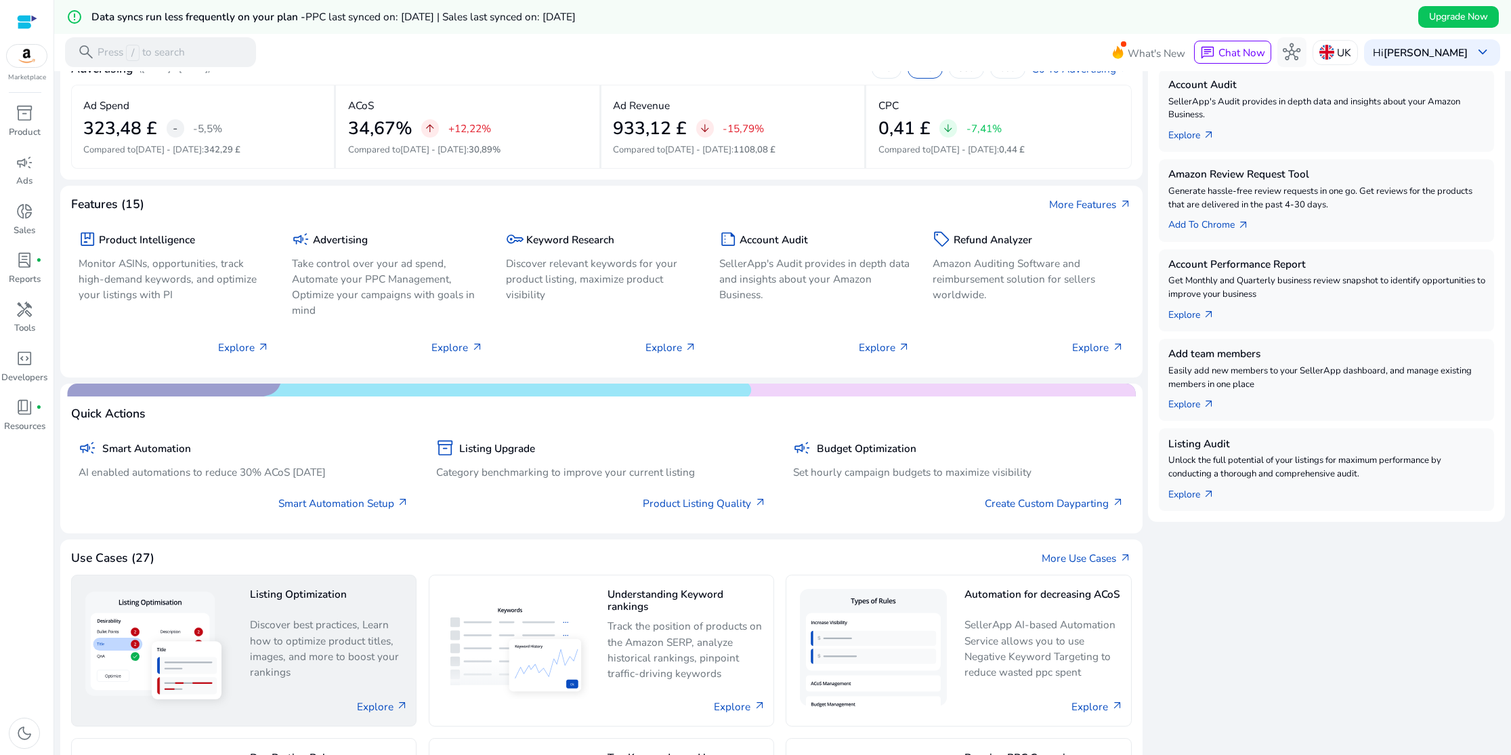
click at [387, 689] on div "Listing Optimization Discover best practices, Learn how to optimize product tit…" at bounding box center [329, 650] width 159 height 135
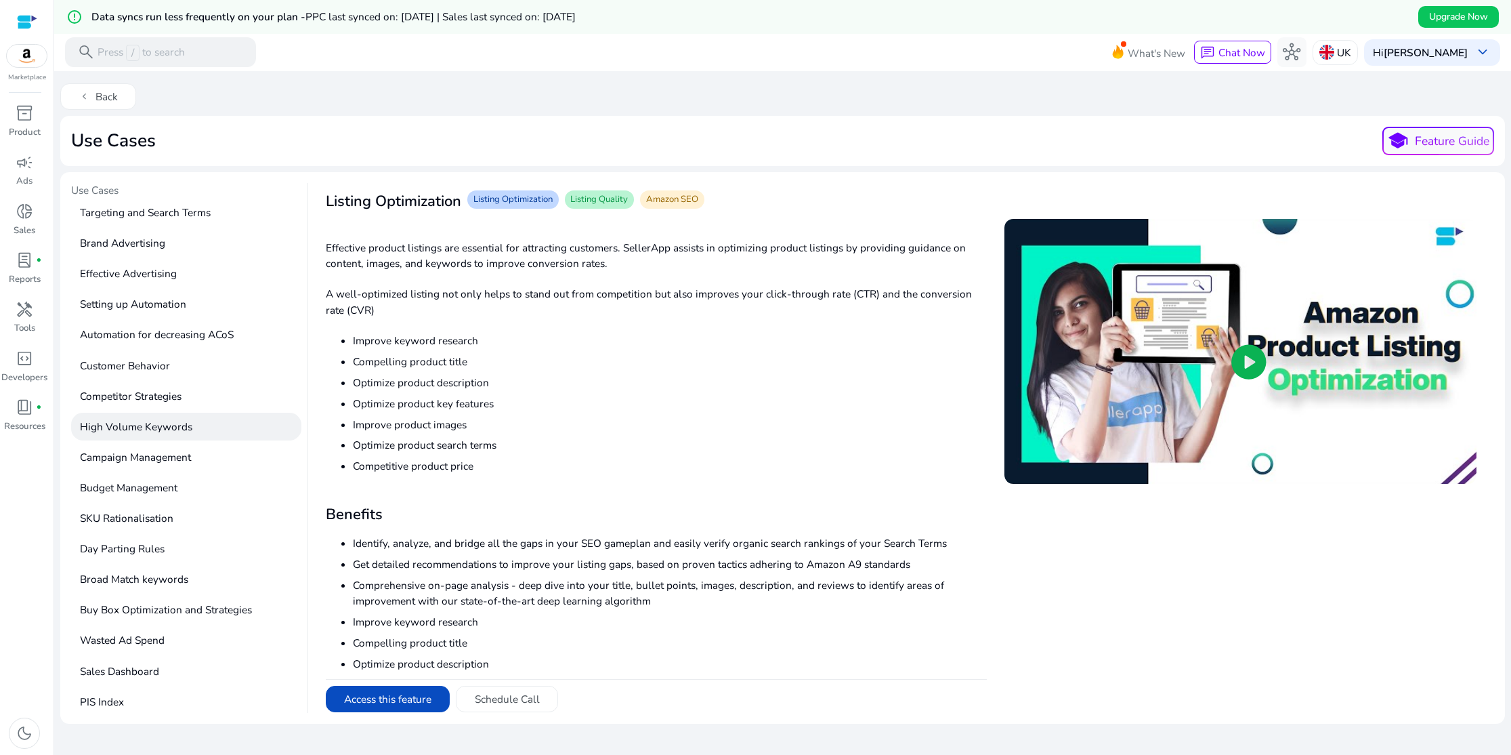
scroll to position [322, 0]
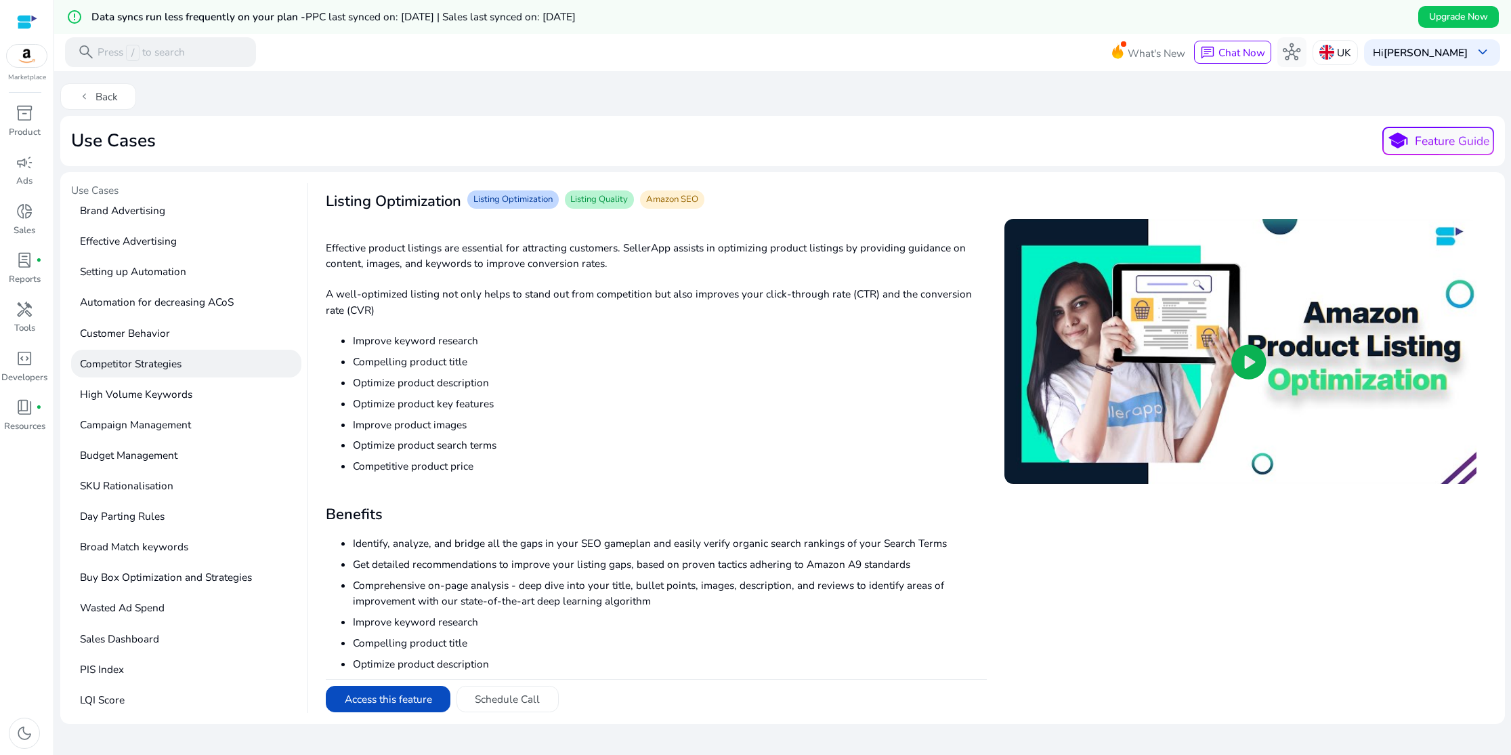
click at [152, 364] on p "Competitor Strategies" at bounding box center [186, 364] width 230 height 28
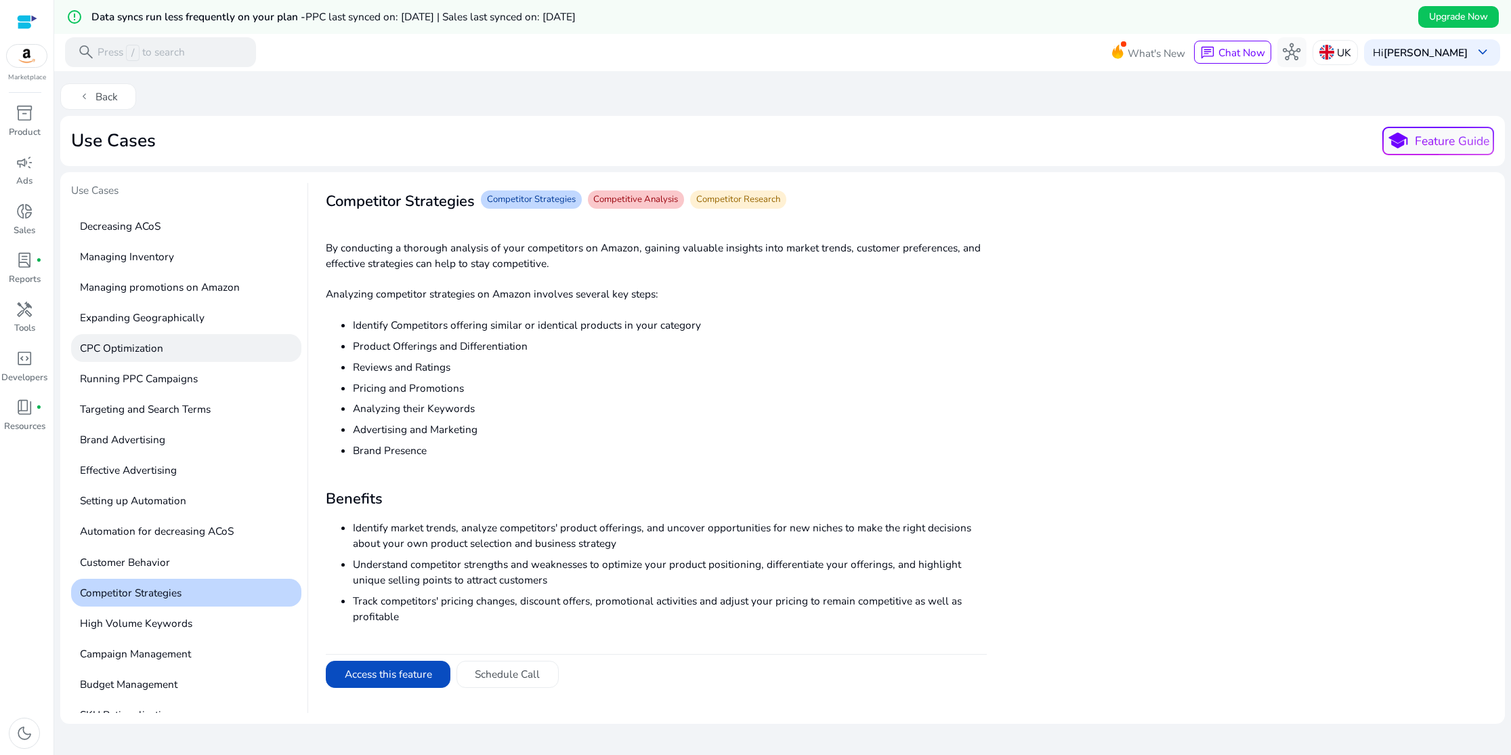
scroll to position [0, 0]
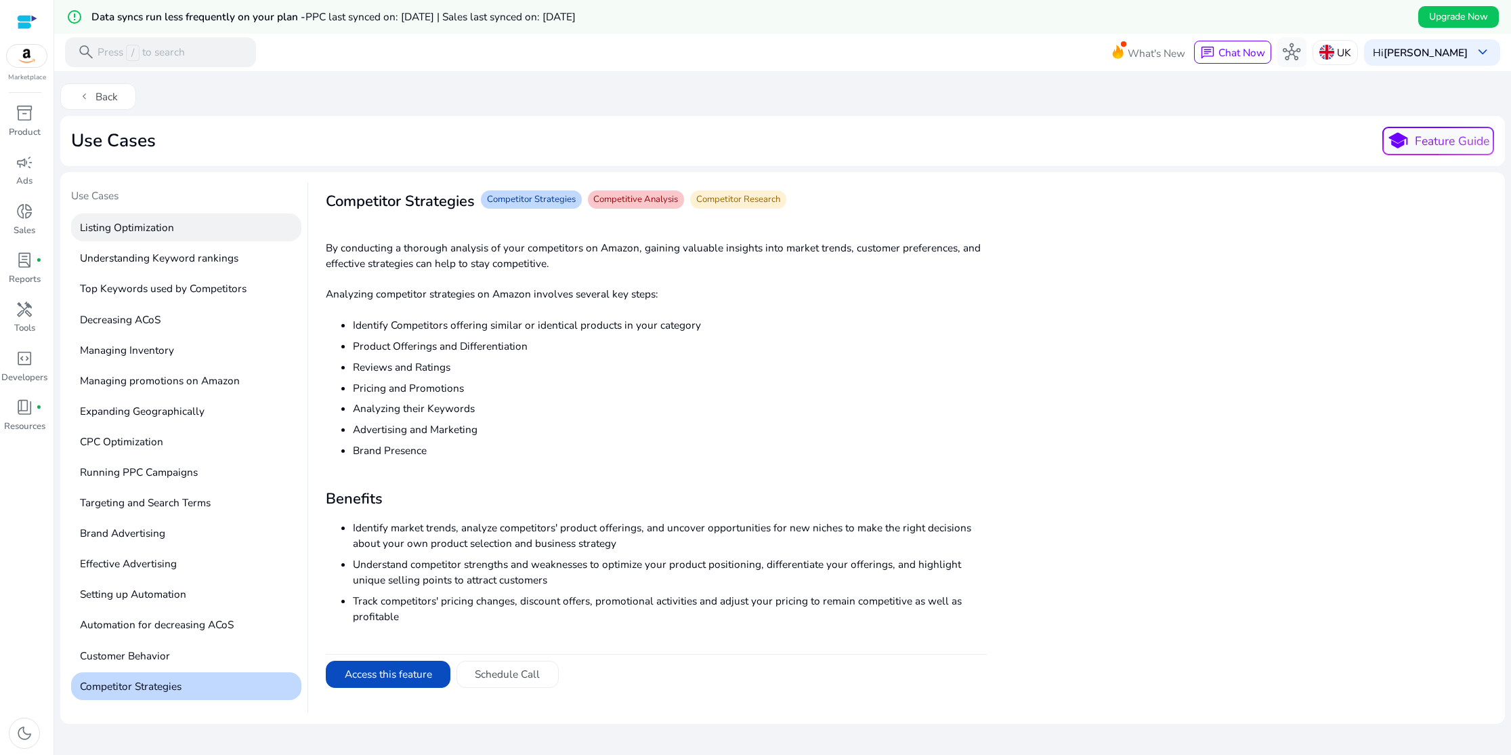
click at [160, 228] on p "Listing Optimization" at bounding box center [186, 227] width 230 height 28
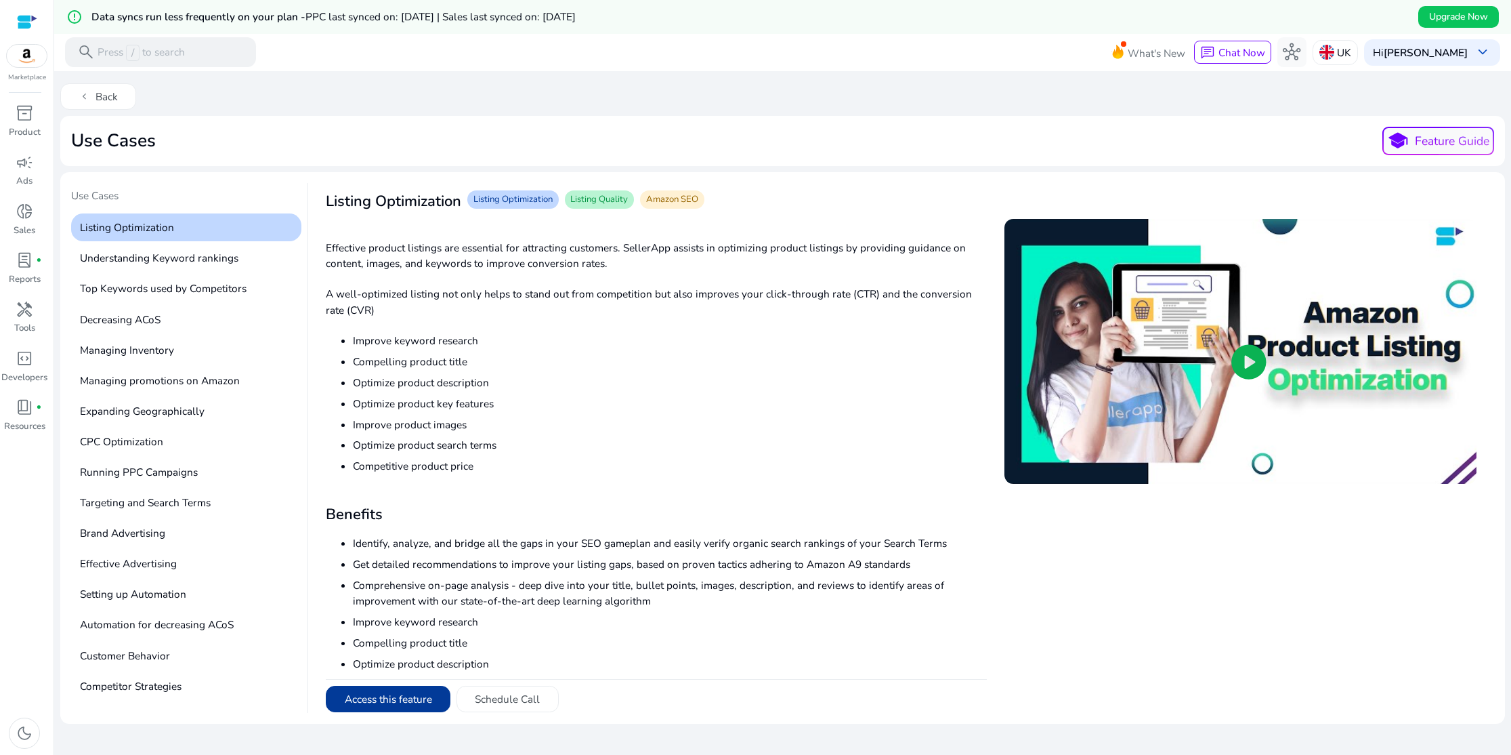
click at [425, 694] on button "Access this feature" at bounding box center [388, 699] width 125 height 27
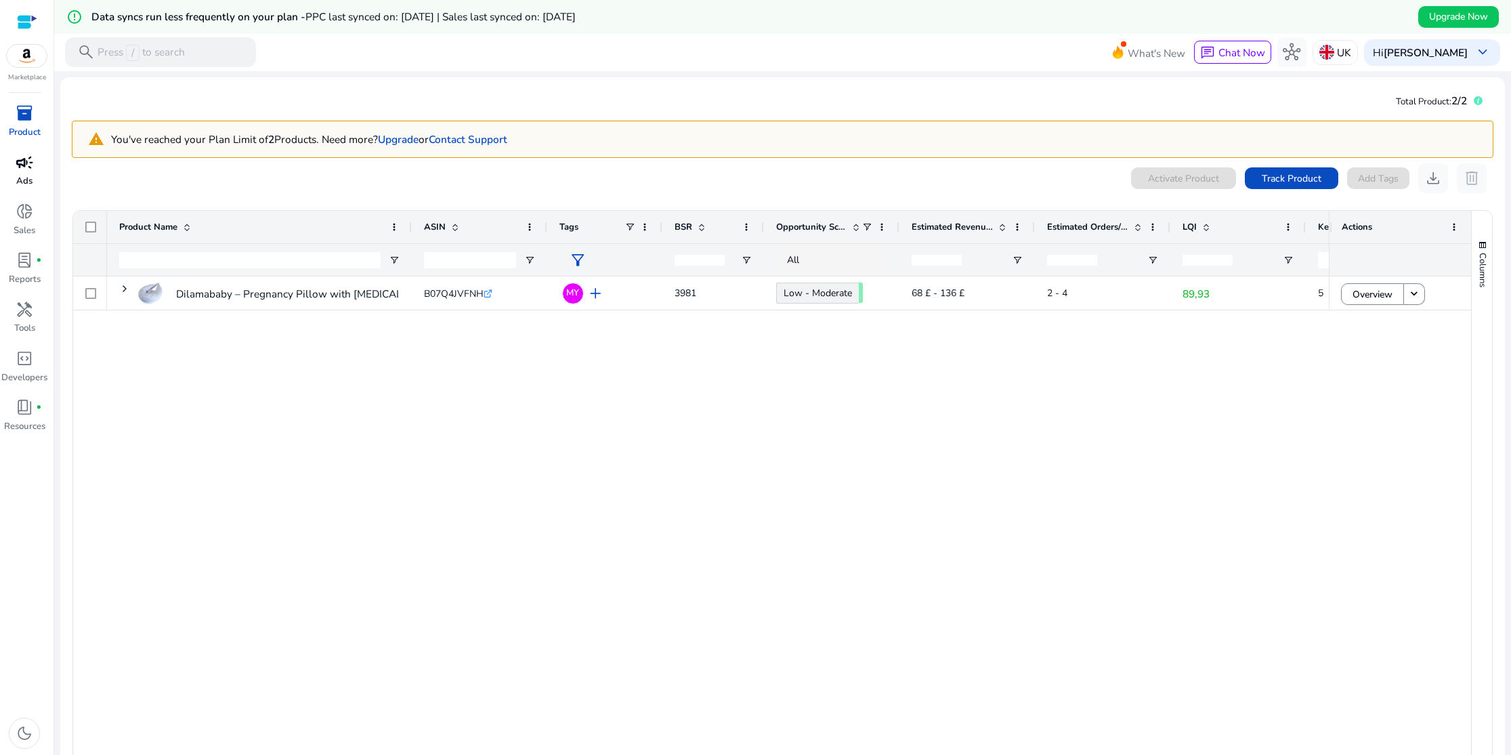
click at [33, 171] on span "campaign" at bounding box center [25, 163] width 18 height 18
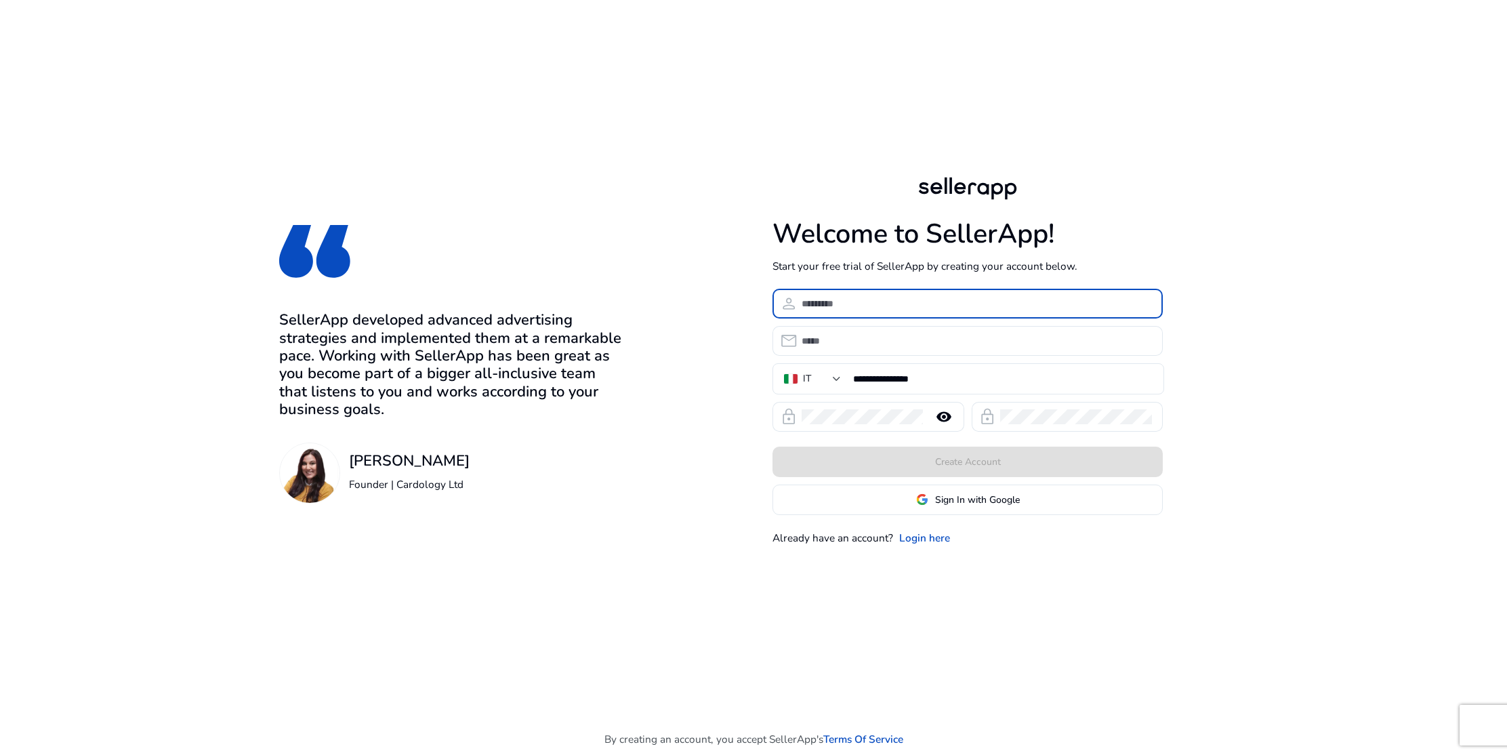
click at [868, 309] on input at bounding box center [976, 303] width 351 height 15
type input "*"
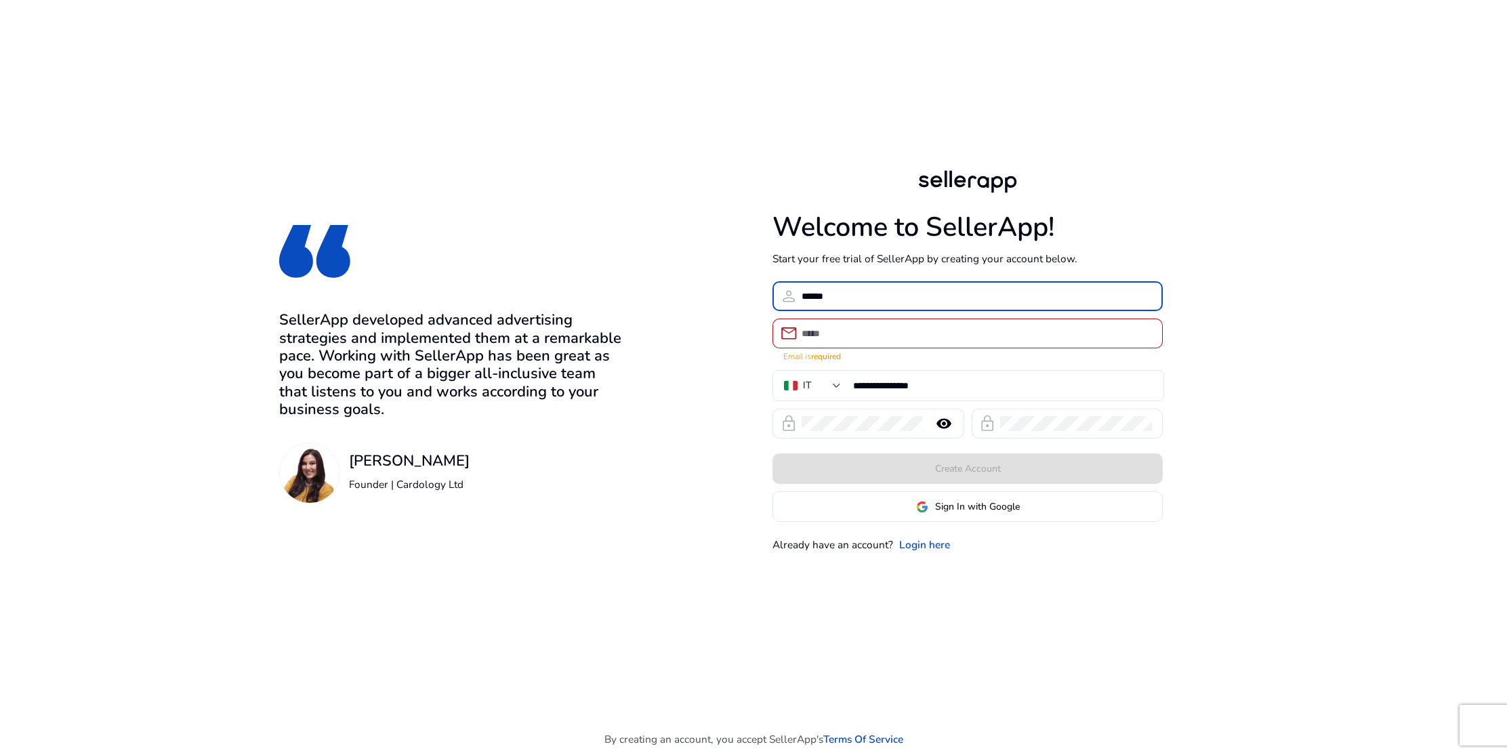
click at [845, 303] on input "******" at bounding box center [976, 296] width 351 height 15
type input "**********"
click at [812, 332] on input "email" at bounding box center [976, 333] width 351 height 15
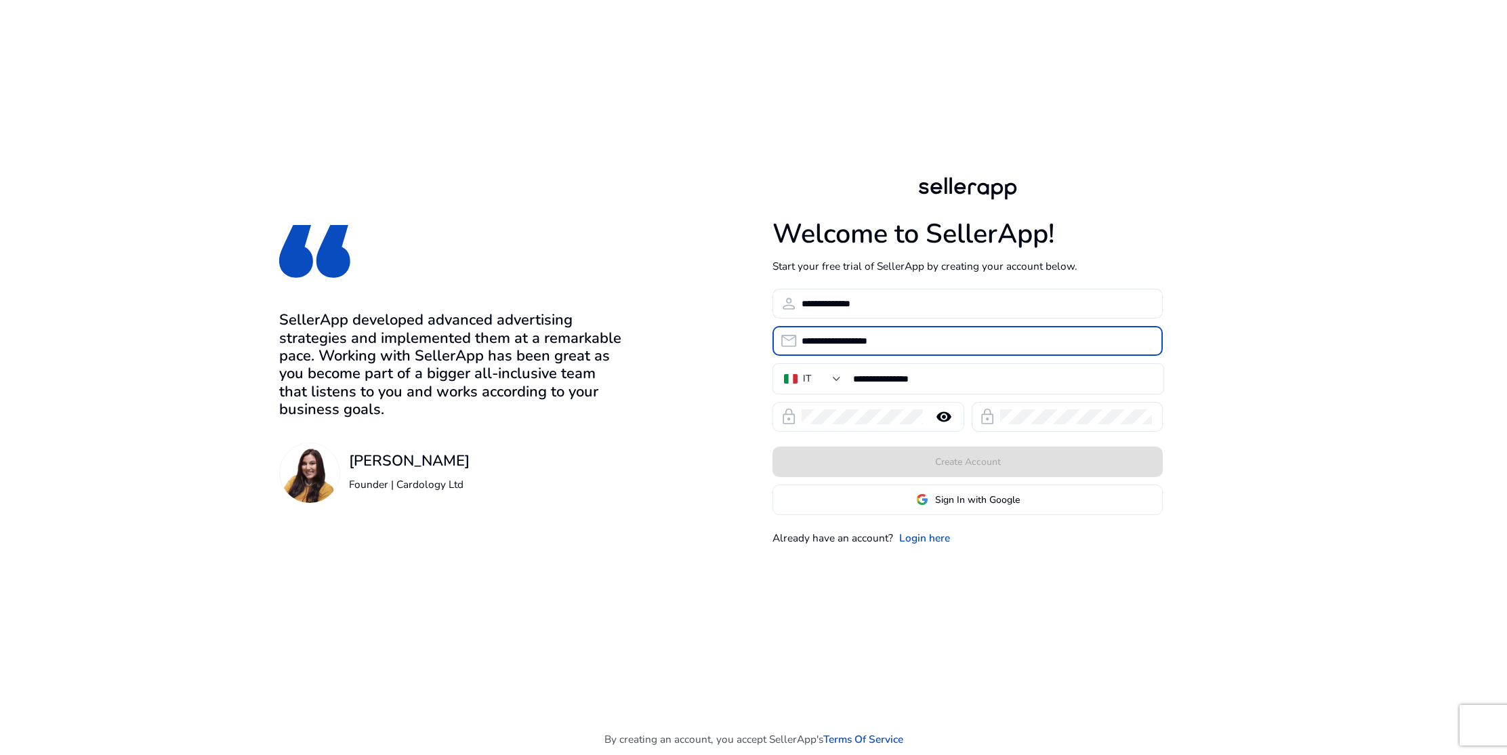
type input "**********"
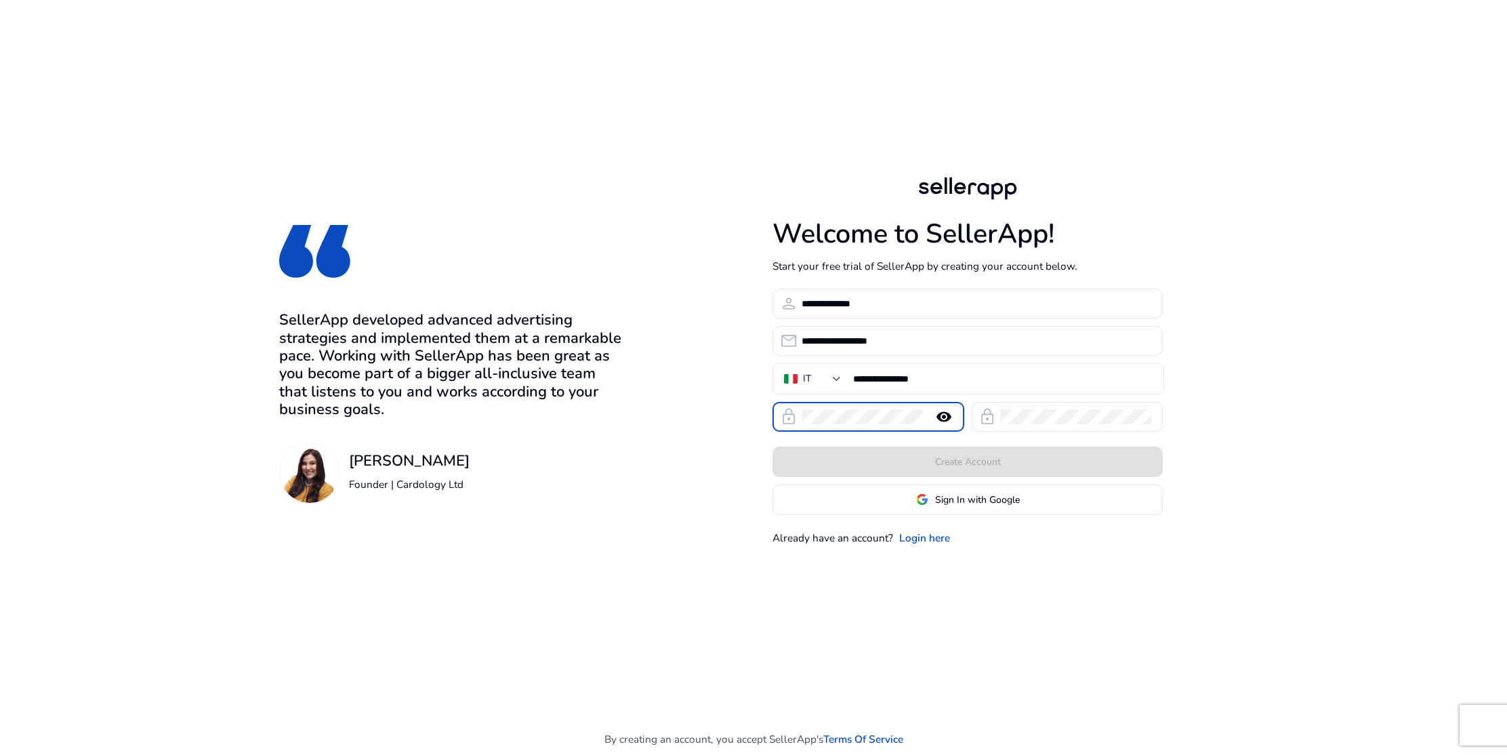
click at [939, 420] on mat-icon "remove_red_eye" at bounding box center [943, 416] width 33 height 16
click at [793, 417] on div "lock visibility_off" at bounding box center [868, 417] width 192 height 30
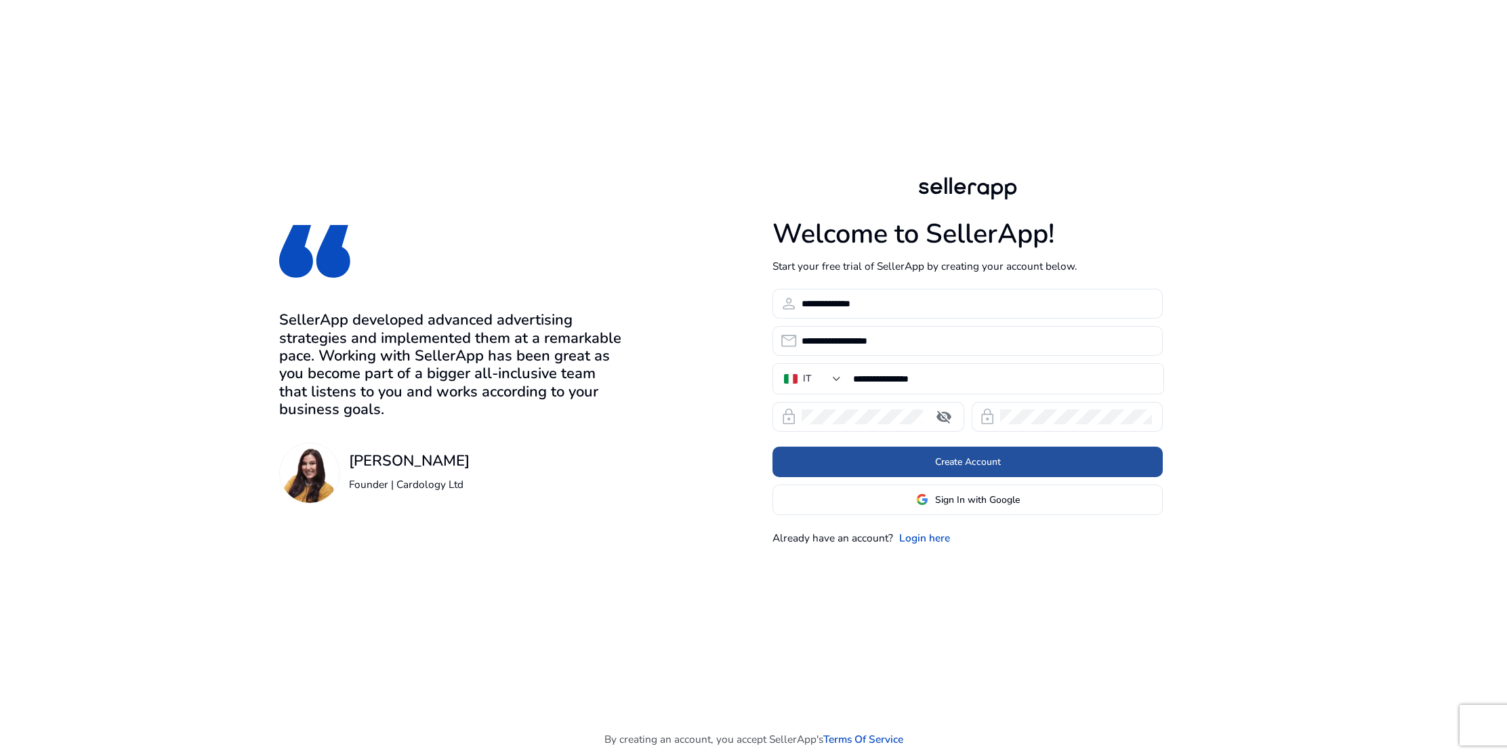
click at [980, 469] on span at bounding box center [967, 461] width 390 height 33
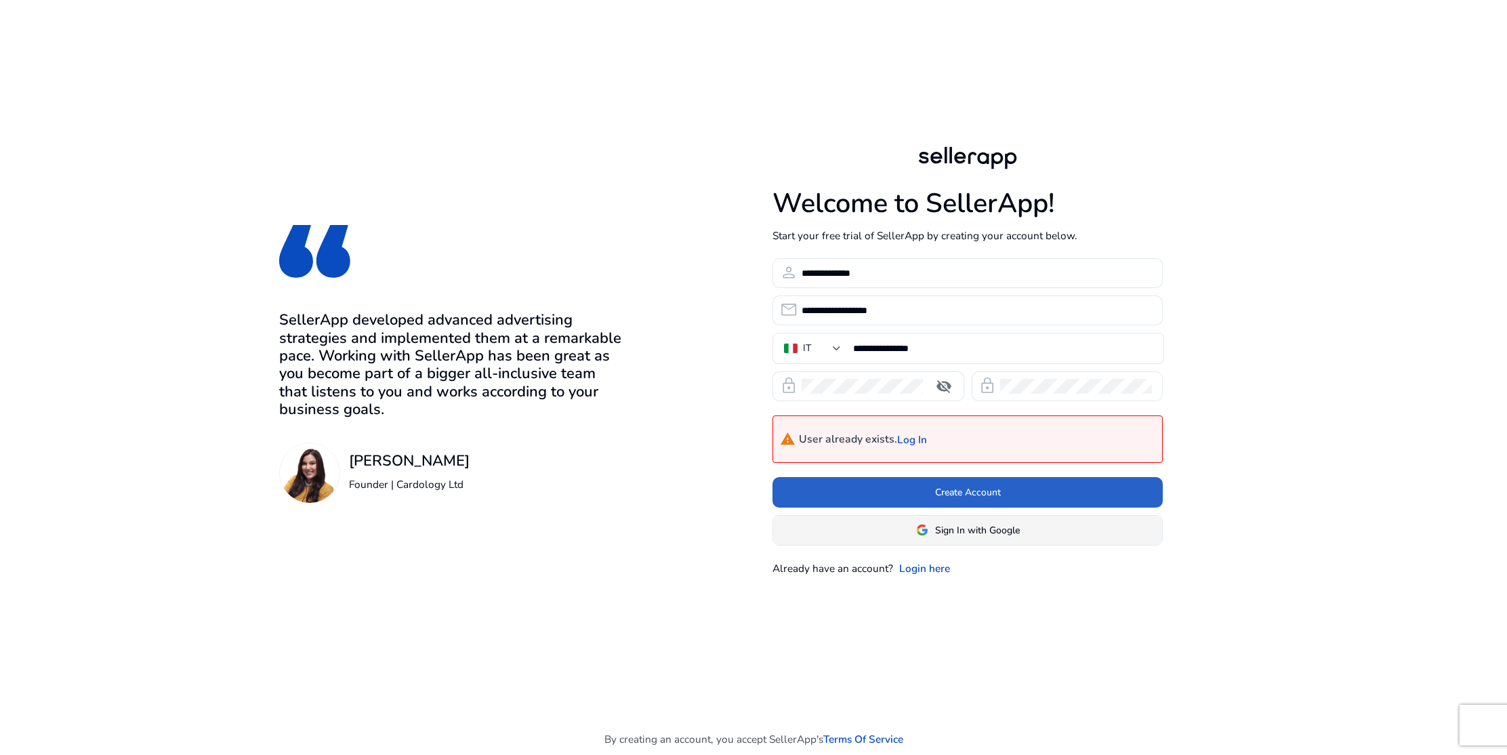
click at [969, 528] on span "Sign In with Google" at bounding box center [977, 530] width 85 height 14
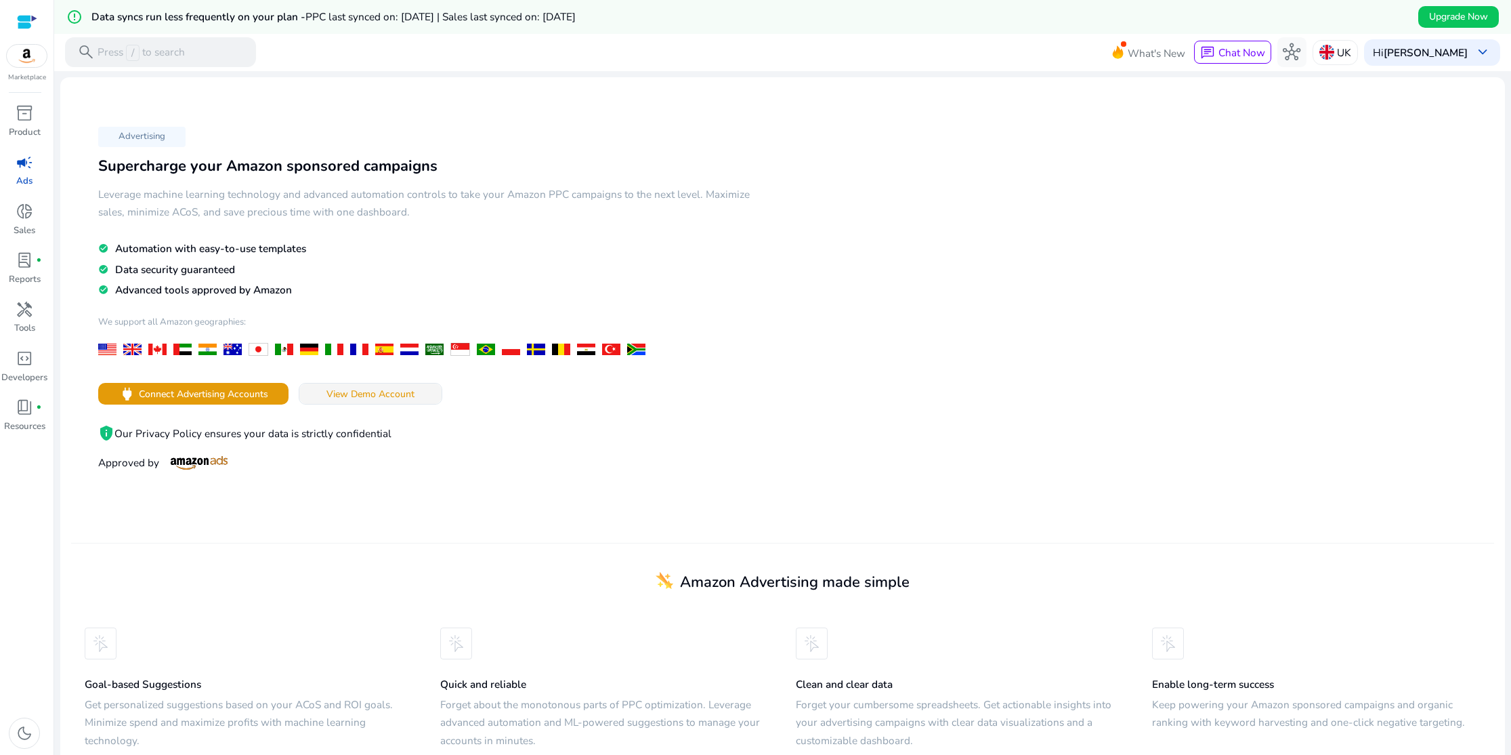
click at [363, 392] on span "View Demo Account" at bounding box center [371, 394] width 88 height 14
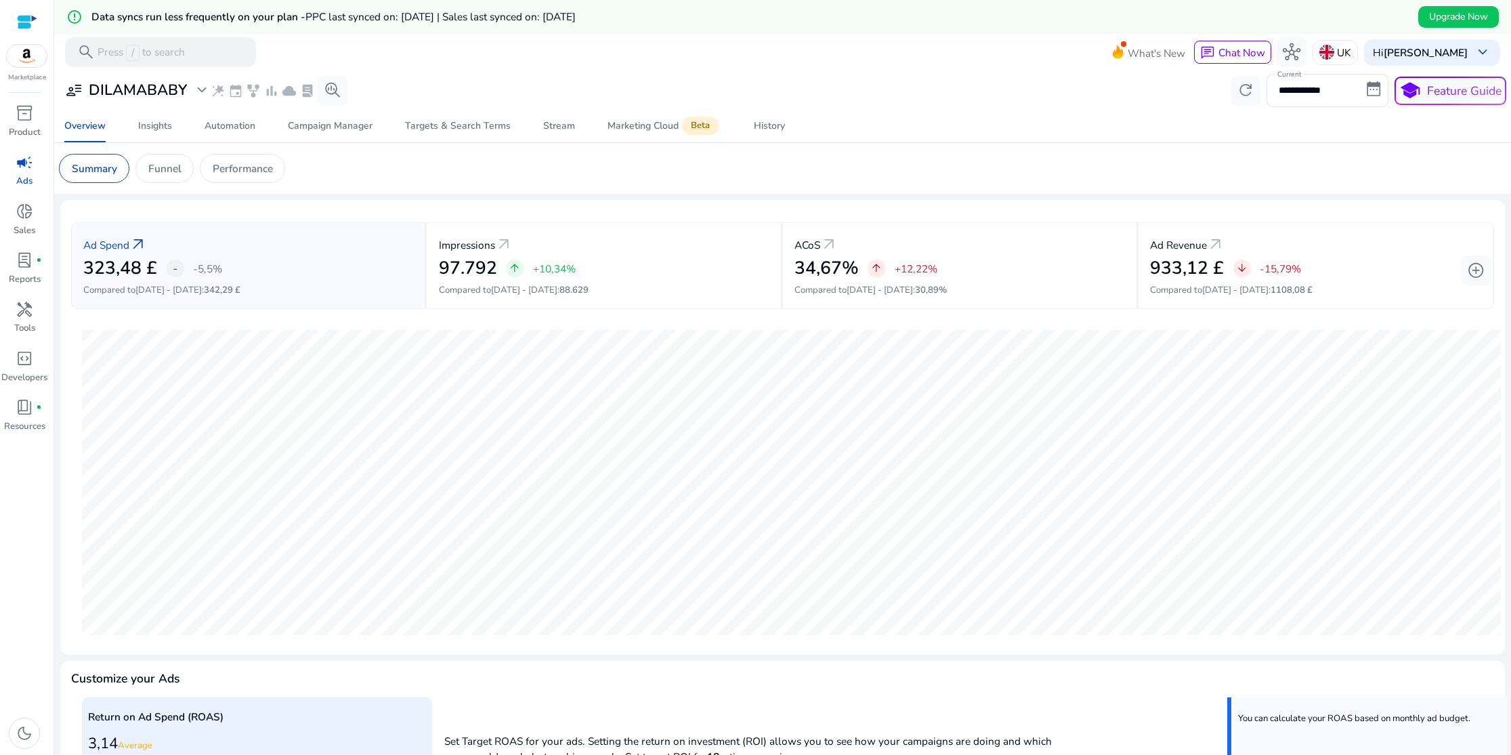
scroll to position [4, 0]
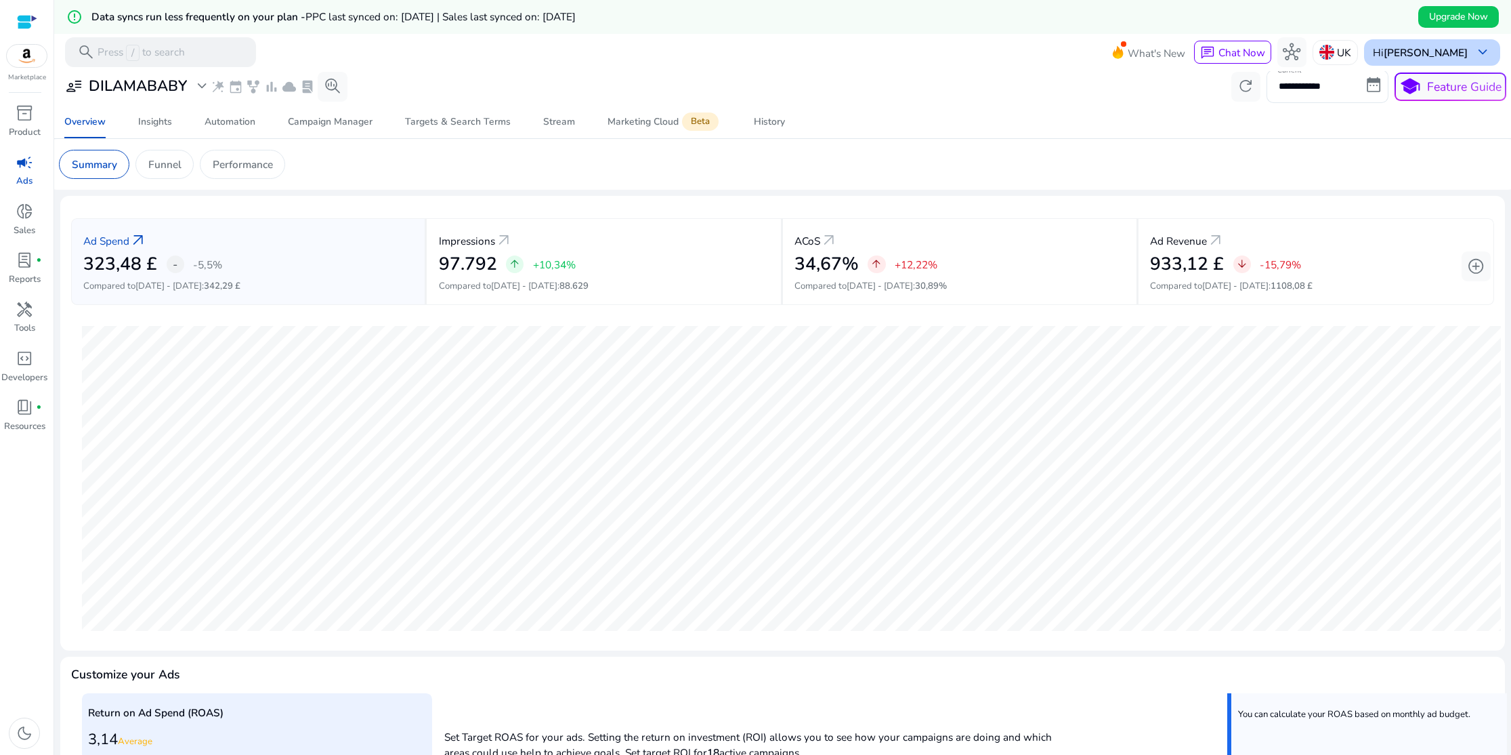
click at [1477, 53] on span "keyboard_arrow_down" at bounding box center [1483, 52] width 18 height 18
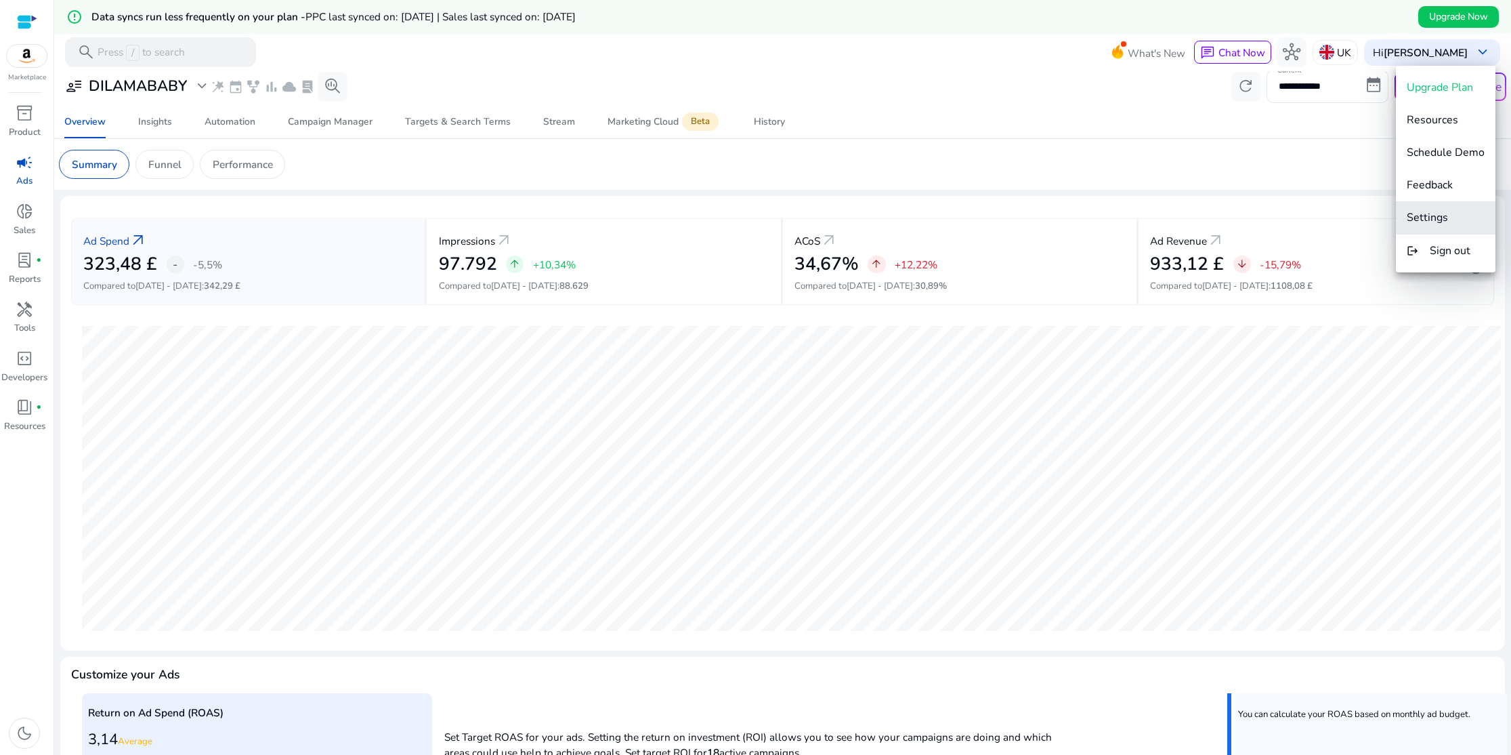
click at [1445, 213] on span "Settings" at bounding box center [1427, 217] width 41 height 15
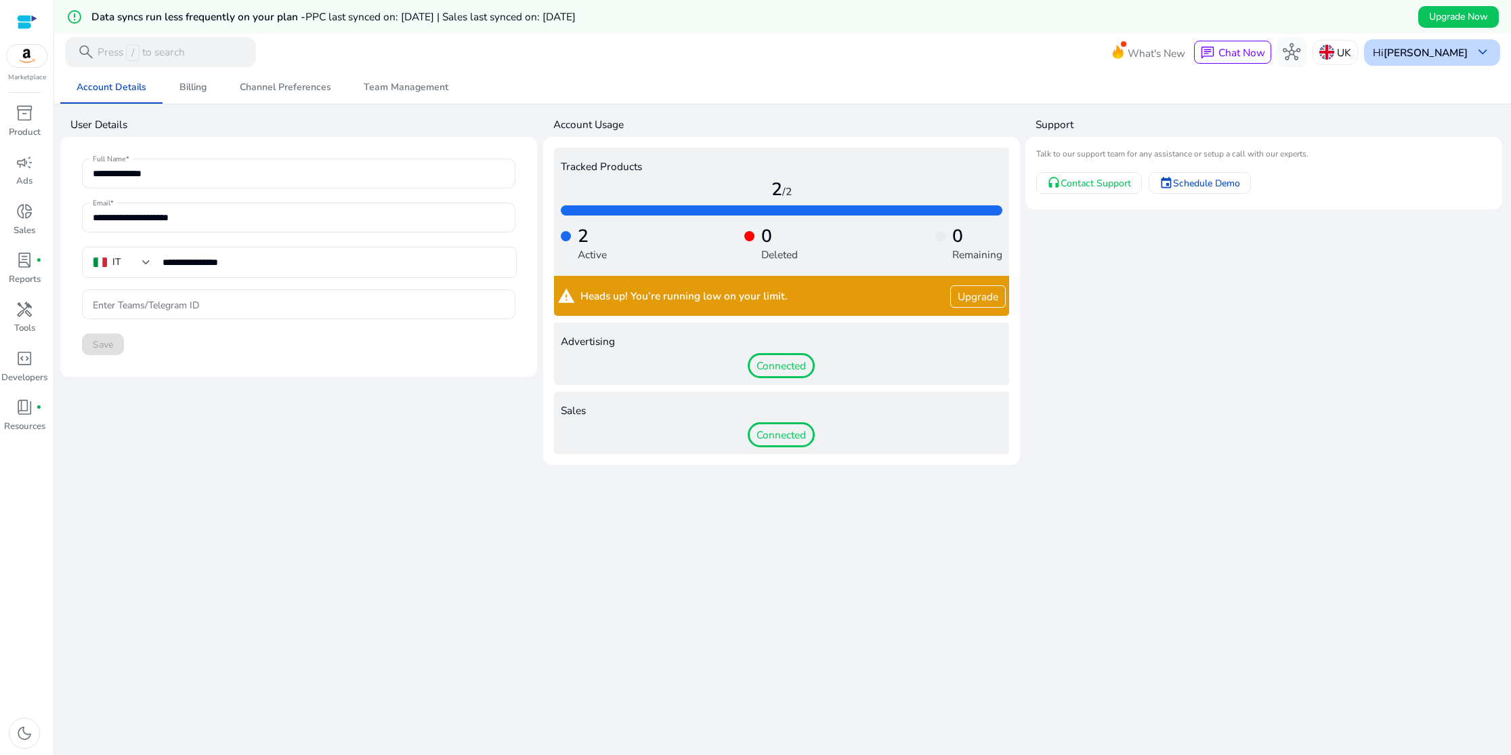
click at [1450, 56] on b "[PERSON_NAME]" at bounding box center [1426, 52] width 84 height 14
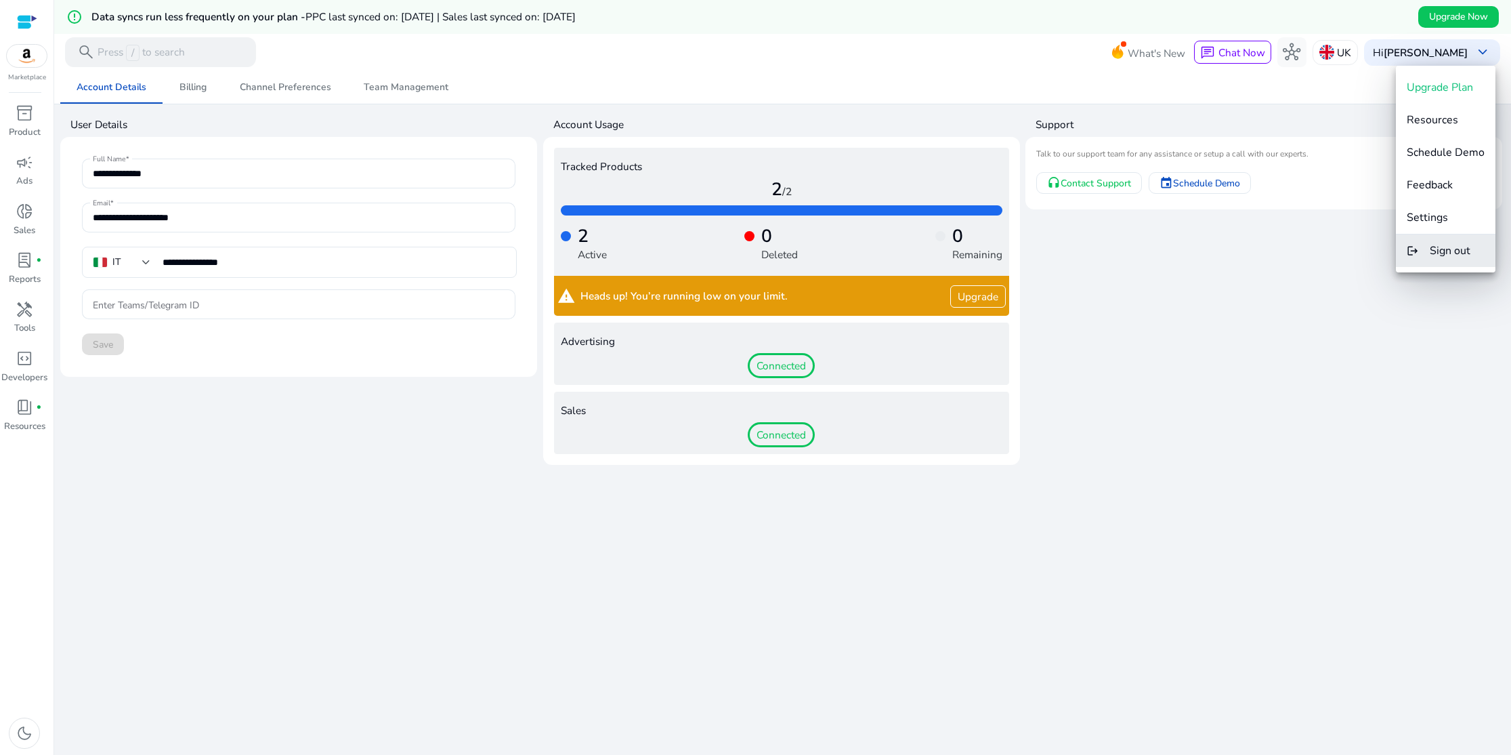
click at [1439, 242] on button "logout Sign out" at bounding box center [1446, 250] width 100 height 33
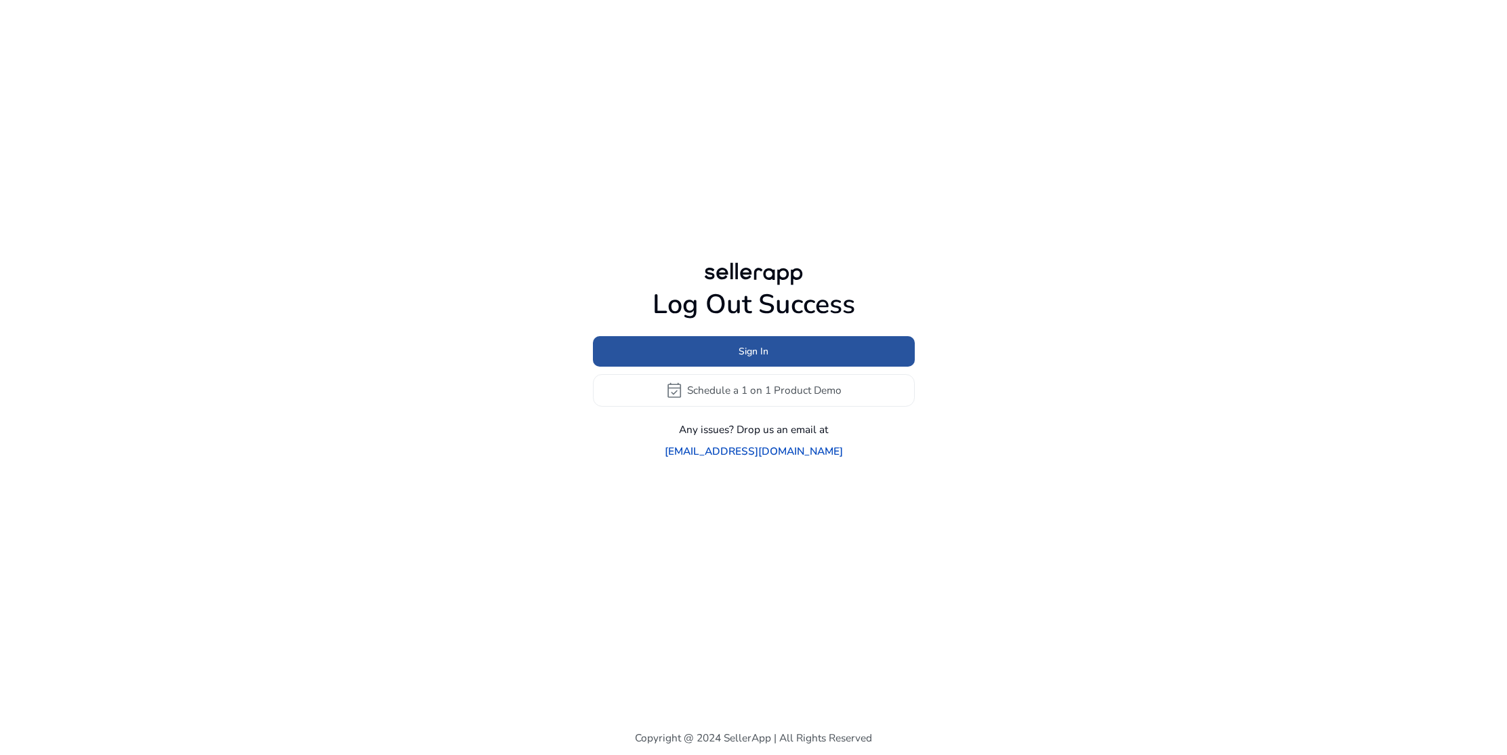
click at [761, 358] on span "Sign In" at bounding box center [753, 351] width 30 height 14
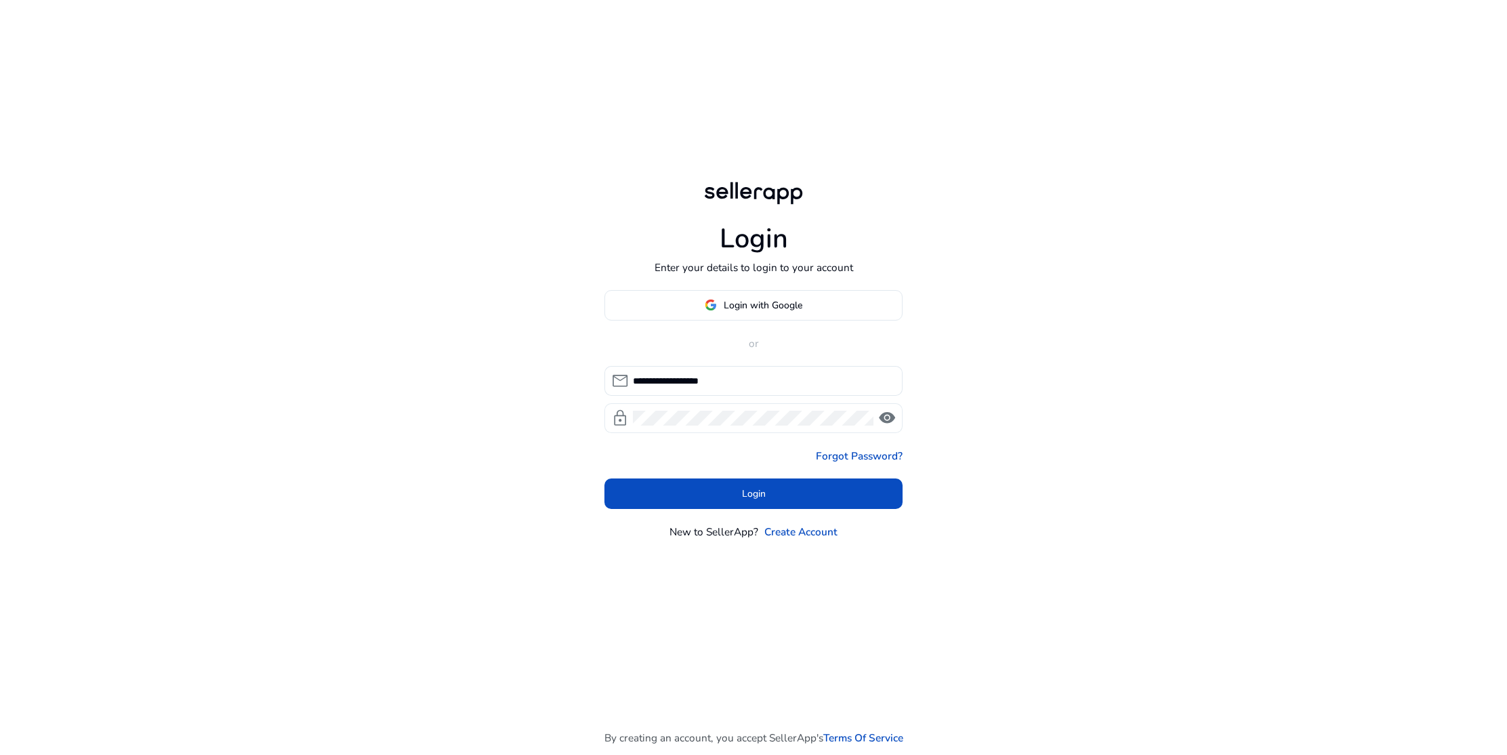
click at [894, 419] on span "visibility" at bounding box center [887, 418] width 18 height 18
click at [893, 419] on span "visibility_off" at bounding box center [887, 418] width 18 height 18
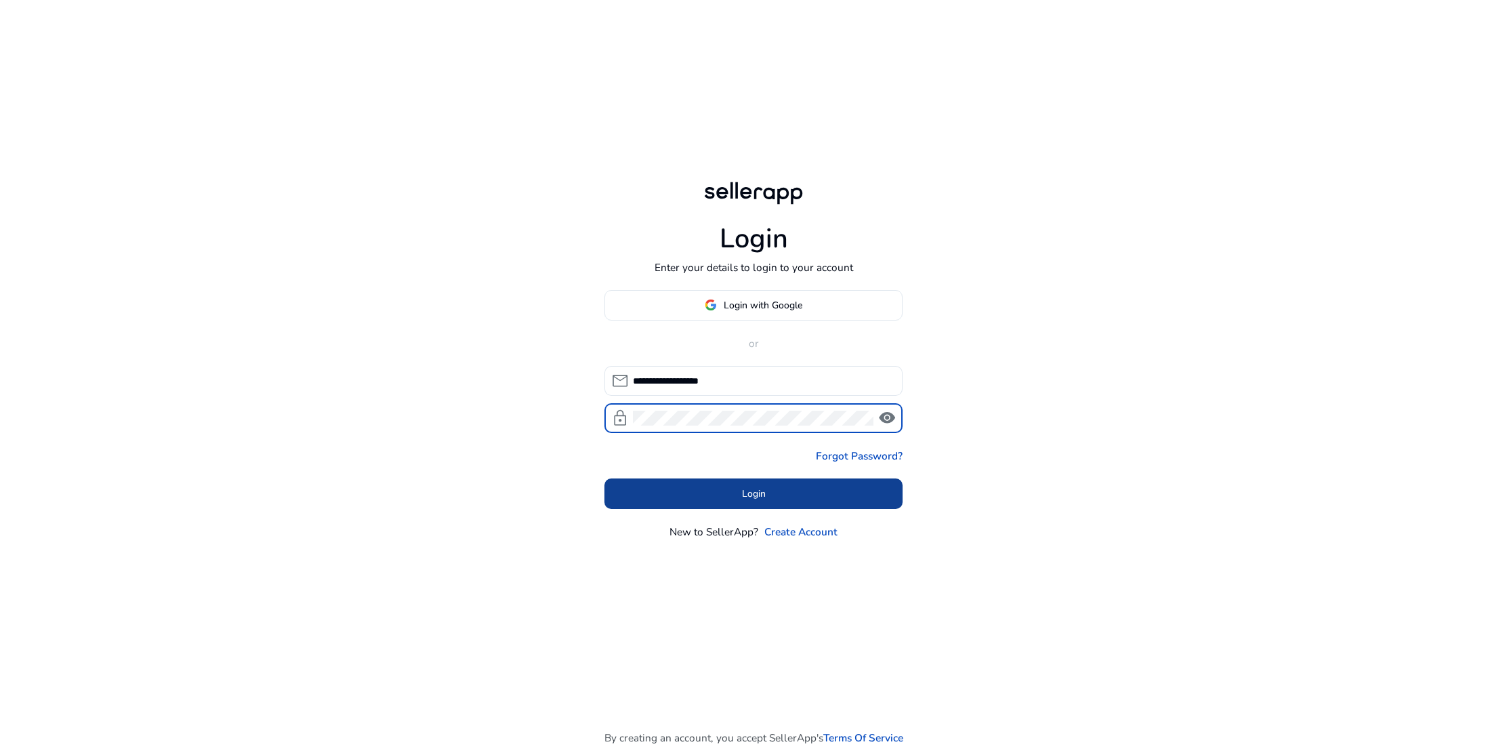
click at [756, 503] on span at bounding box center [753, 494] width 298 height 33
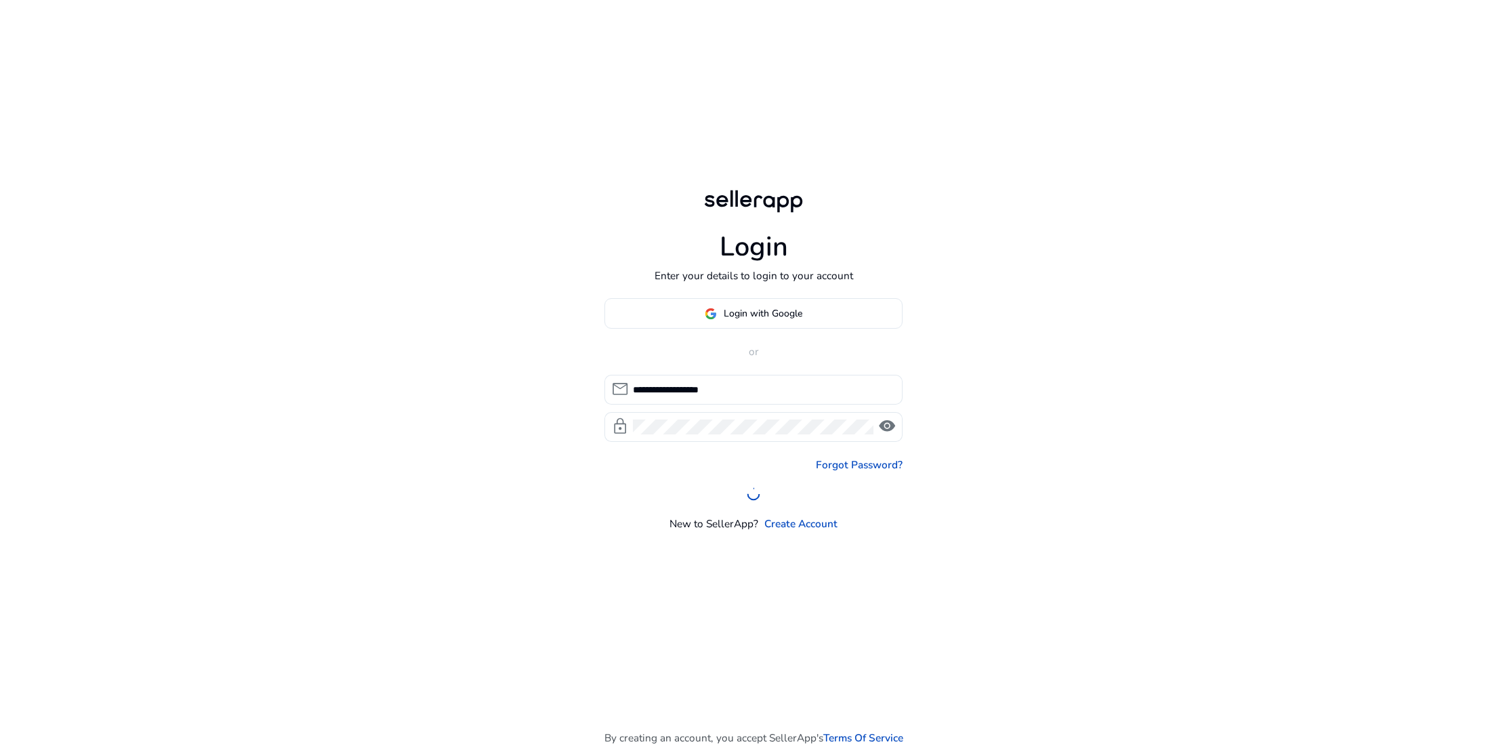
scroll to position [2, 0]
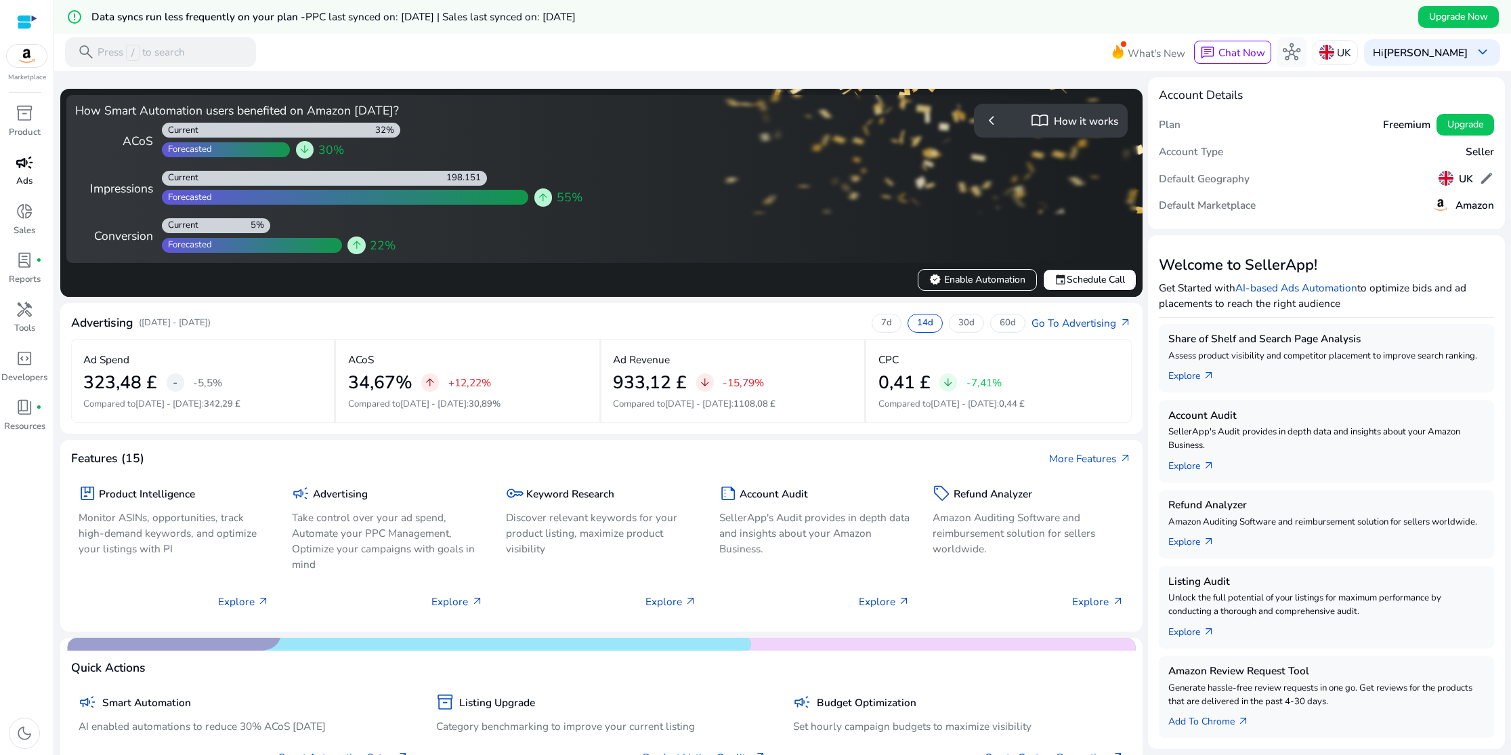
click at [32, 173] on div "campaign" at bounding box center [23, 162] width 41 height 24
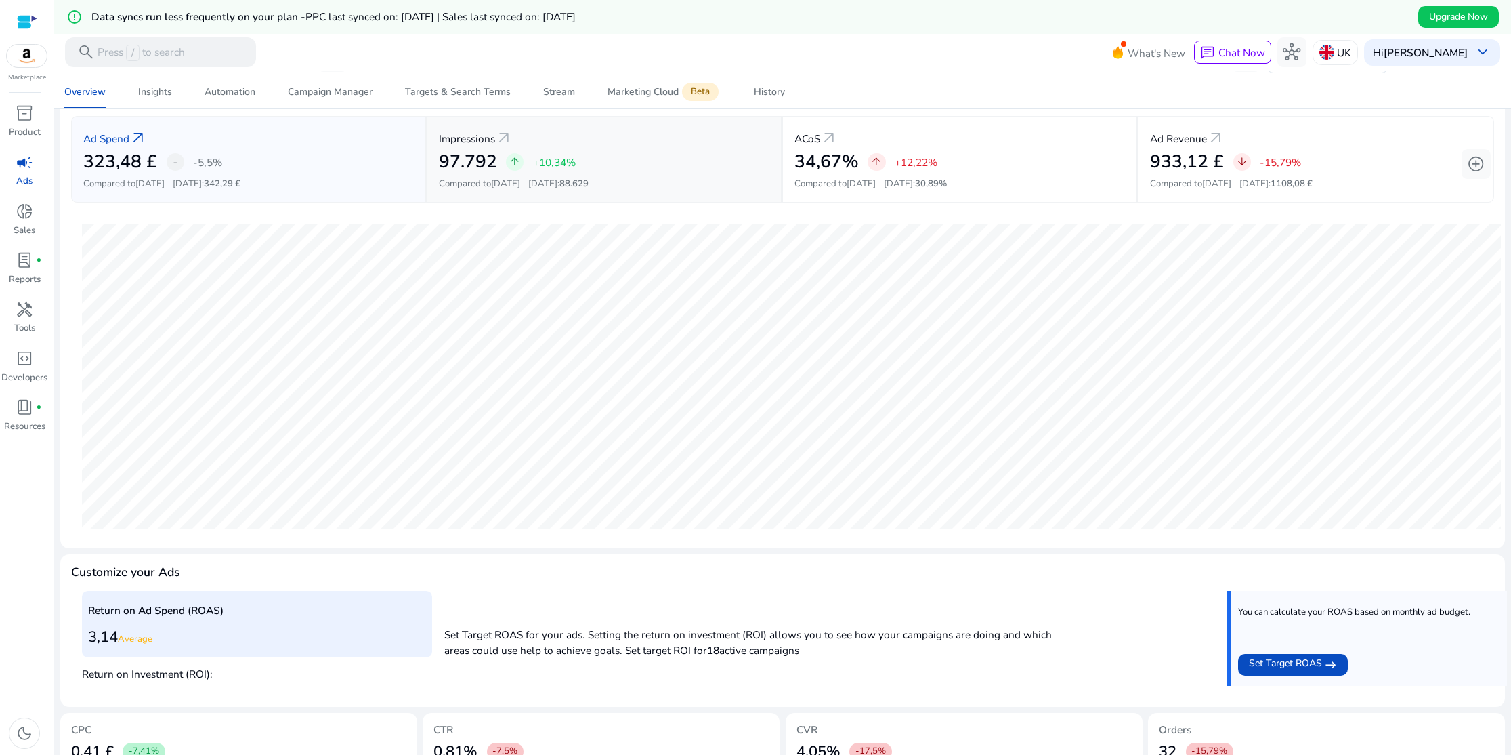
scroll to position [253, 0]
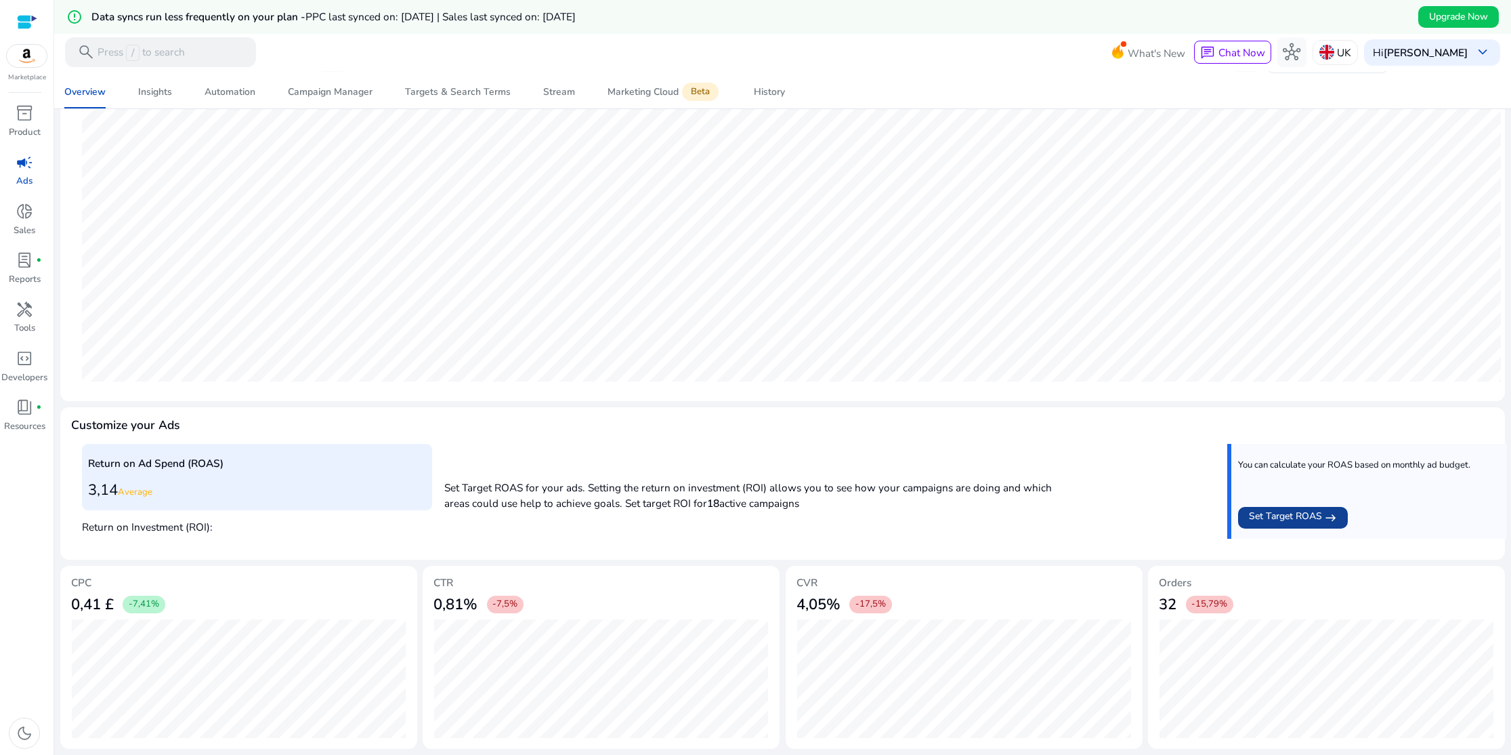
click at [1297, 519] on span "Set Target ROAS" at bounding box center [1285, 518] width 73 height 18
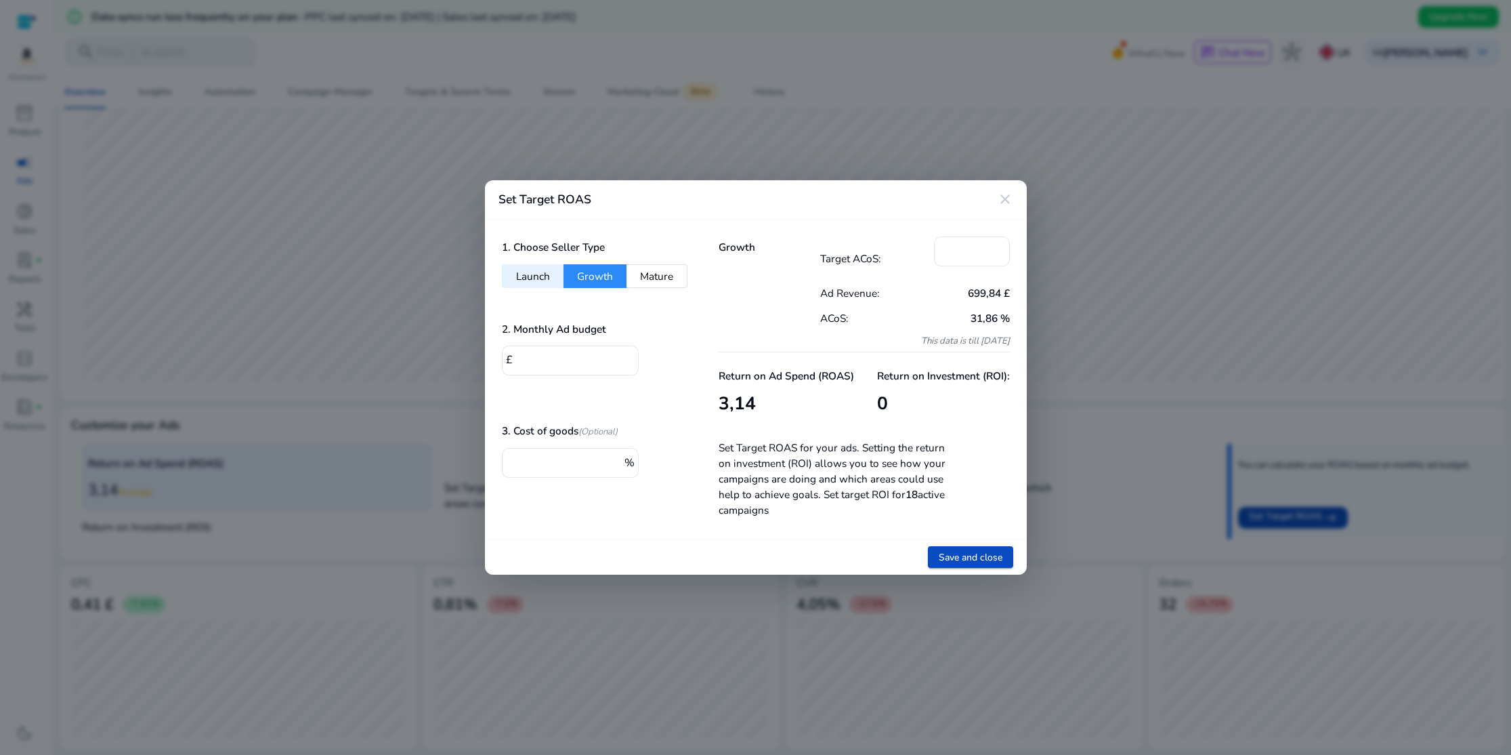
scroll to position [0, 0]
click at [654, 282] on button "Mature" at bounding box center [657, 276] width 61 height 24
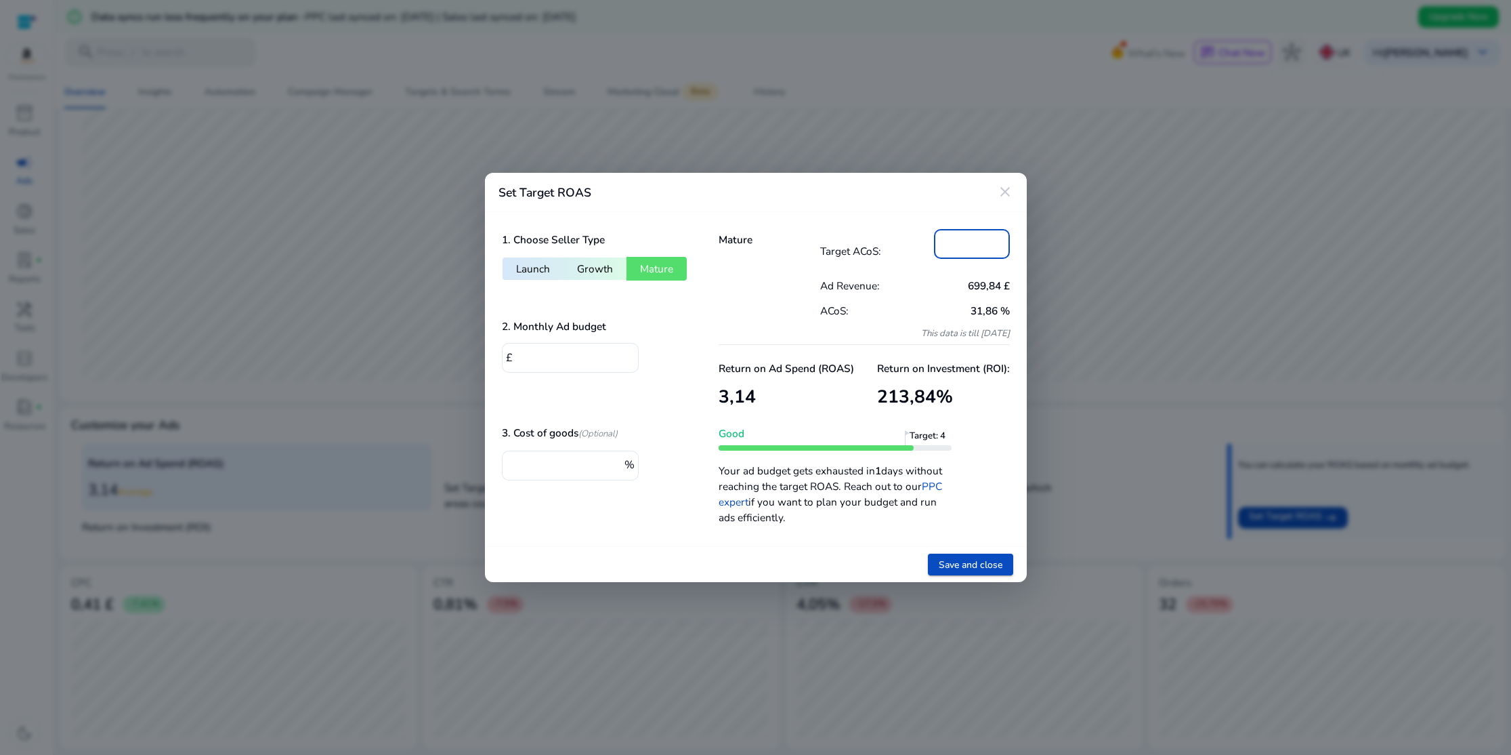
click at [966, 242] on input "**" at bounding box center [972, 242] width 54 height 15
type input "*"
type input "**"
click at [942, 292] on p "699,84 £" at bounding box center [962, 286] width 95 height 16
click at [576, 474] on div "*" at bounding box center [567, 465] width 108 height 30
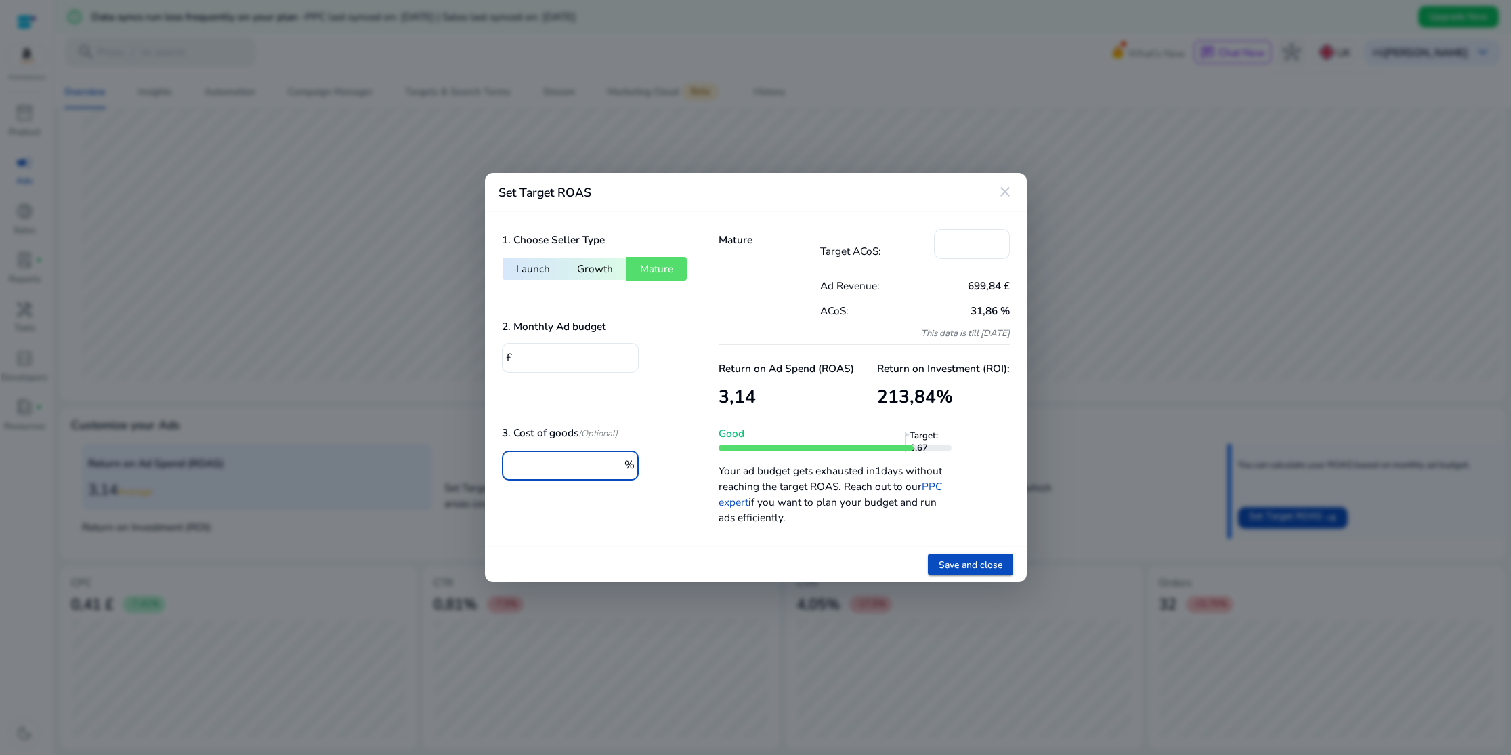
click at [1006, 194] on mat-icon "close" at bounding box center [1005, 192] width 16 height 16
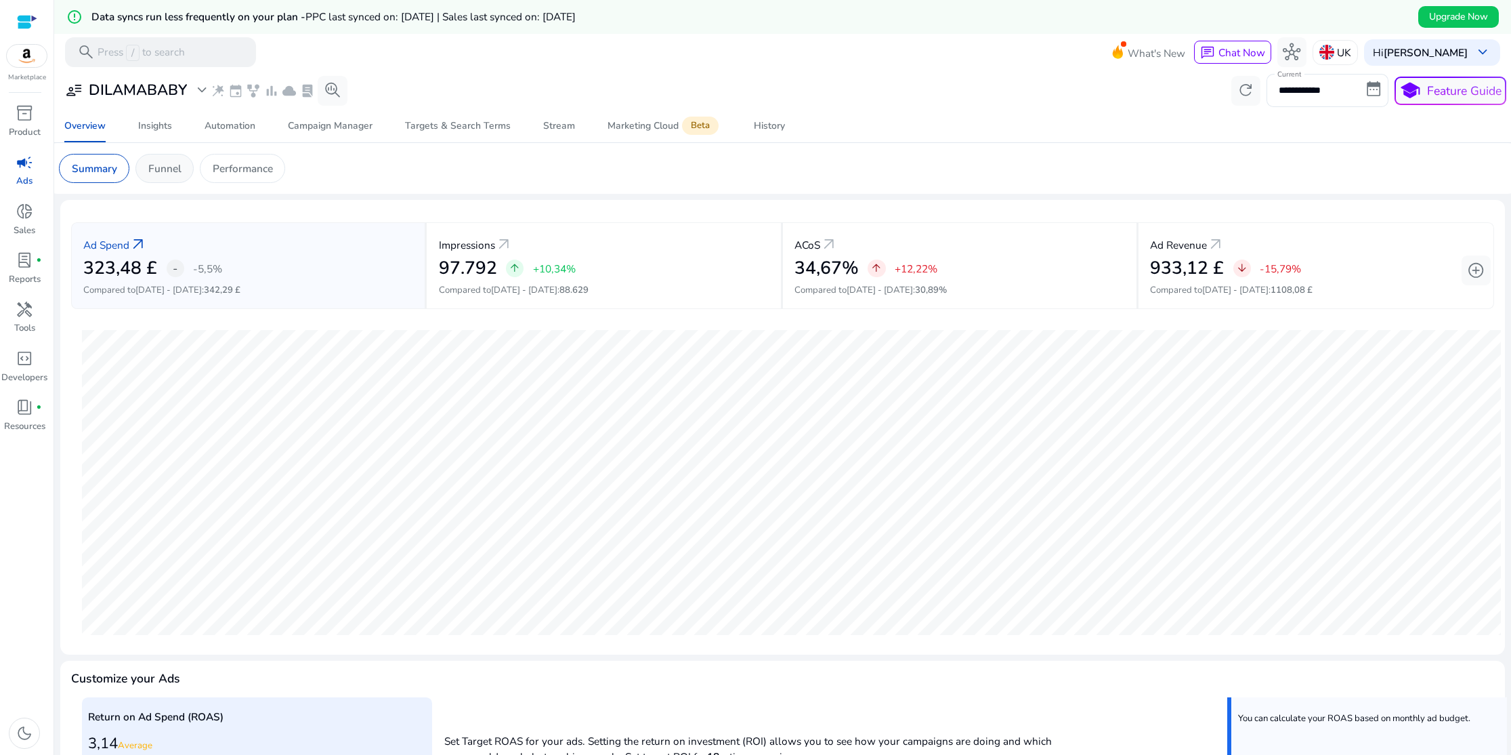
click at [169, 173] on p "Funnel" at bounding box center [164, 169] width 33 height 16
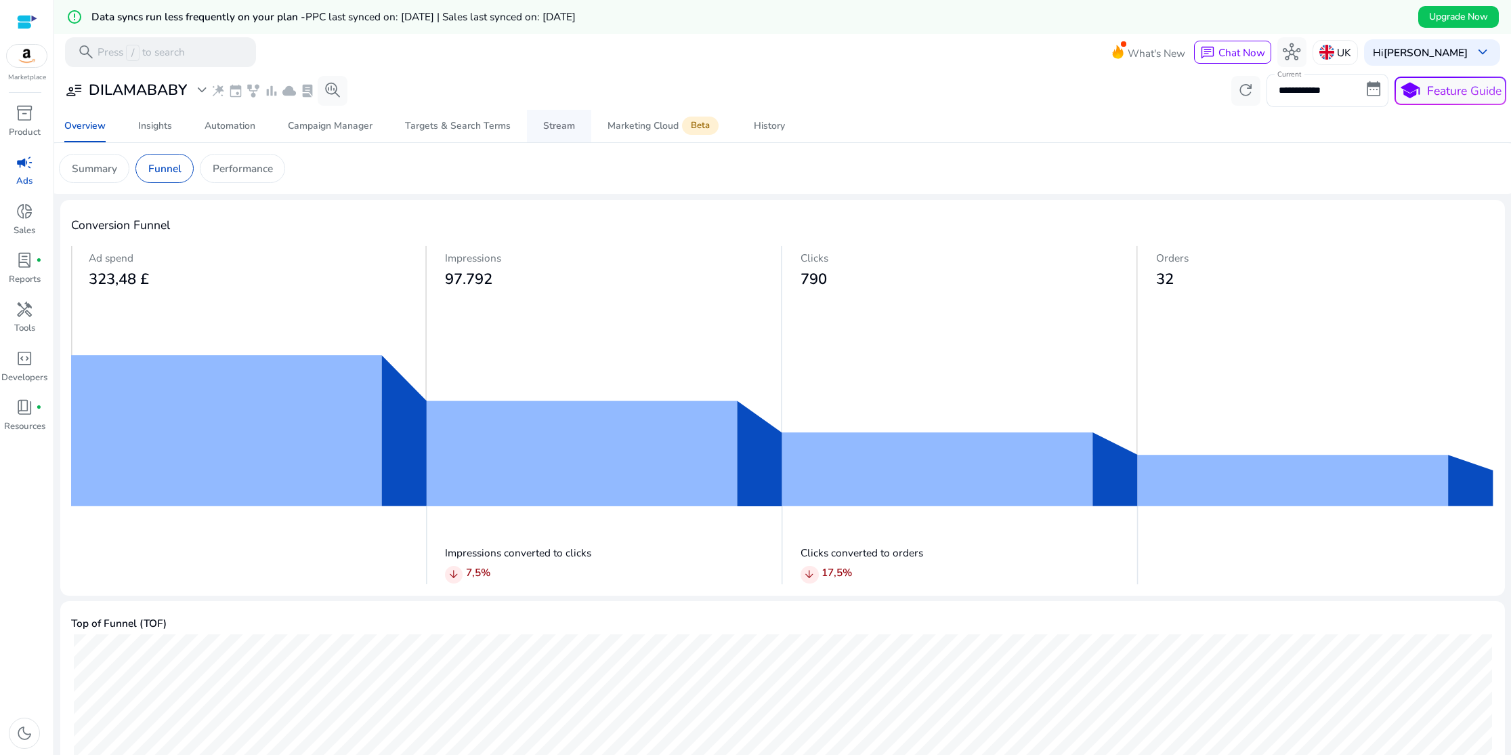
click at [555, 127] on div "Stream" at bounding box center [559, 125] width 32 height 9
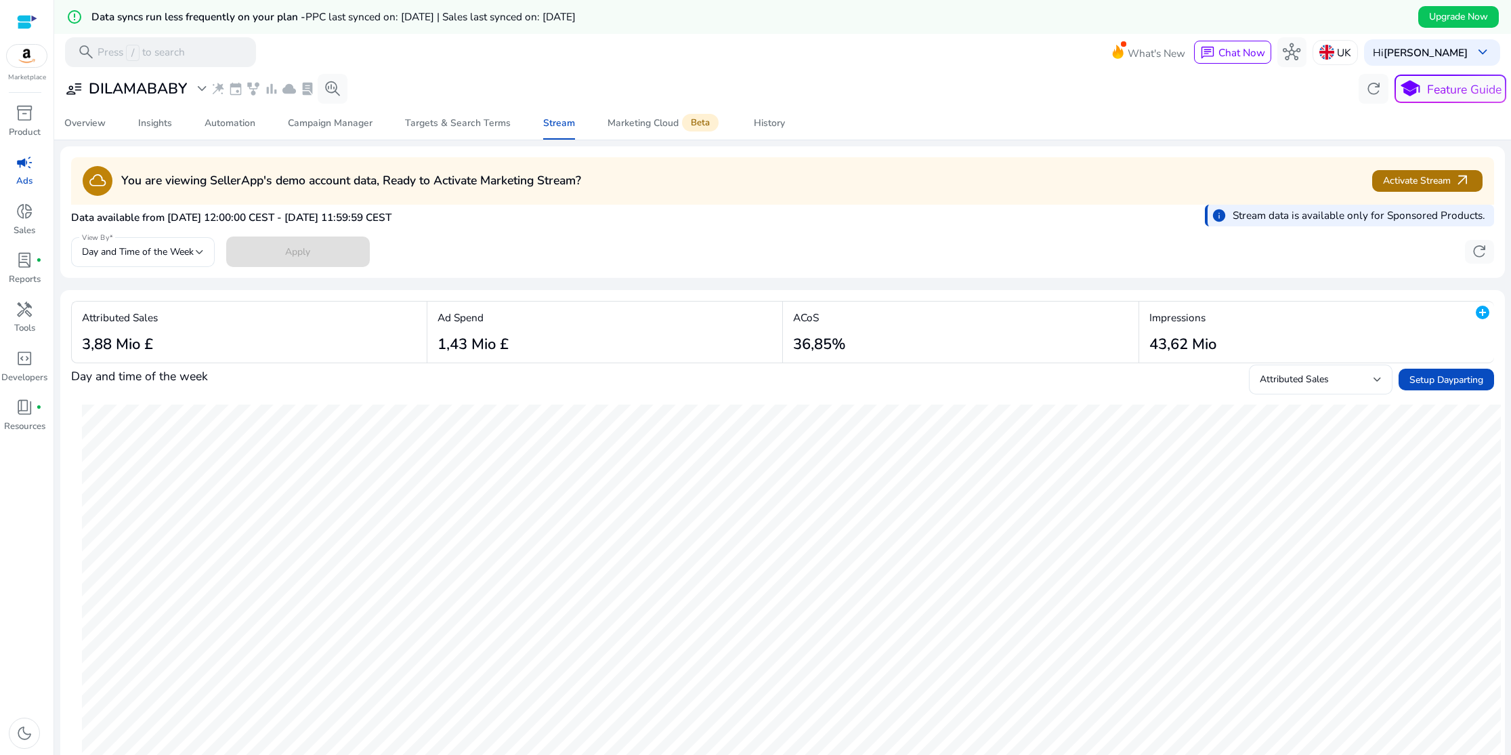
click at [1410, 183] on span "Activate Stream arrow_outward" at bounding box center [1427, 181] width 88 height 18
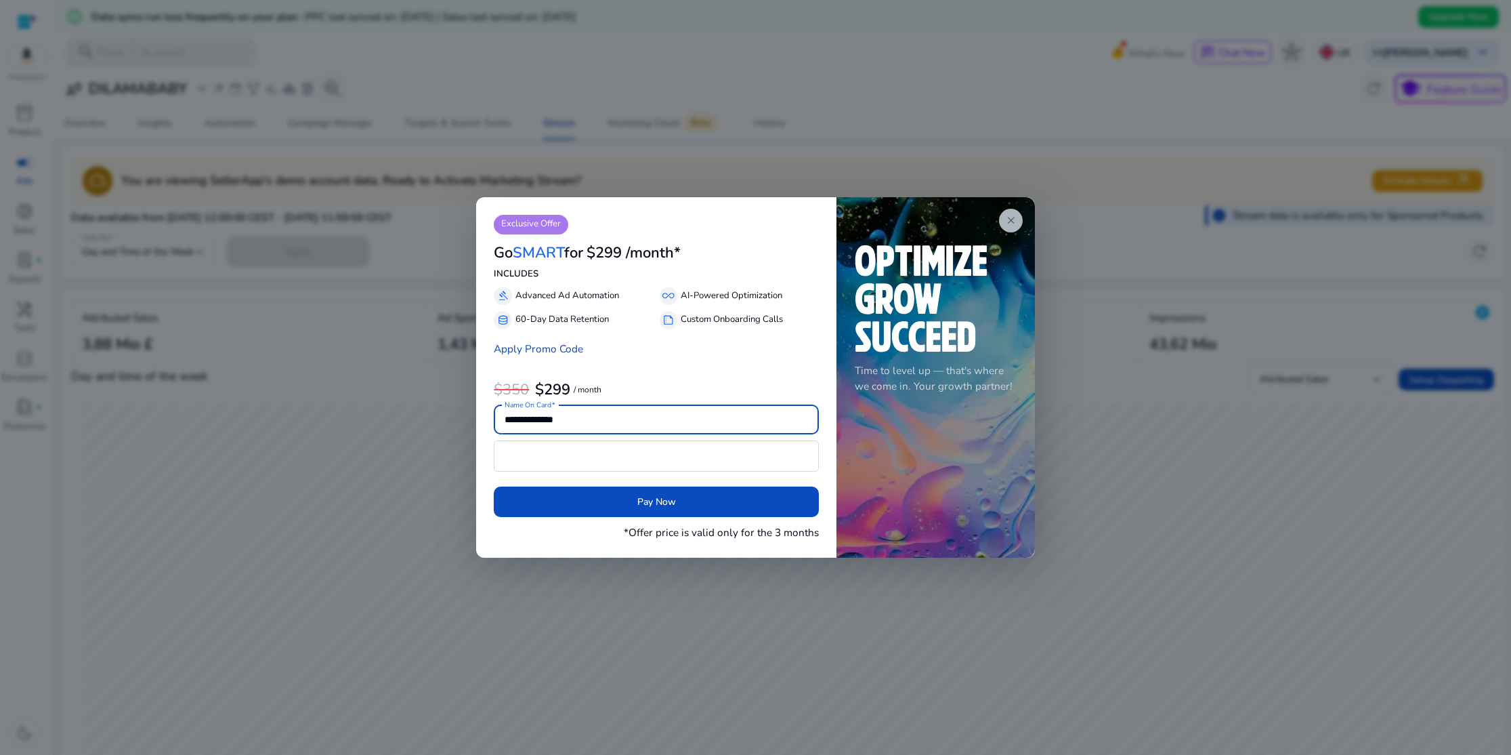
click at [1017, 224] on app-icon "close" at bounding box center [1011, 221] width 24 height 24
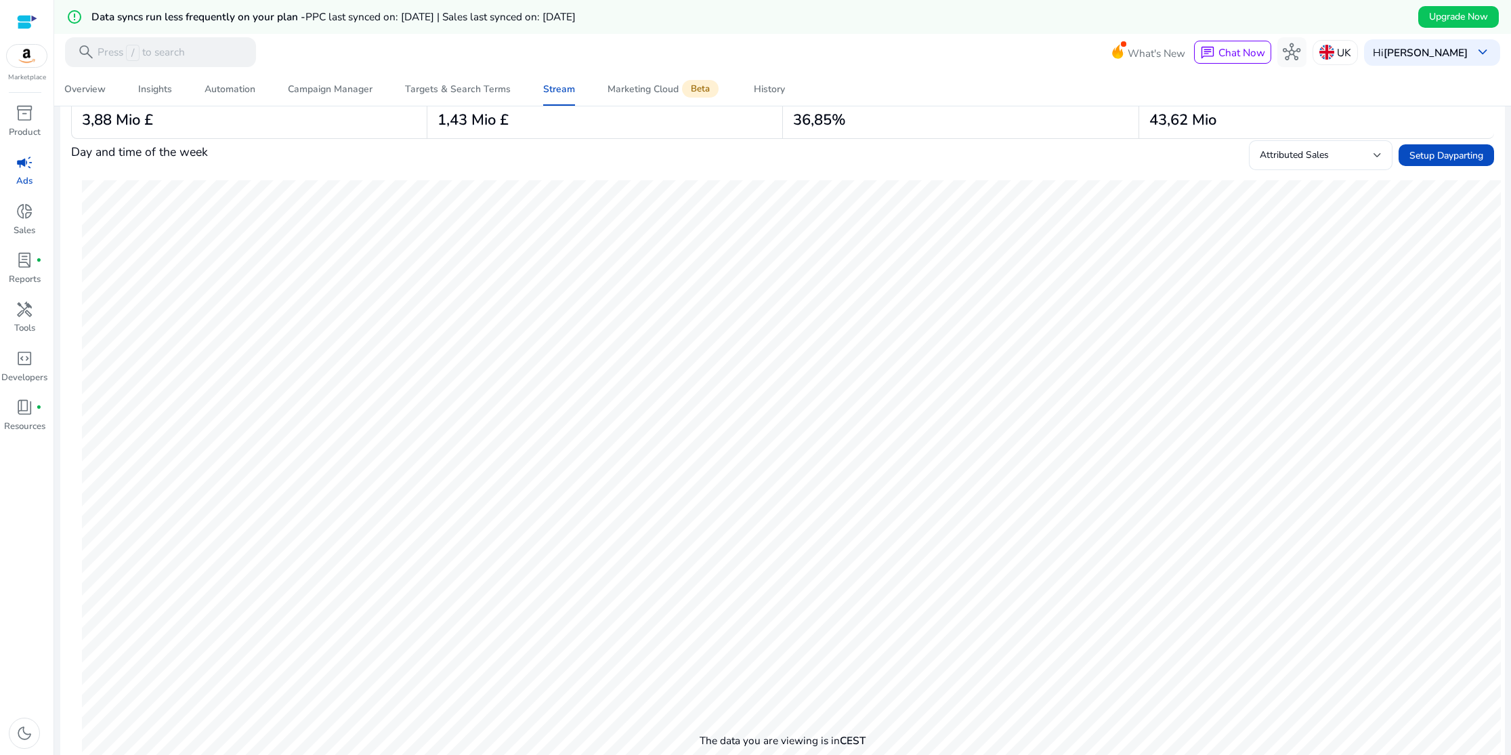
scroll to position [232, 0]
click at [1425, 154] on span at bounding box center [1447, 147] width 96 height 33
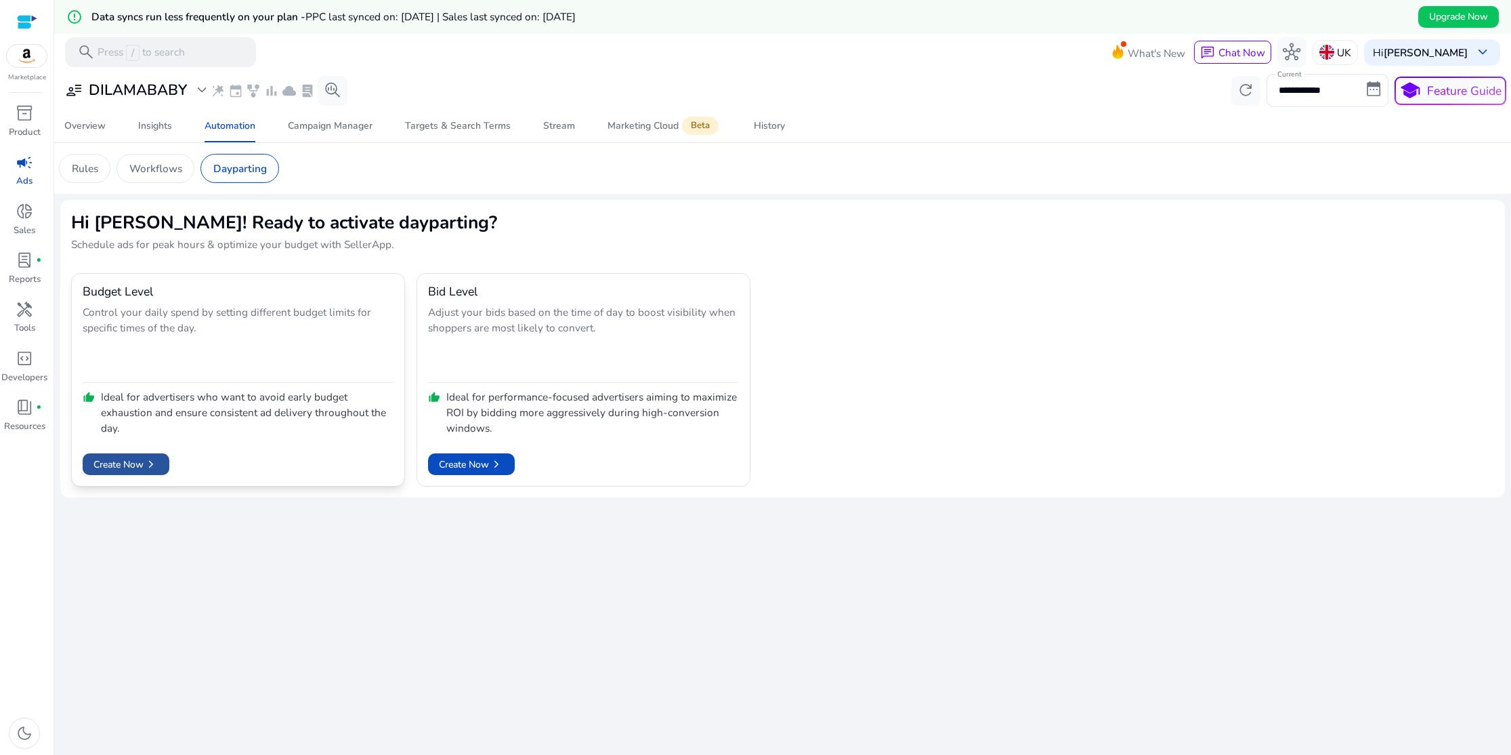
click at [154, 460] on span "chevron_right" at bounding box center [151, 464] width 15 height 15
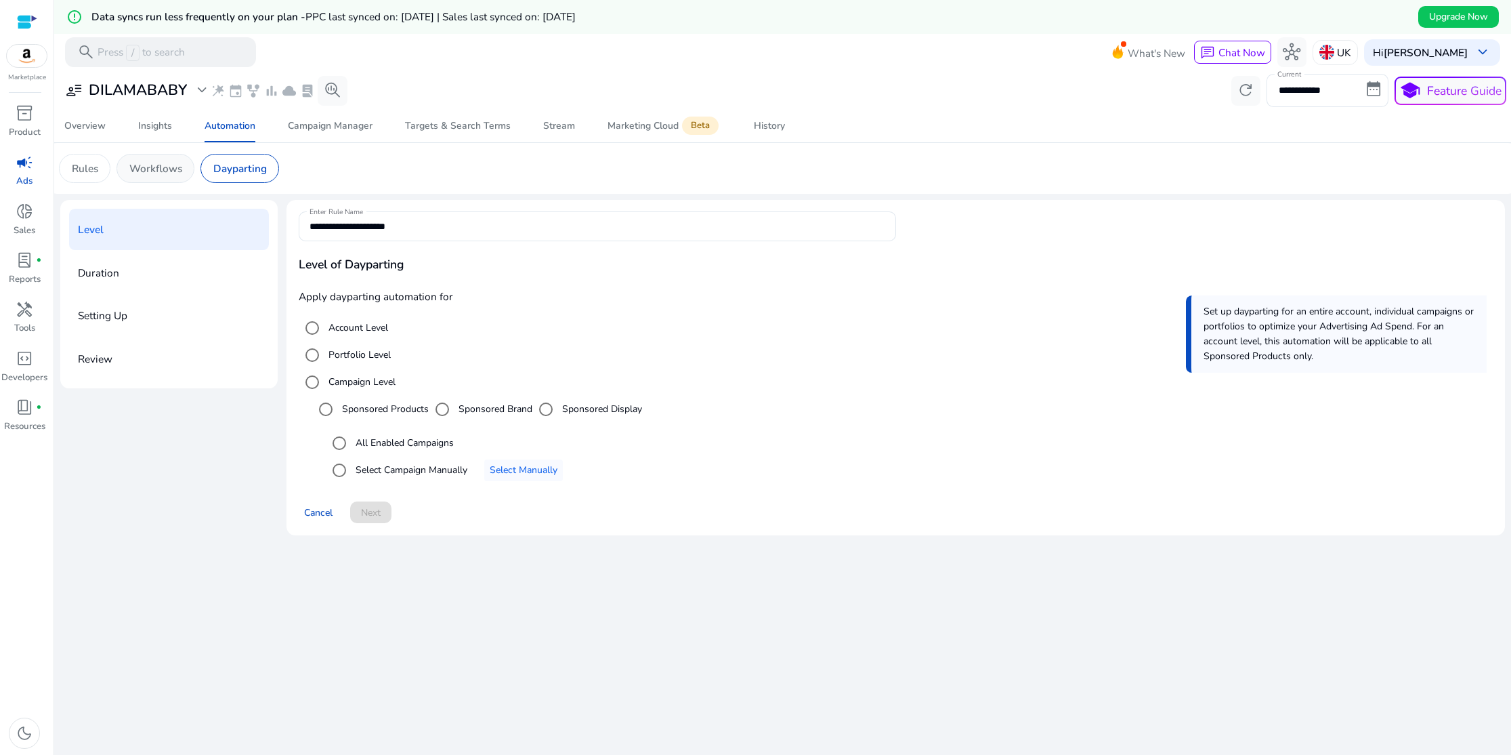
click at [161, 170] on p "Workflows" at bounding box center [155, 169] width 53 height 16
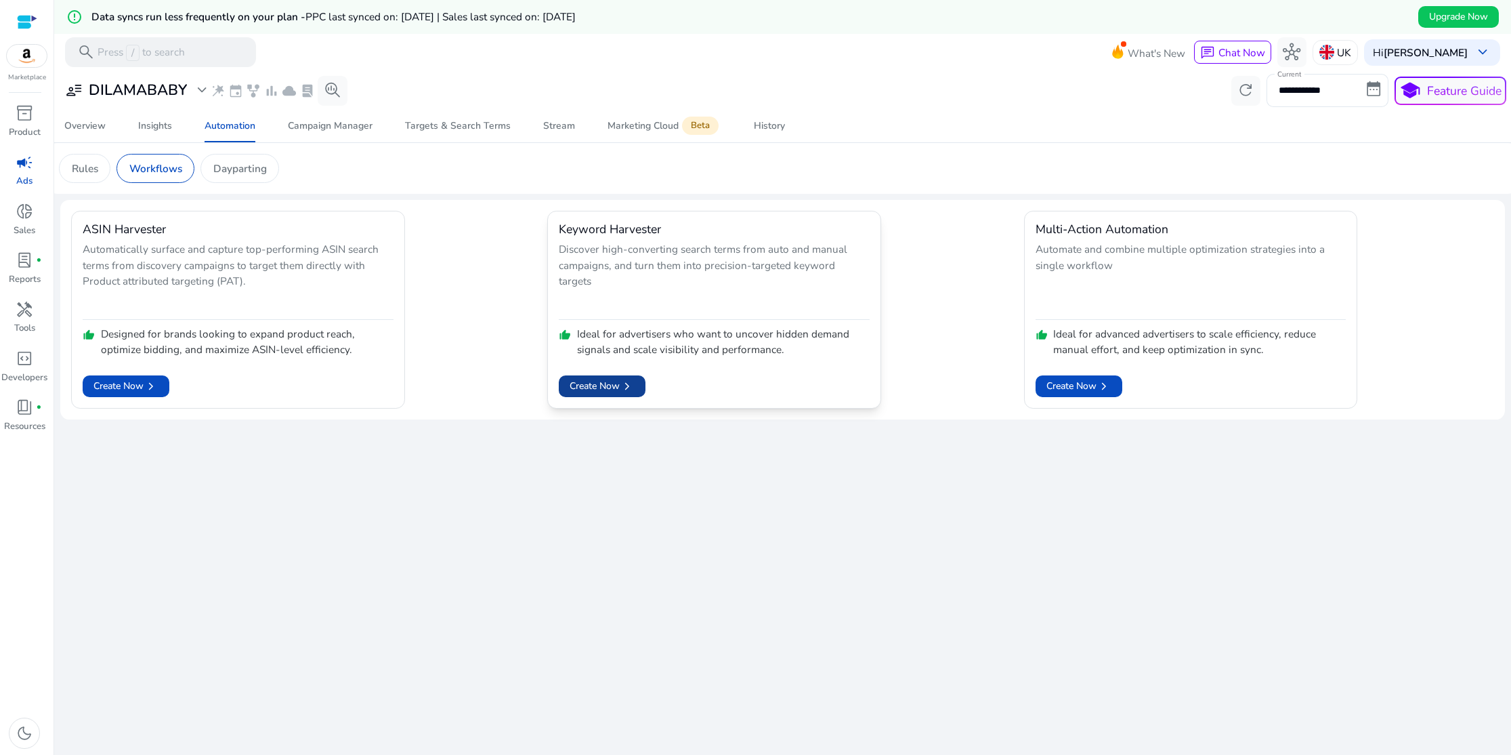
click at [606, 387] on span "Create Now chevron_right" at bounding box center [602, 386] width 65 height 15
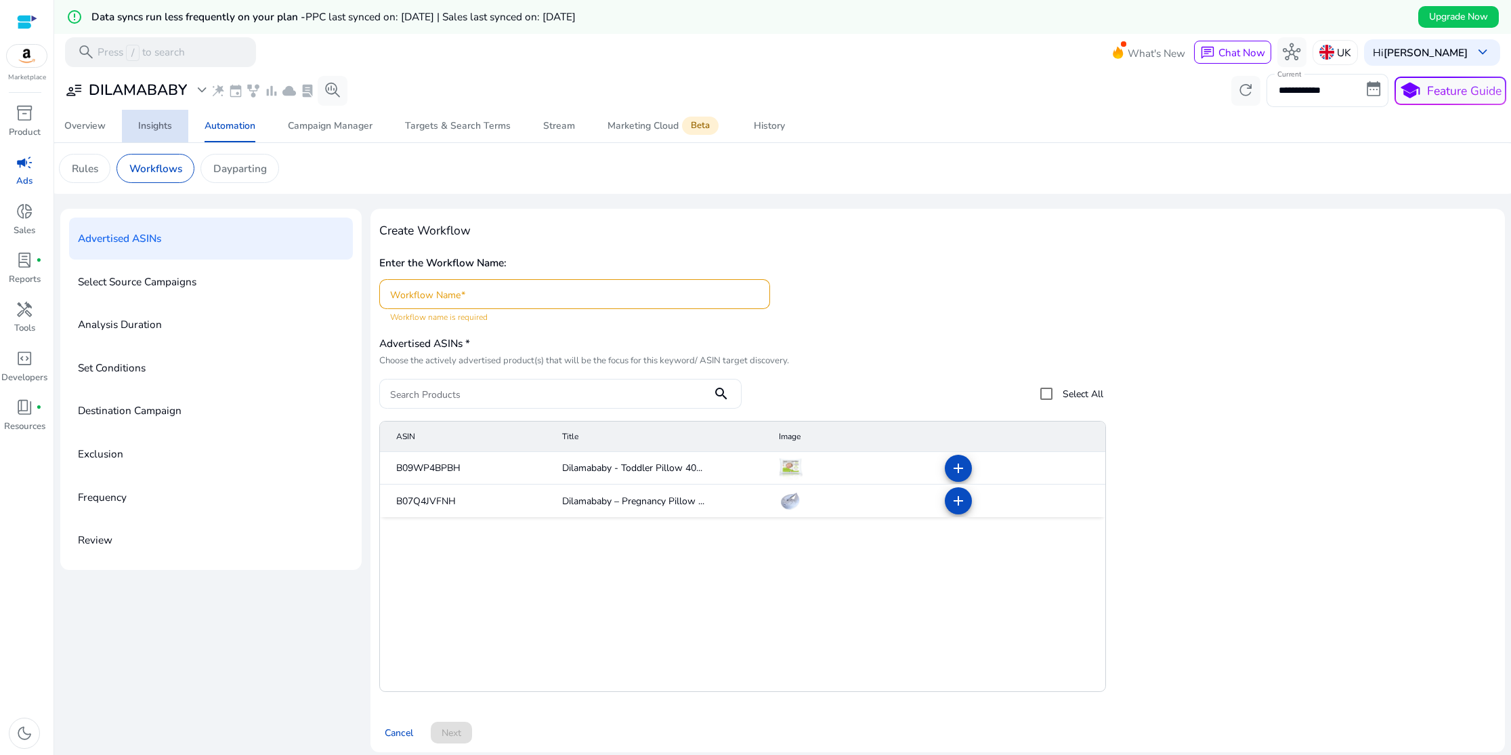
click at [155, 129] on div "Insights" at bounding box center [155, 125] width 34 height 9
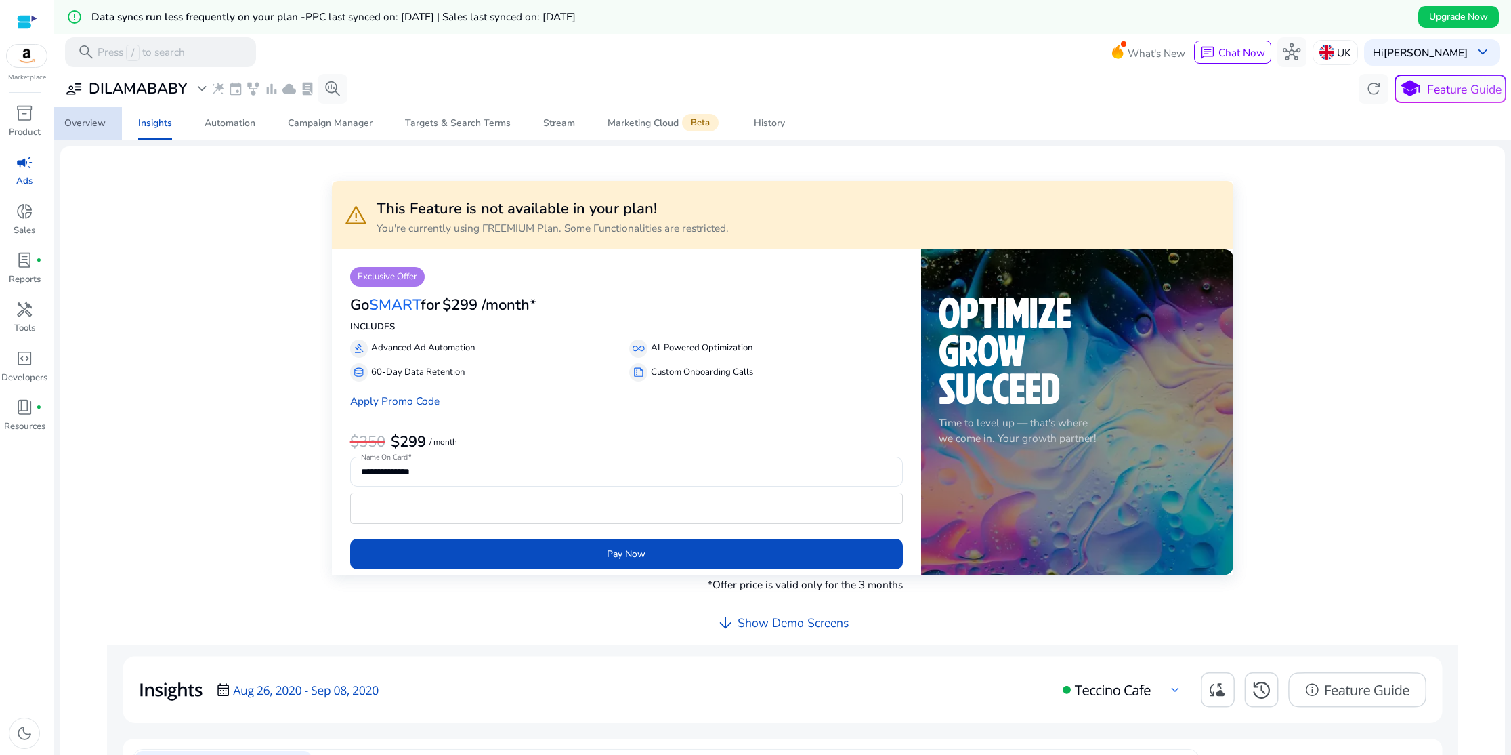
click at [89, 127] on div "Overview" at bounding box center [84, 123] width 41 height 9
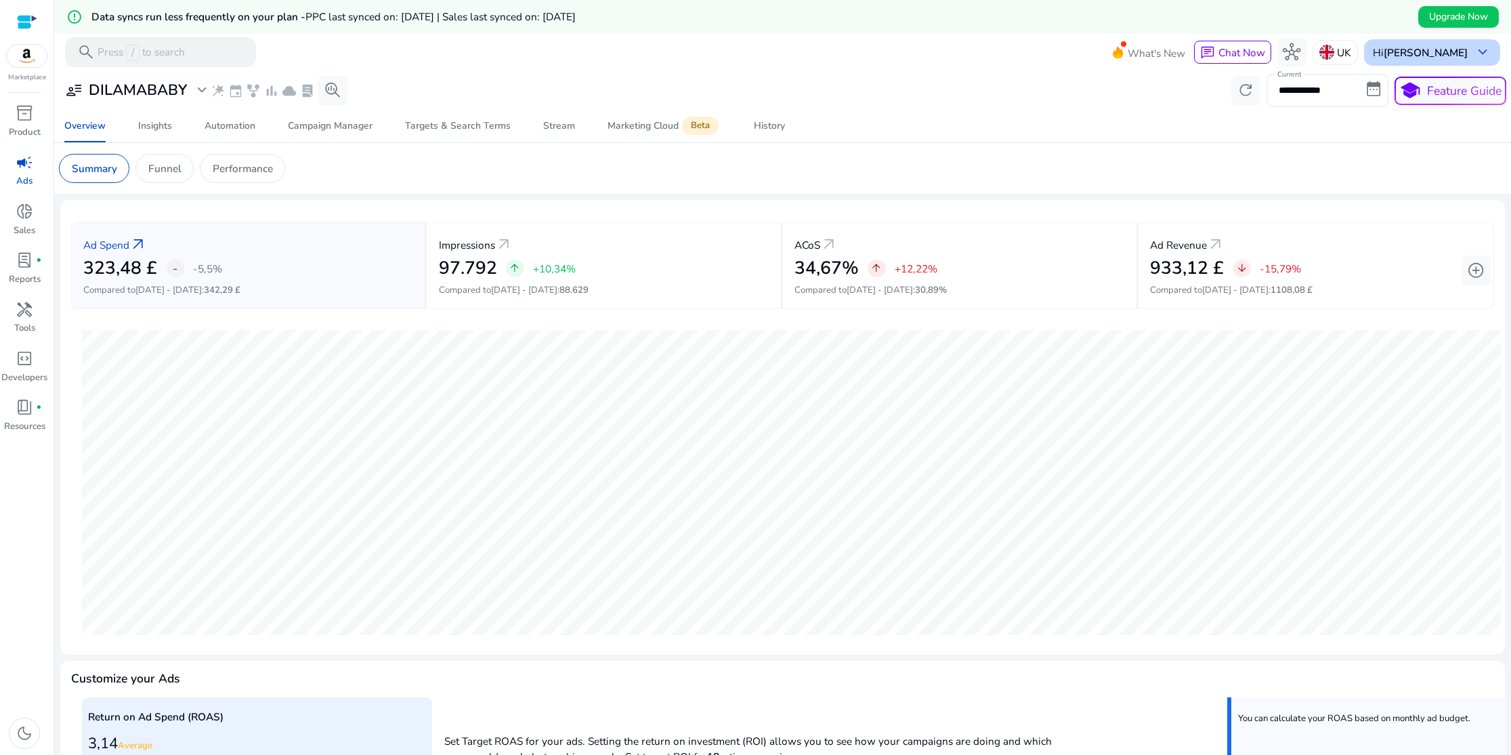
click at [1484, 53] on span "keyboard_arrow_down" at bounding box center [1483, 52] width 18 height 18
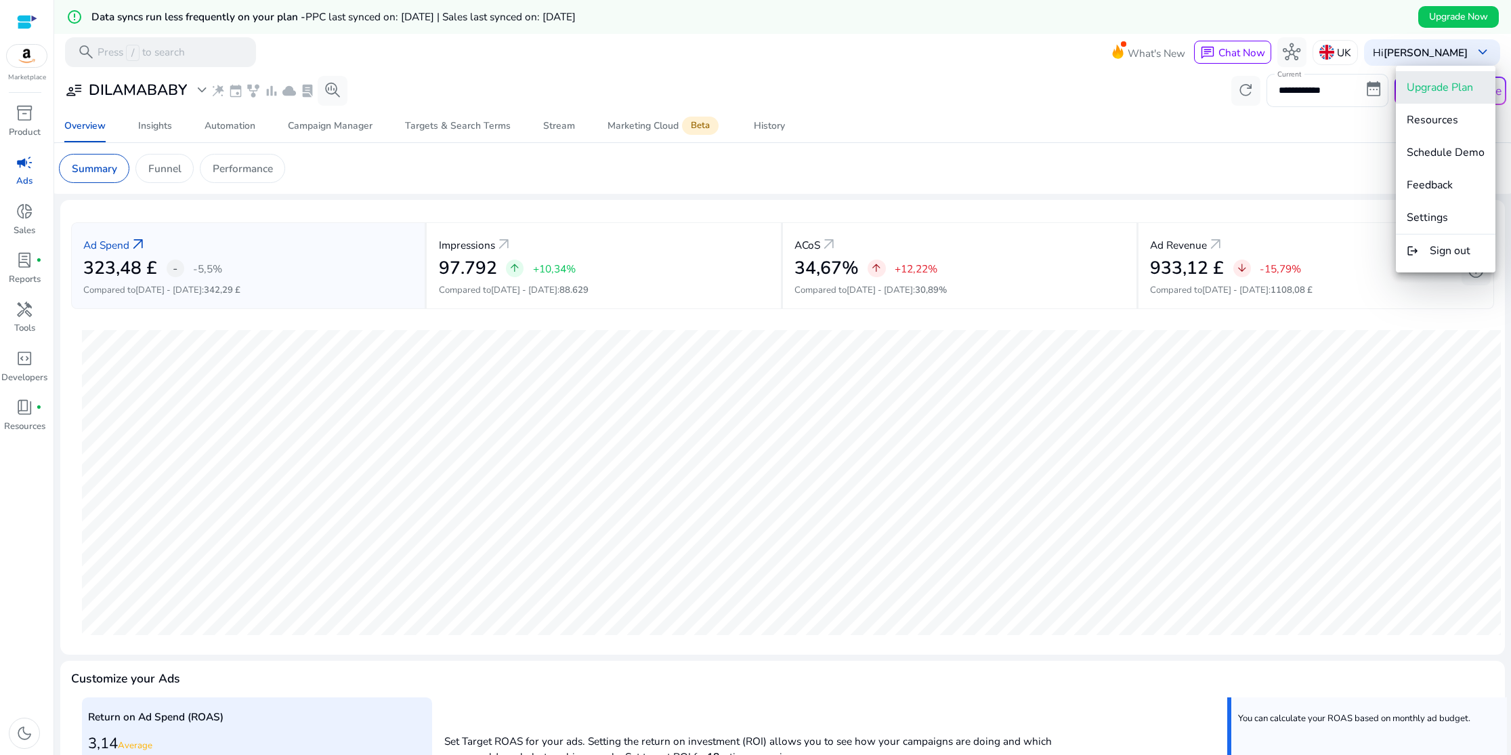
click at [1460, 86] on span "Upgrade Plan" at bounding box center [1440, 87] width 66 height 15
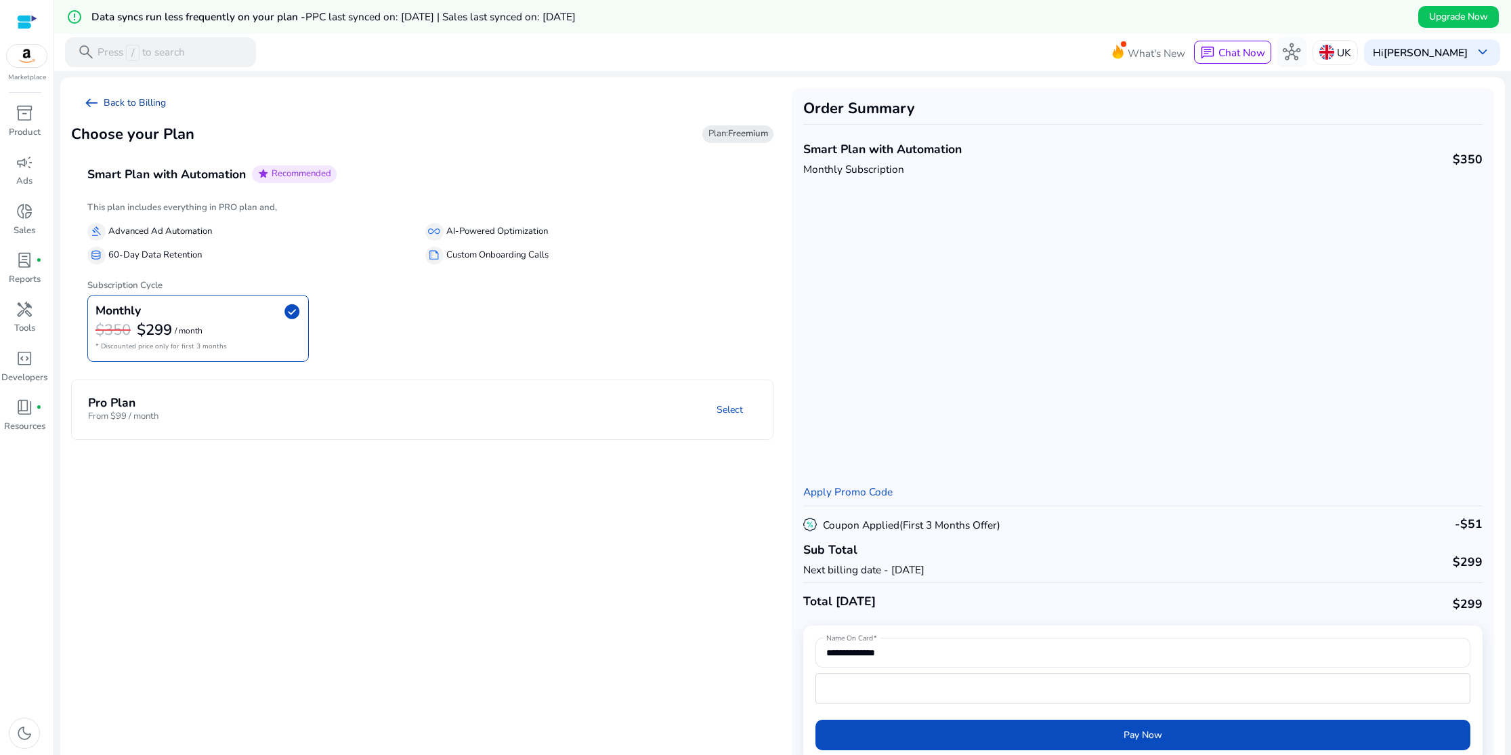
click at [113, 103] on link "arrow_left_alt Back to Billing" at bounding box center [124, 103] width 107 height 30
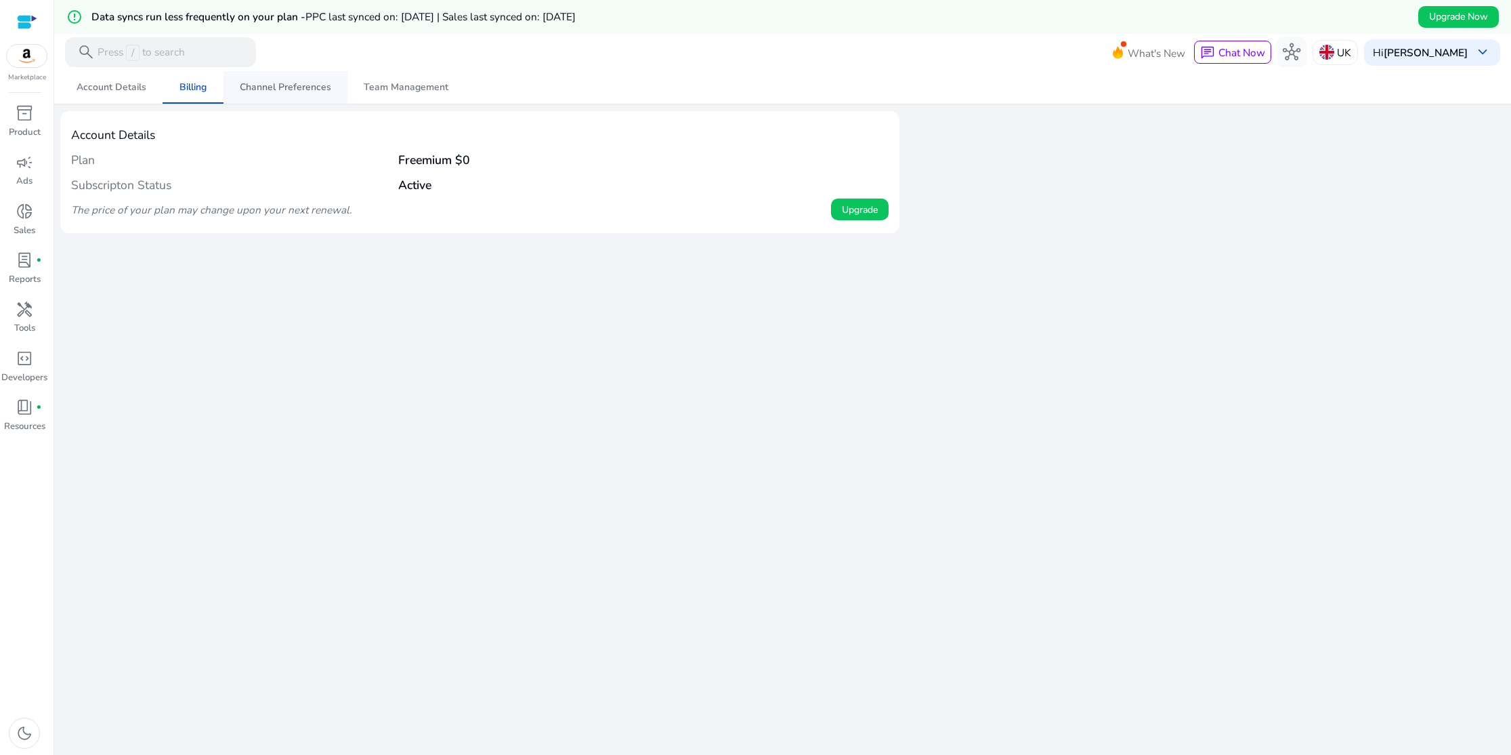
click at [271, 92] on span "Channel Preferences" at bounding box center [285, 87] width 91 height 9
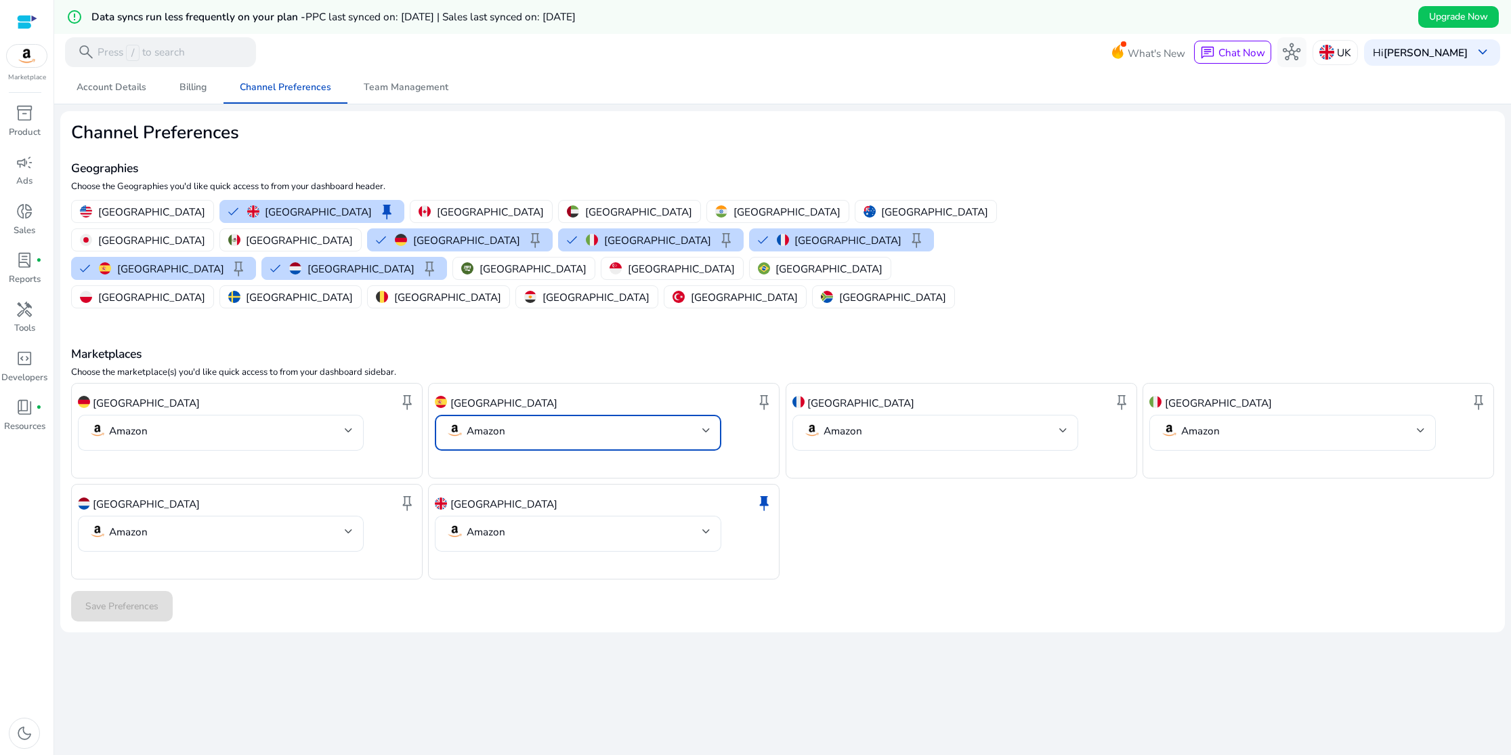
click at [682, 421] on mat-select-trigger "Amazon" at bounding box center [574, 430] width 256 height 18
click at [682, 400] on div at bounding box center [755, 377] width 1511 height 755
click at [394, 290] on p "Belgium" at bounding box center [447, 297] width 107 height 14
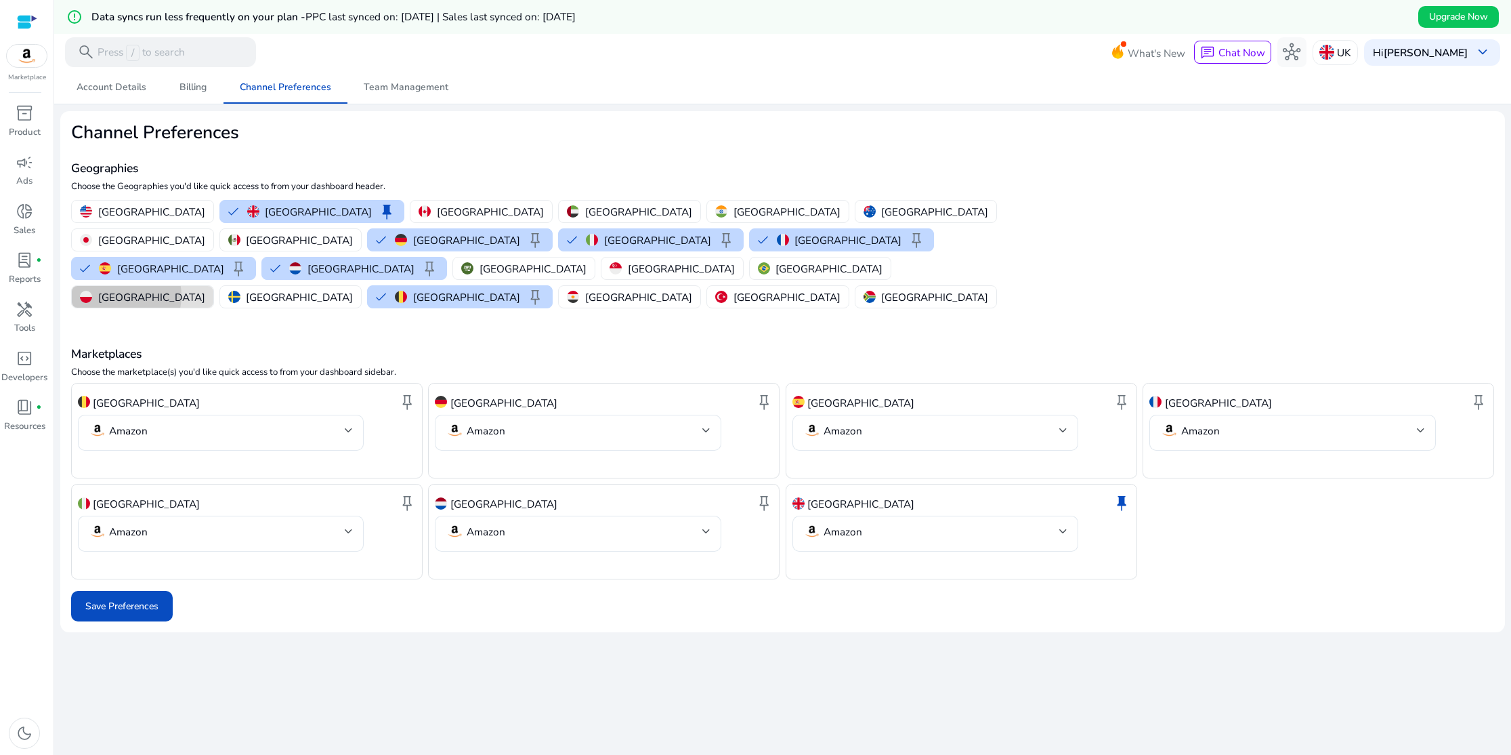
click at [205, 290] on p "Poland" at bounding box center [151, 297] width 107 height 14
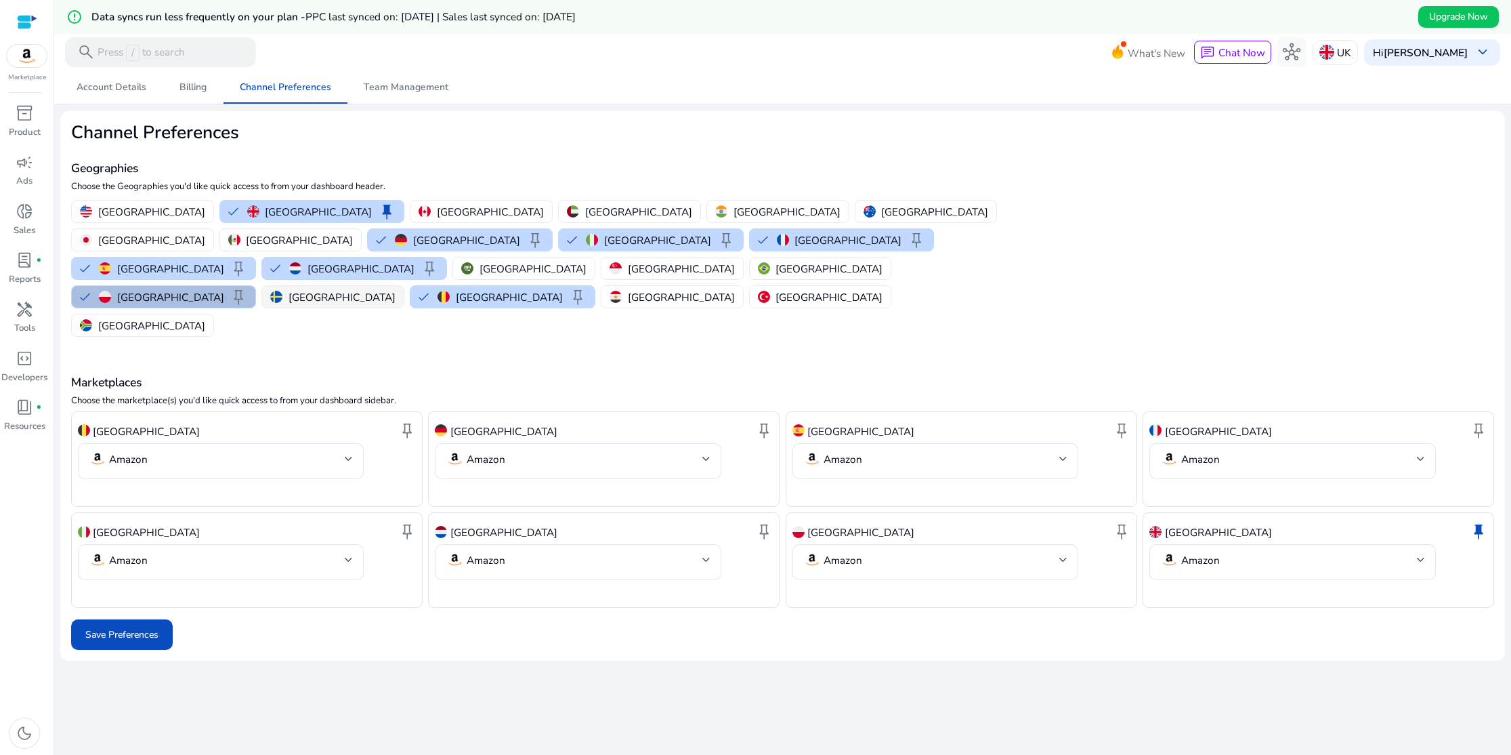
click at [396, 290] on p "Sweden" at bounding box center [342, 297] width 107 height 14
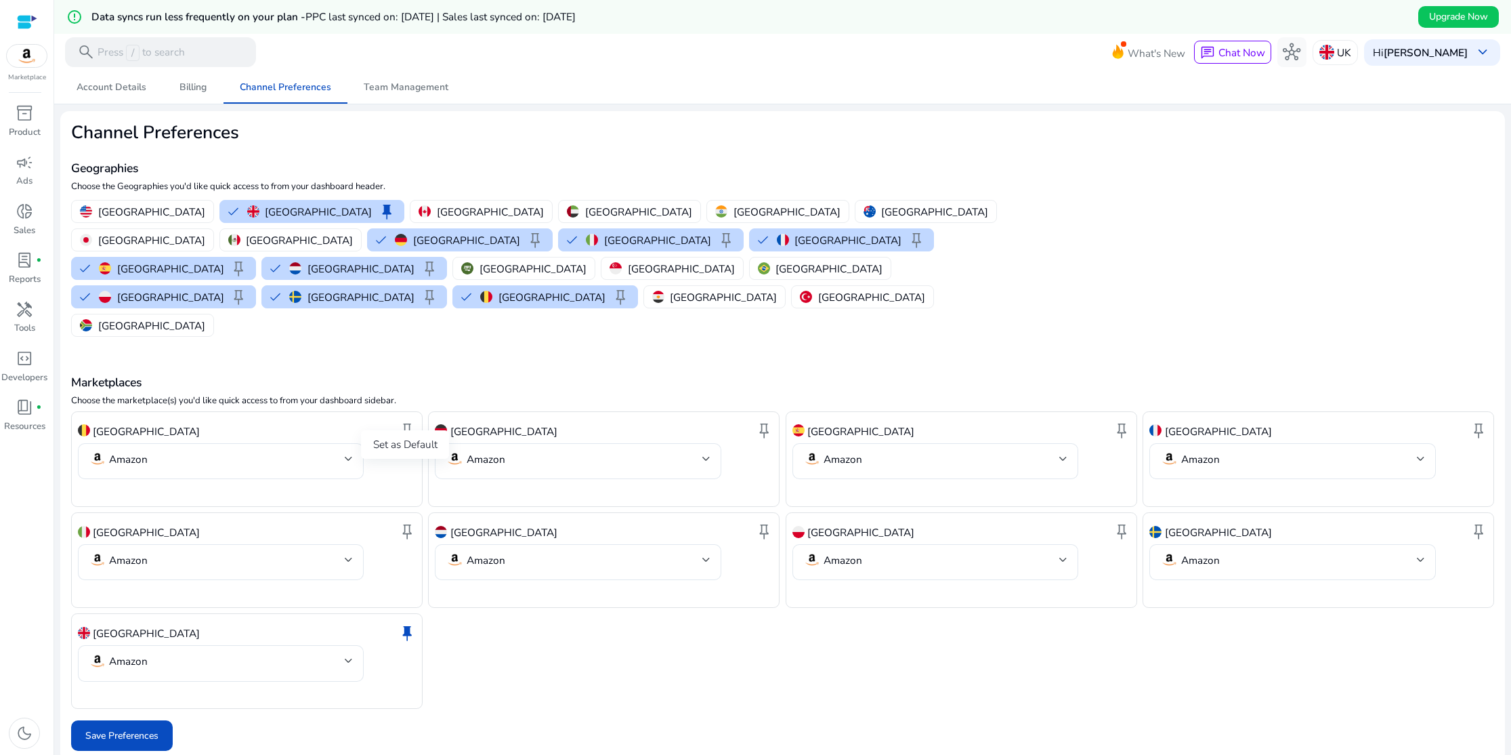
click at [401, 522] on span "keep" at bounding box center [407, 531] width 18 height 18
click at [140, 728] on span "Save Preferences" at bounding box center [121, 735] width 73 height 14
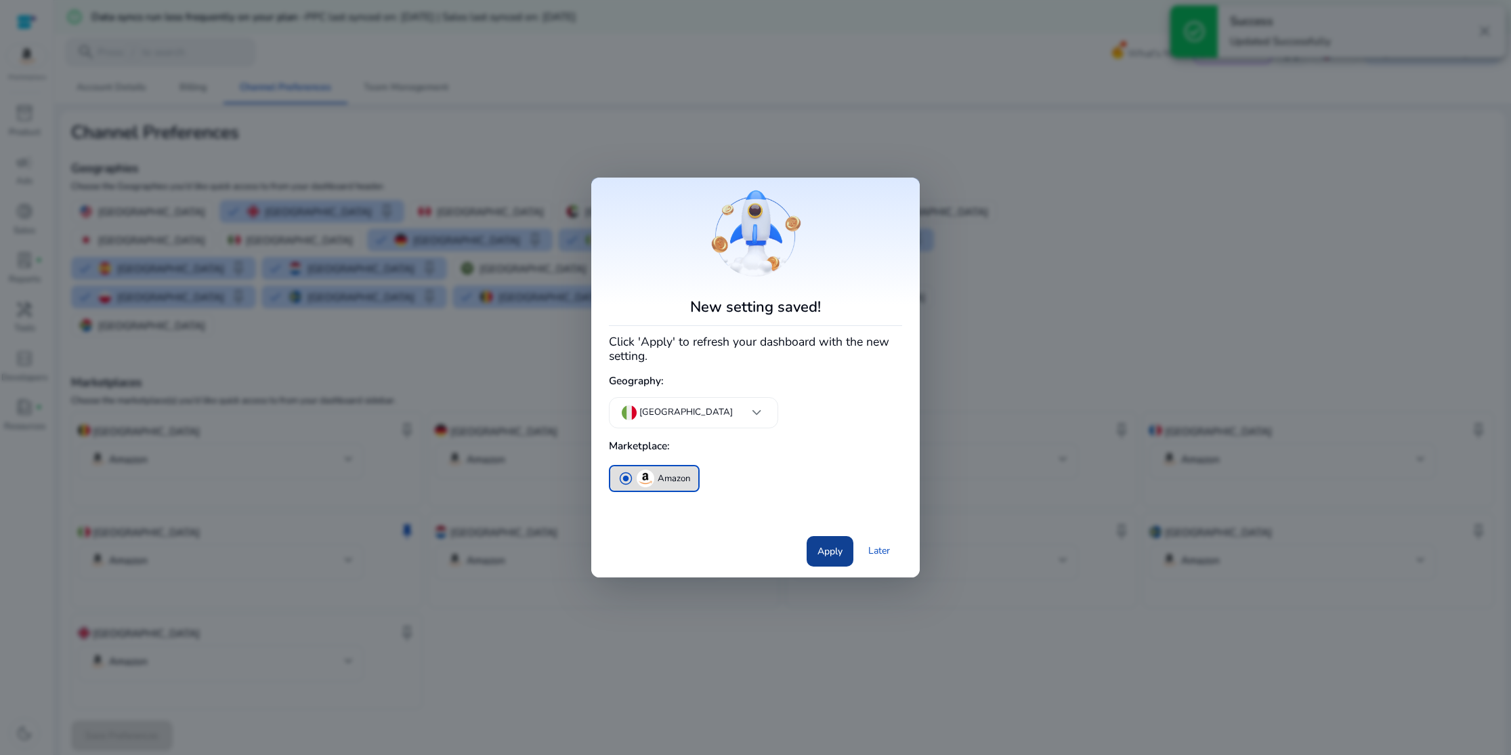
click at [823, 554] on span "Apply" at bounding box center [830, 551] width 25 height 14
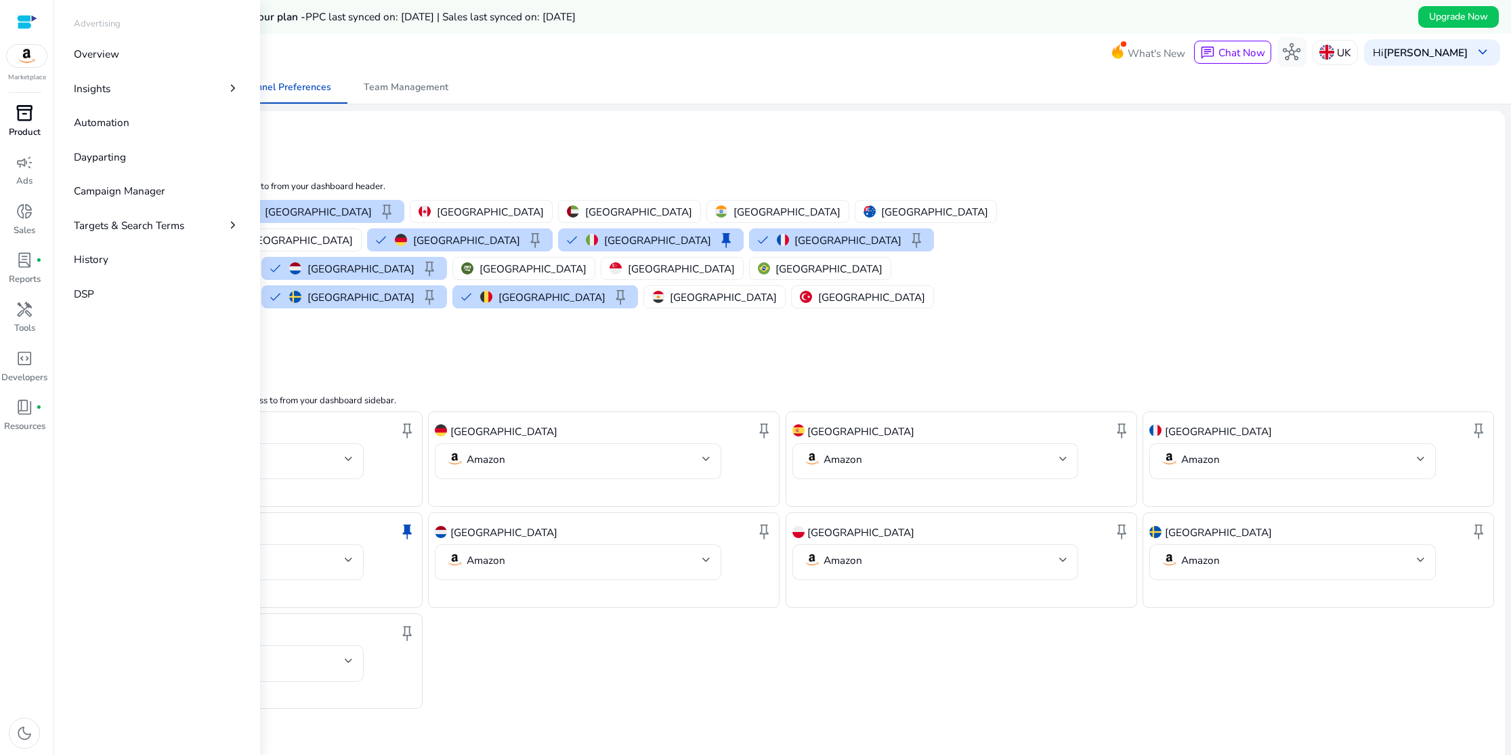
click at [16, 120] on span "inventory_2" at bounding box center [25, 113] width 18 height 18
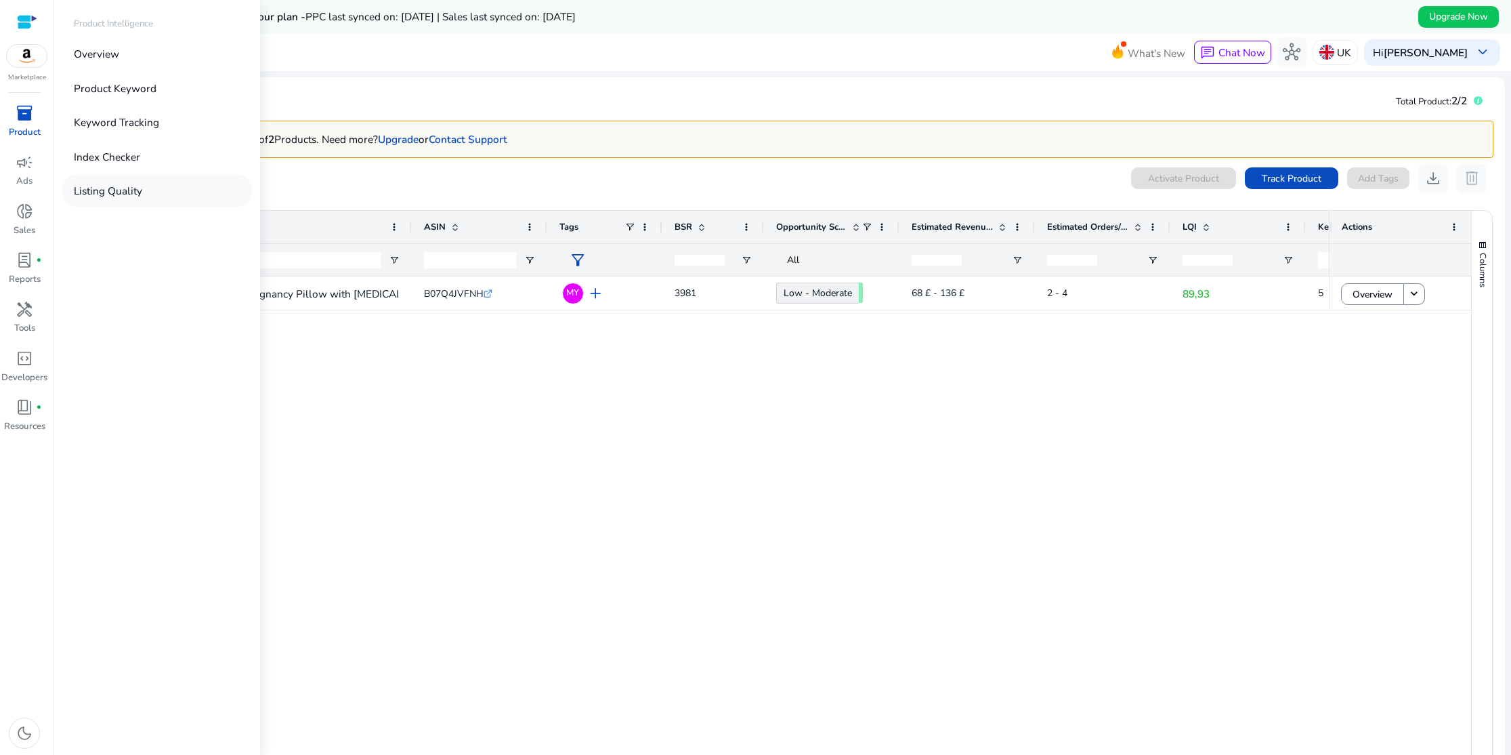
click at [92, 186] on p "Listing Quality" at bounding box center [108, 191] width 68 height 16
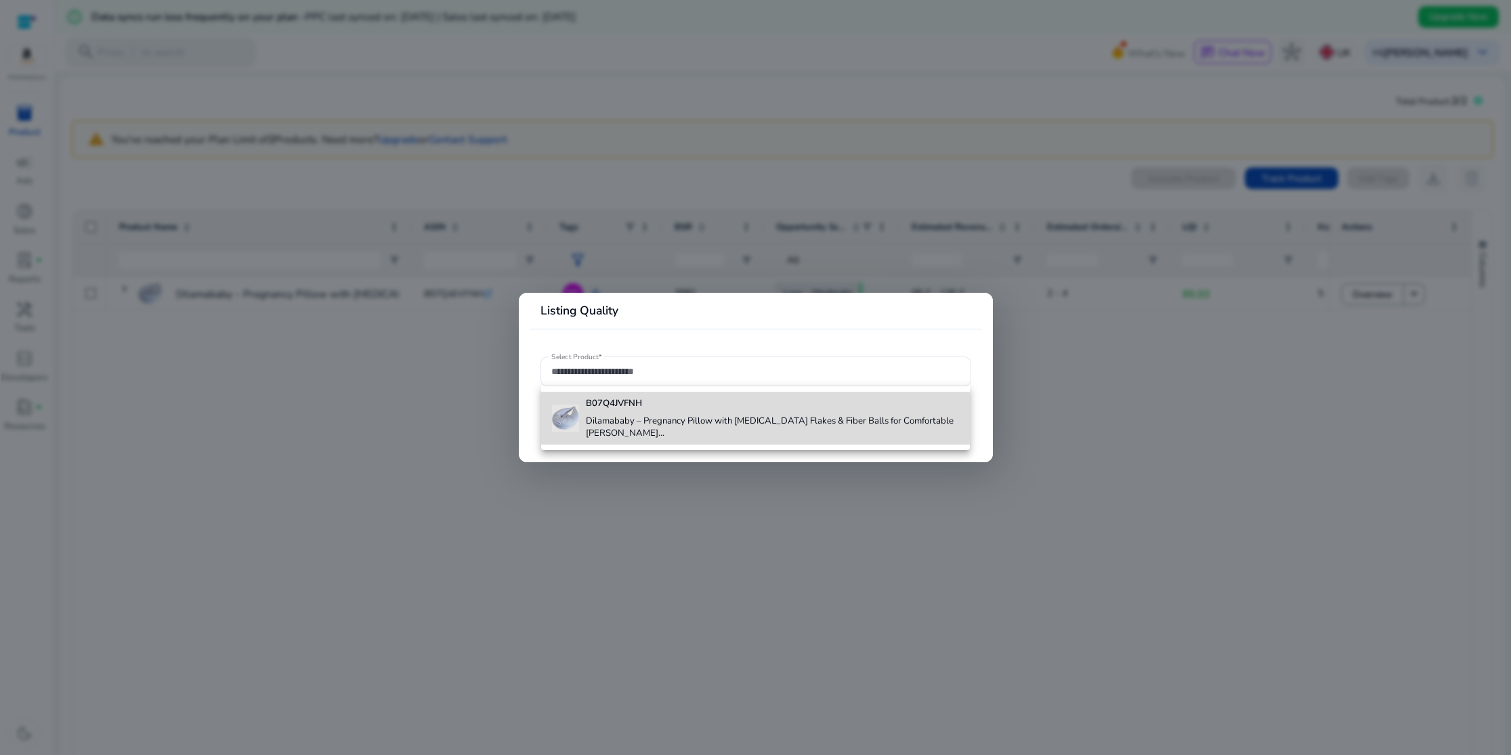
click at [639, 425] on h4 "Dilamababy – Pregnancy Pillow with Memory Foam Flakes & Fiber Balls for Comfort…" at bounding box center [772, 427] width 373 height 24
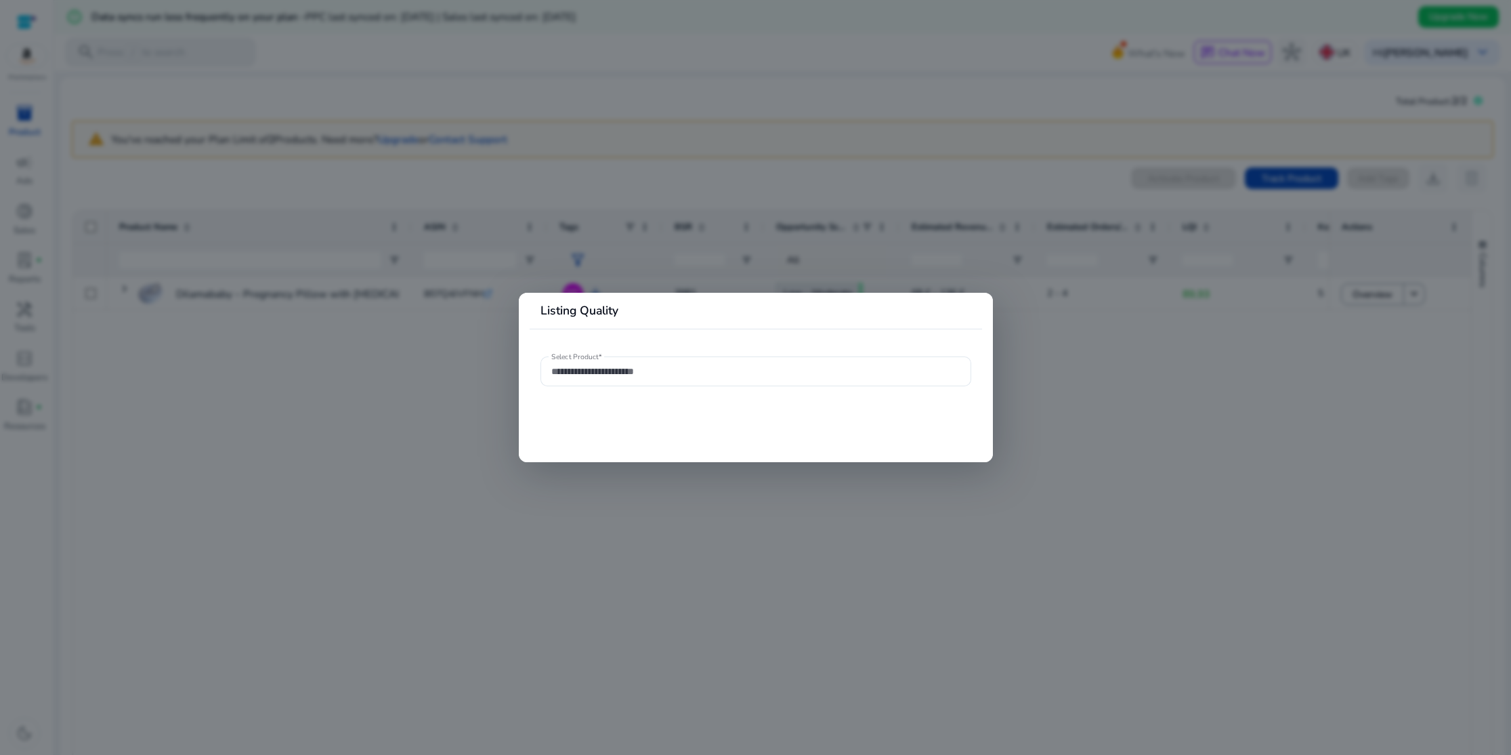
type input "**********"
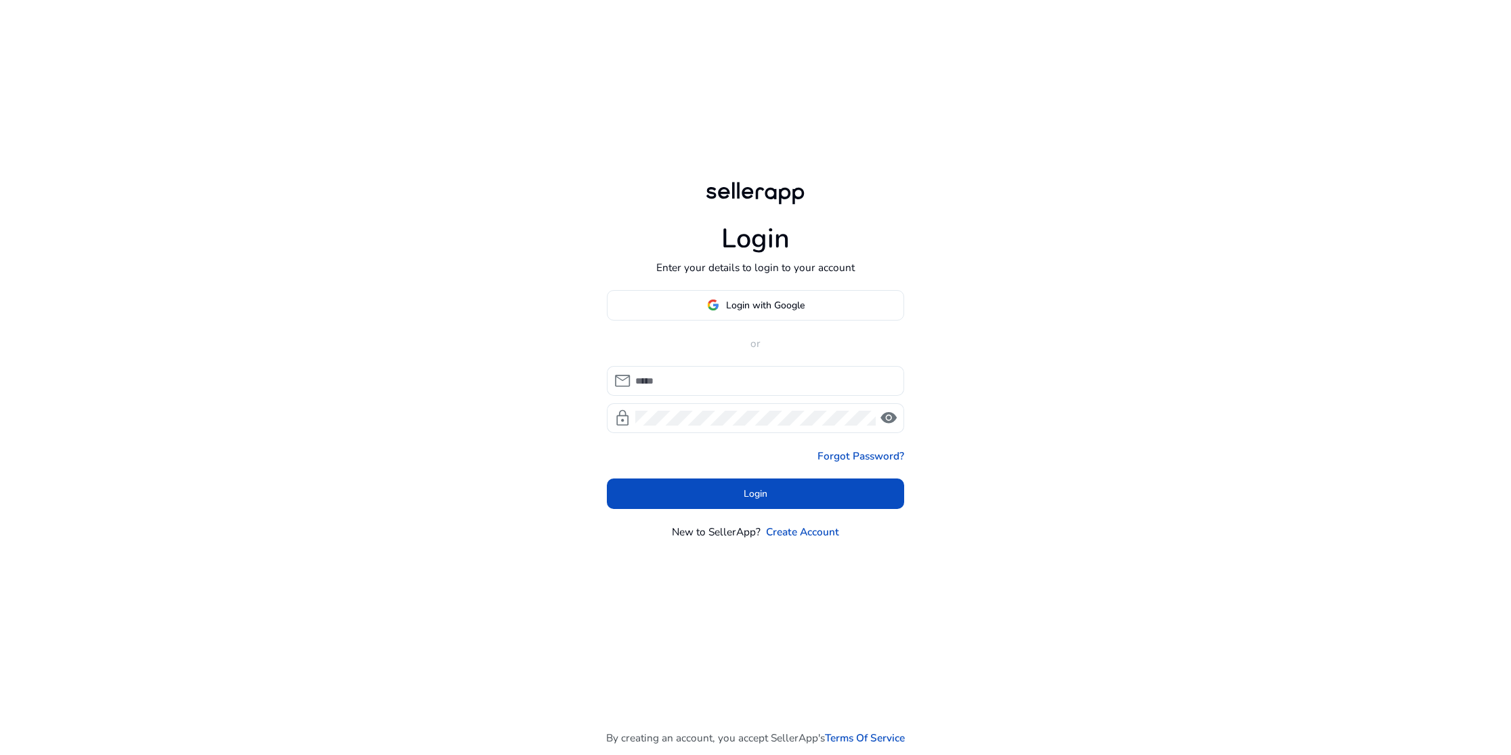
type input "**********"
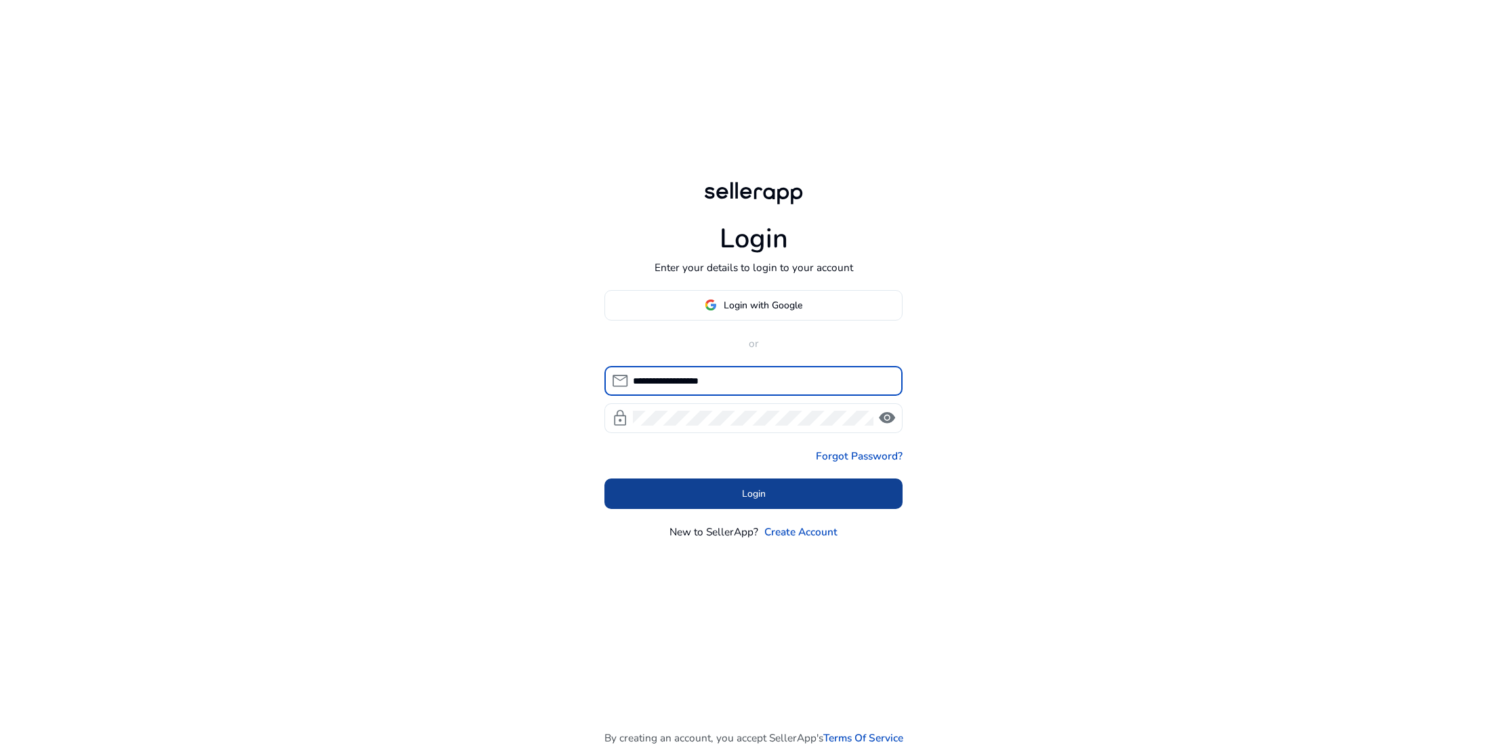
click at [755, 496] on span "Login" at bounding box center [754, 493] width 24 height 14
